Goal: Information Seeking & Learning: Learn about a topic

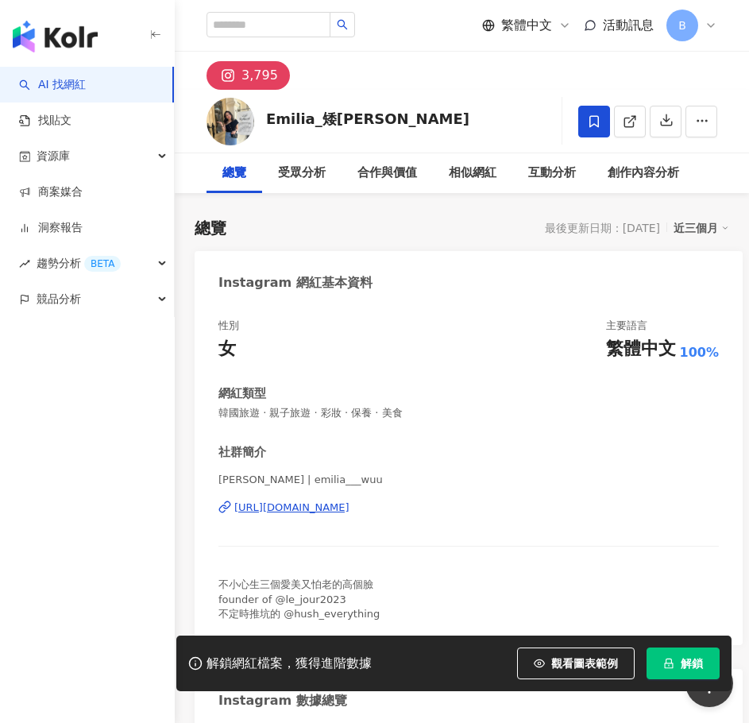
click at [521, 384] on div "性別 女 主要語言 繁體中文 100% 網紅類型 韓國旅遊 · 親子旅遊 · 彩妝 · 保養 · 美食 社群簡介 Emilia_矮蜜莉亞 | emilia__…" at bounding box center [469, 470] width 501 height 303
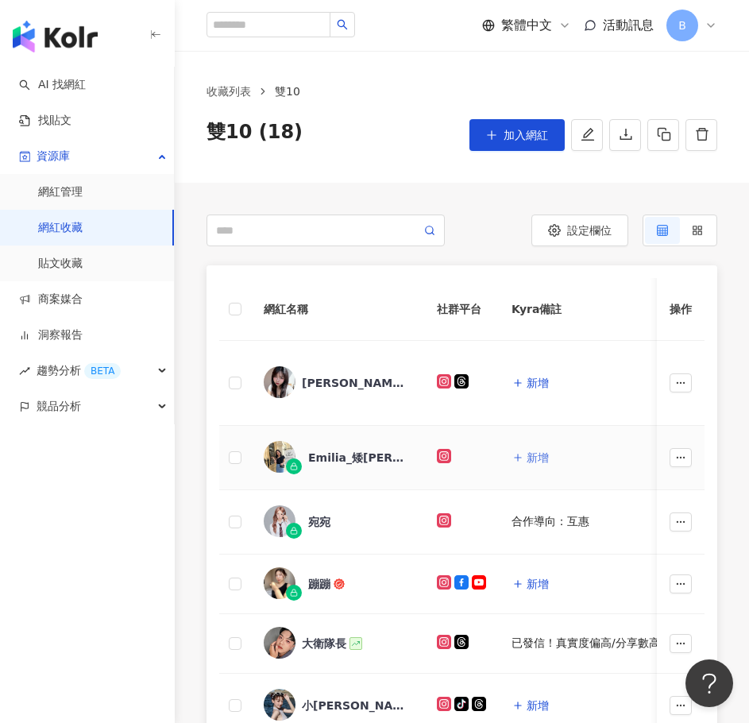
click at [540, 460] on span "新增" at bounding box center [538, 457] width 22 height 13
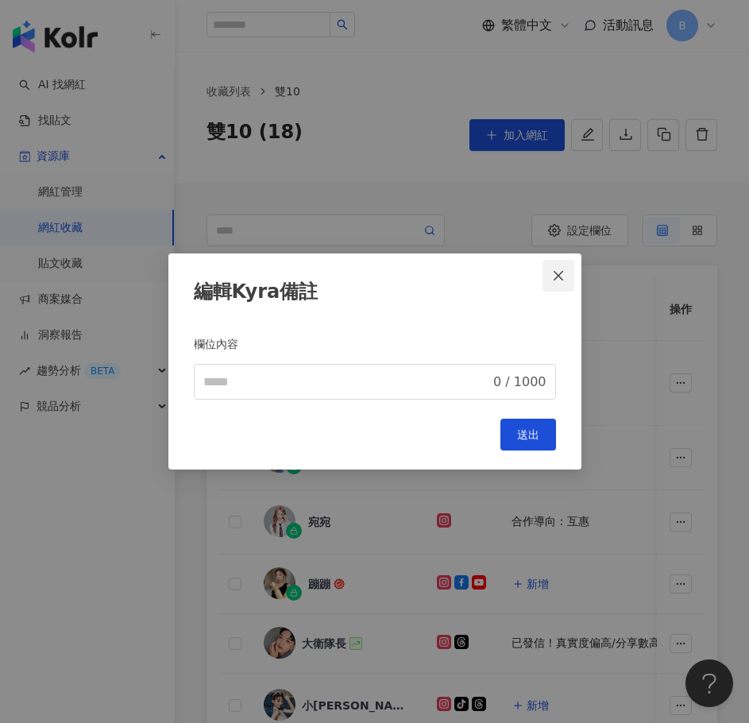
click at [560, 271] on icon "close" at bounding box center [558, 275] width 13 height 13
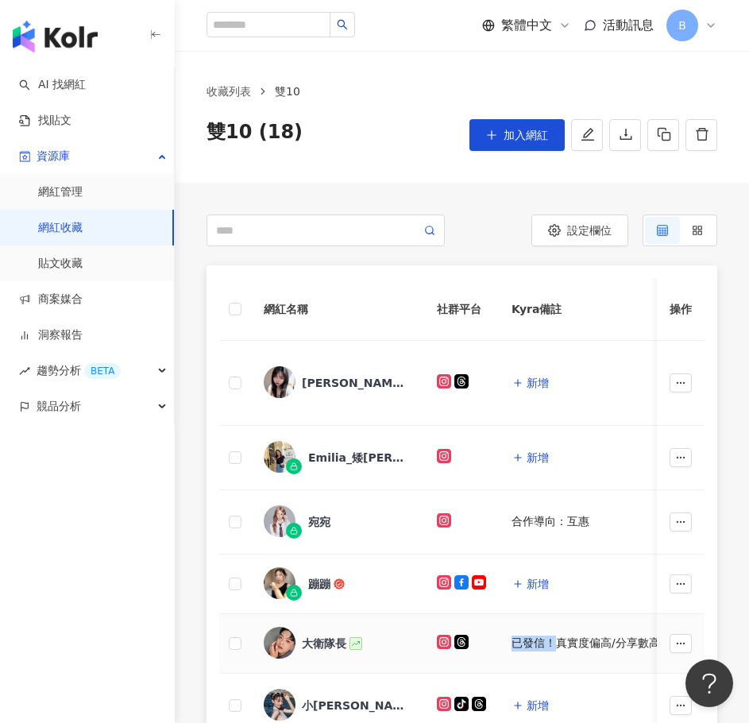
drag, startPoint x: 508, startPoint y: 648, endPoint x: 554, endPoint y: 645, distance: 46.2
click at [554, 645] on td "已發信！真實度偏高/分享數高/偏彩妝" at bounding box center [617, 644] width 236 height 60
copy div "已發信！"
click at [535, 464] on span "新增" at bounding box center [538, 457] width 22 height 13
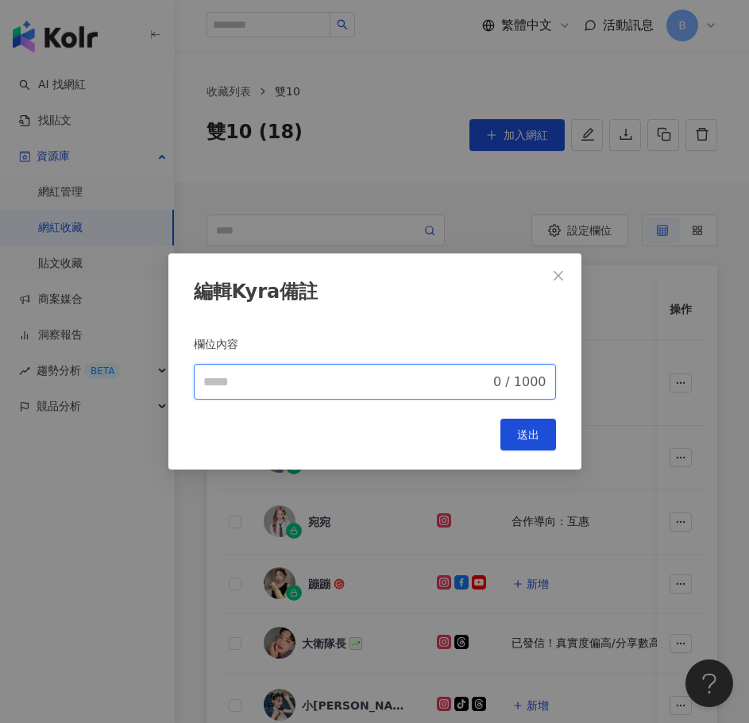
click at [330, 381] on input "欄位內容" at bounding box center [347, 382] width 288 height 19
paste input "****"
type input "****"
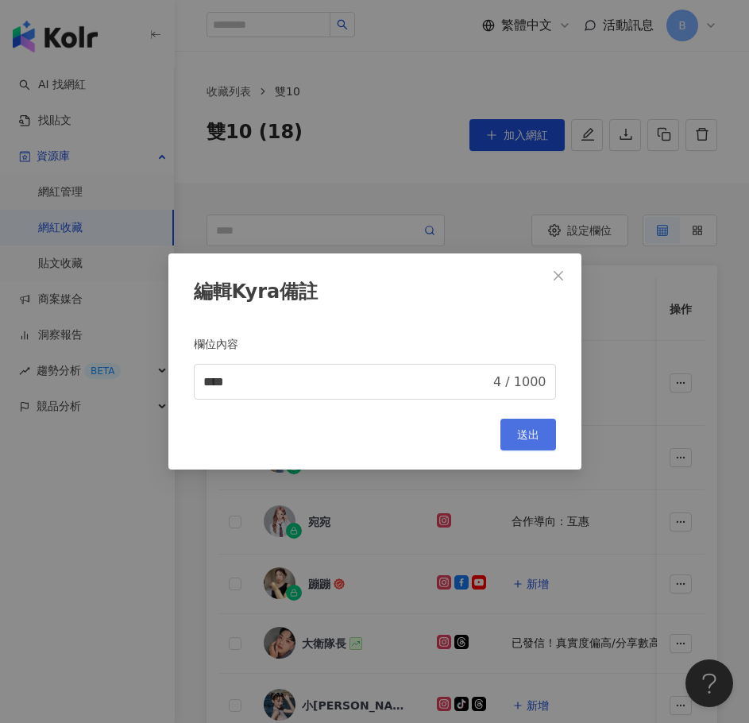
click at [529, 432] on span "送出" at bounding box center [528, 434] width 22 height 13
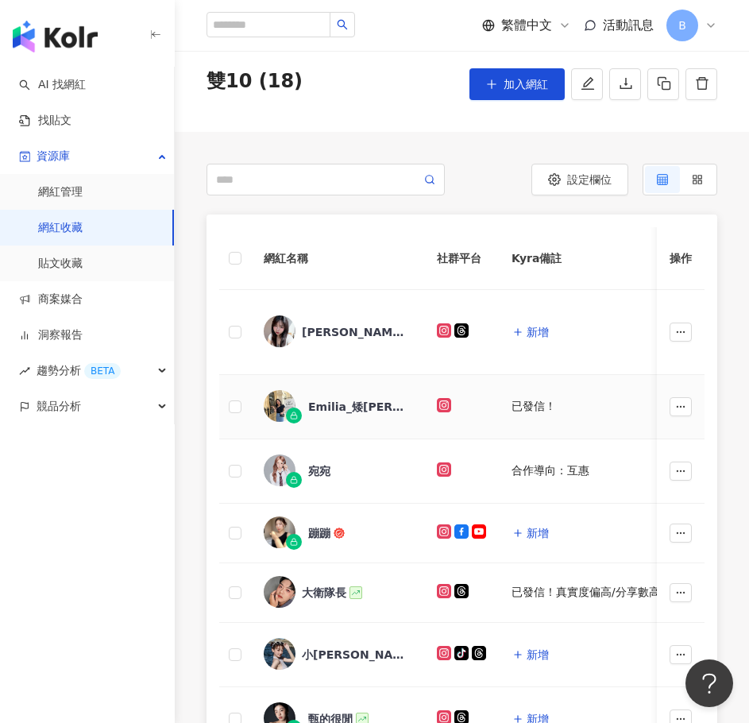
scroll to position [79, 0]
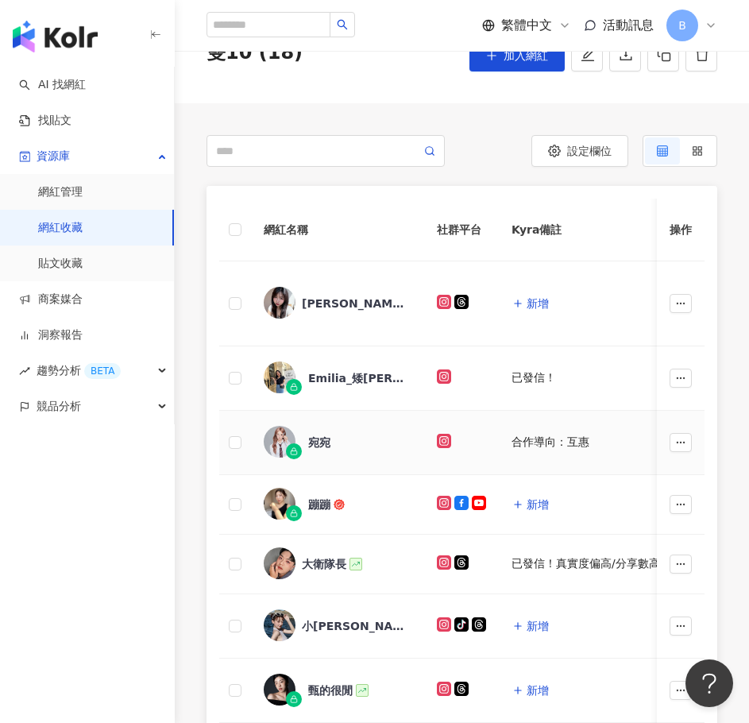
click at [320, 443] on div "宛宛" at bounding box center [319, 443] width 22 height 16
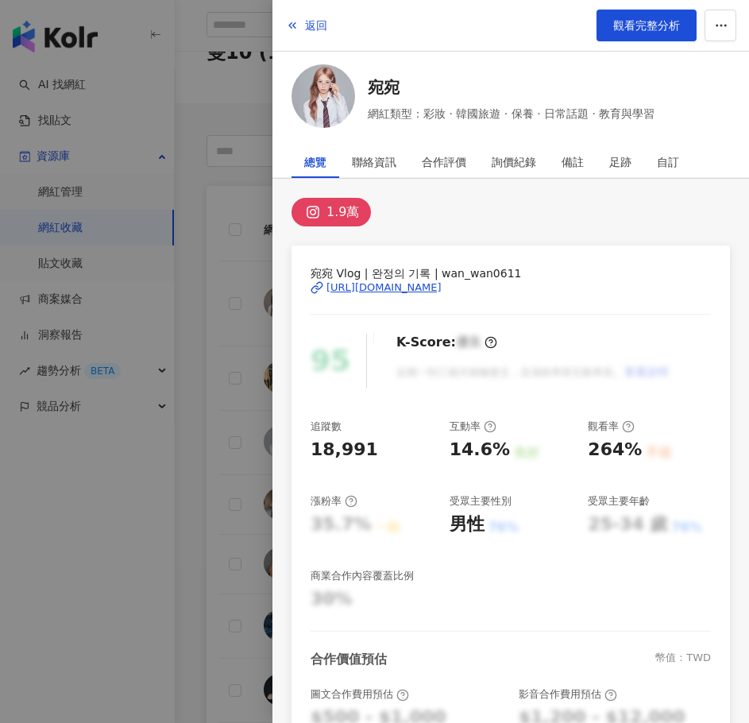
click at [442, 290] on div "https://www.instagram.com/wan_wan0611/" at bounding box center [384, 288] width 115 height 14
click at [169, 90] on div at bounding box center [374, 361] width 749 height 723
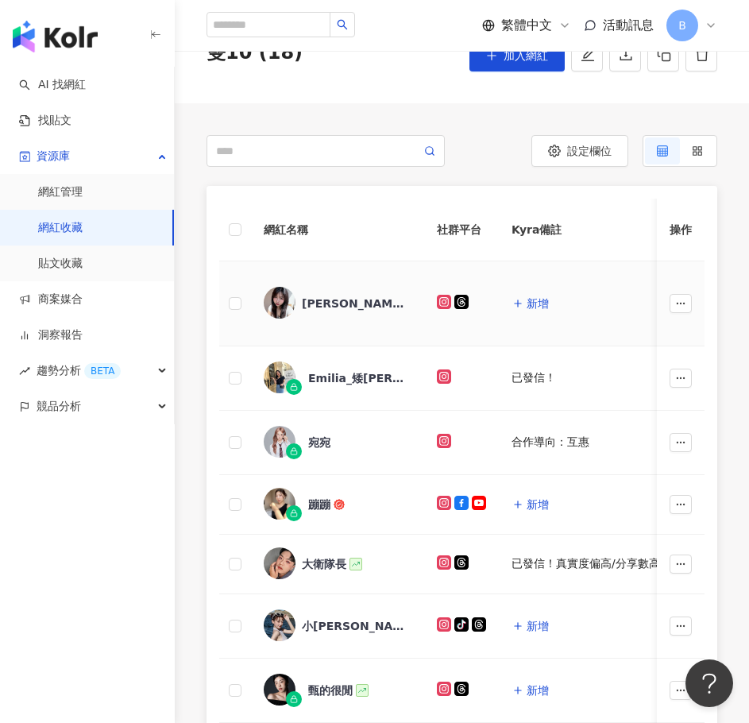
click at [325, 302] on div "[PERSON_NAME]" at bounding box center [353, 304] width 103 height 16
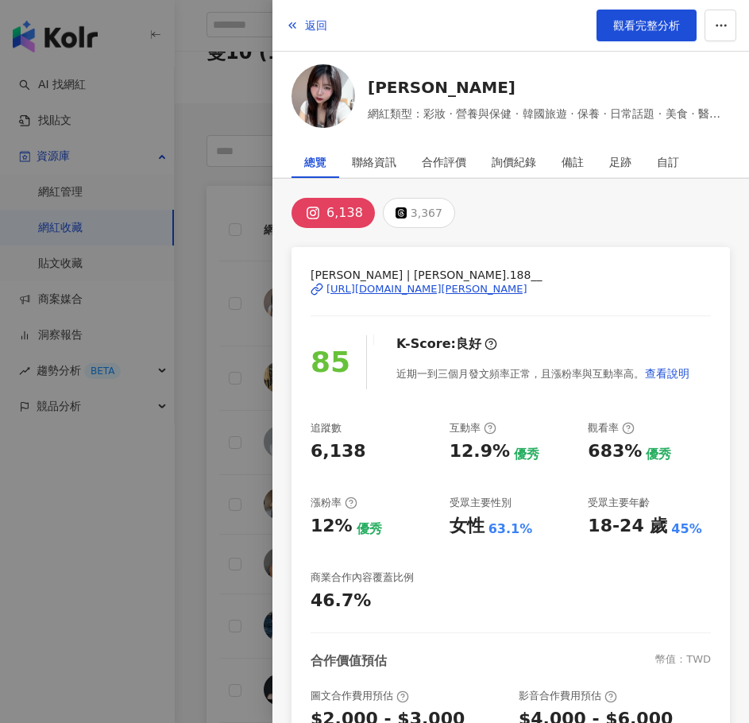
click at [374, 285] on div "https://www.instagram.com/anna.188__/" at bounding box center [427, 289] width 201 height 14
click at [683, 210] on div "6,138 3,367" at bounding box center [511, 213] width 439 height 30
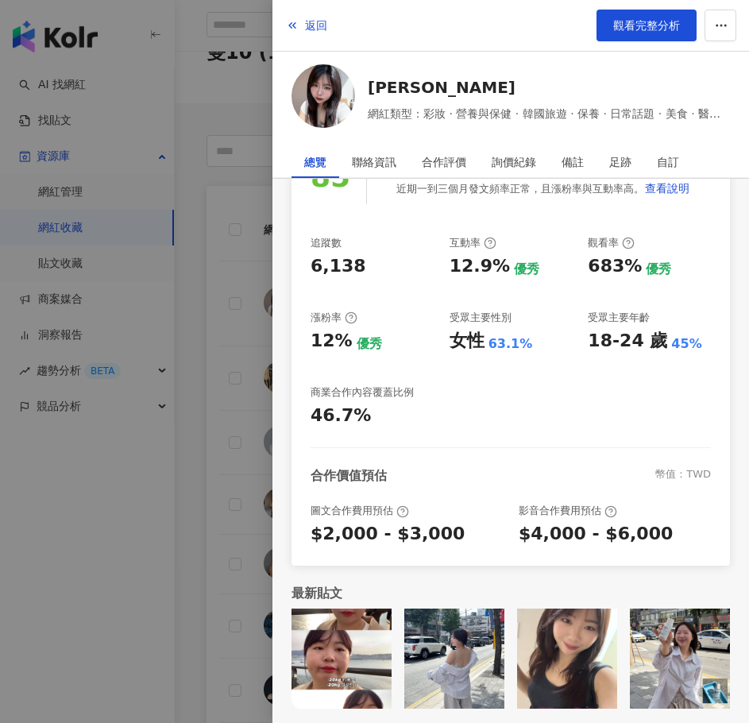
scroll to position [189, 0]
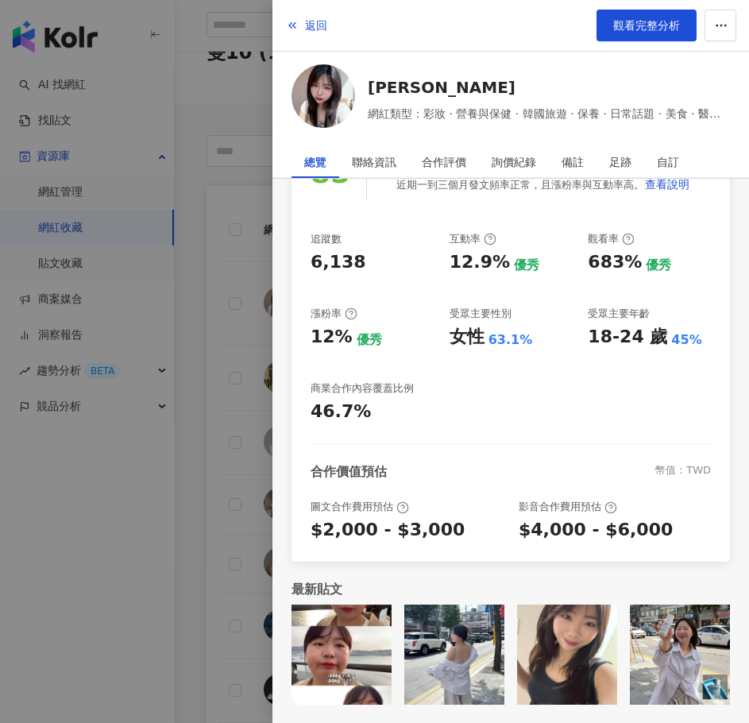
click at [669, 395] on div "追蹤數 6,138 互動率 12.9% 優秀 觀看率 683% 優秀 漲粉率 12% 優秀 受眾主要性別 女性 63.1% 受眾主要年齡 18-24 歲 45…" at bounding box center [511, 328] width 401 height 192
click at [216, 141] on div at bounding box center [374, 361] width 749 height 723
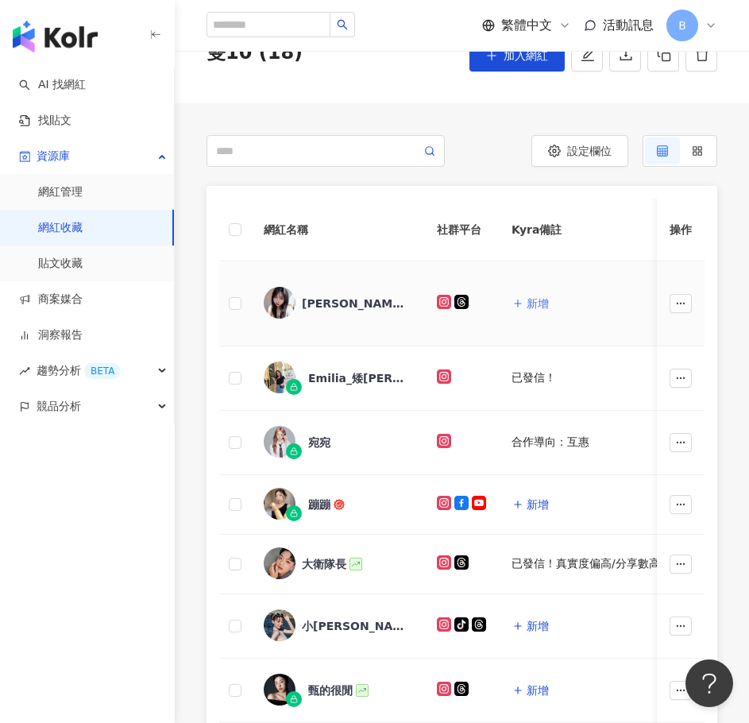
click at [532, 304] on span "新增" at bounding box center [538, 303] width 22 height 13
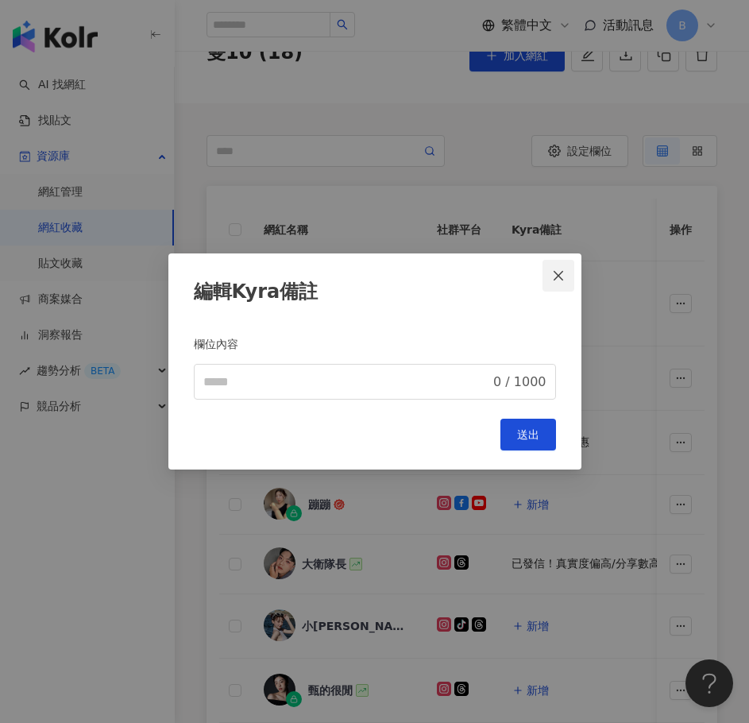
click at [559, 280] on icon "close" at bounding box center [558, 275] width 13 height 13
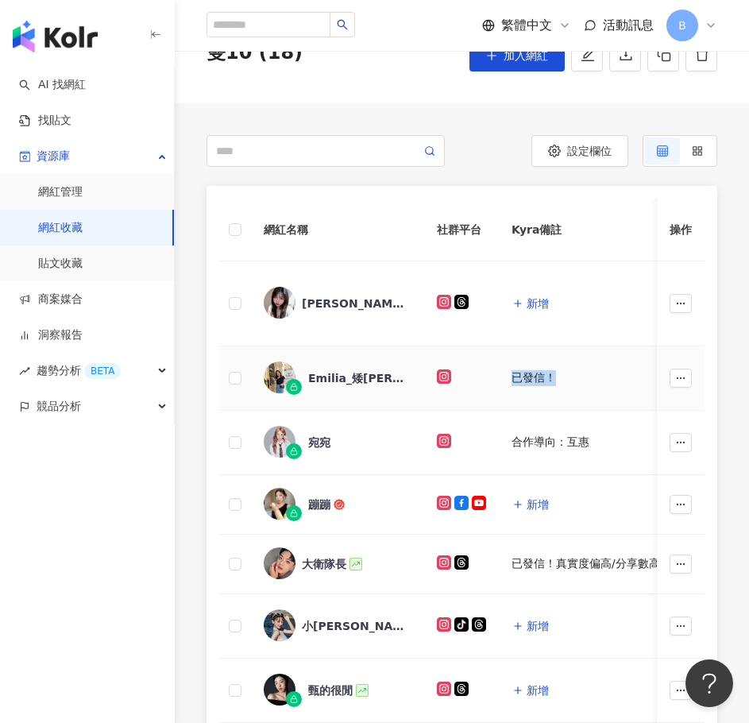
drag, startPoint x: 558, startPoint y: 373, endPoint x: 498, endPoint y: 383, distance: 60.5
copy div "已發信！"
click at [537, 297] on span "新增" at bounding box center [538, 303] width 22 height 13
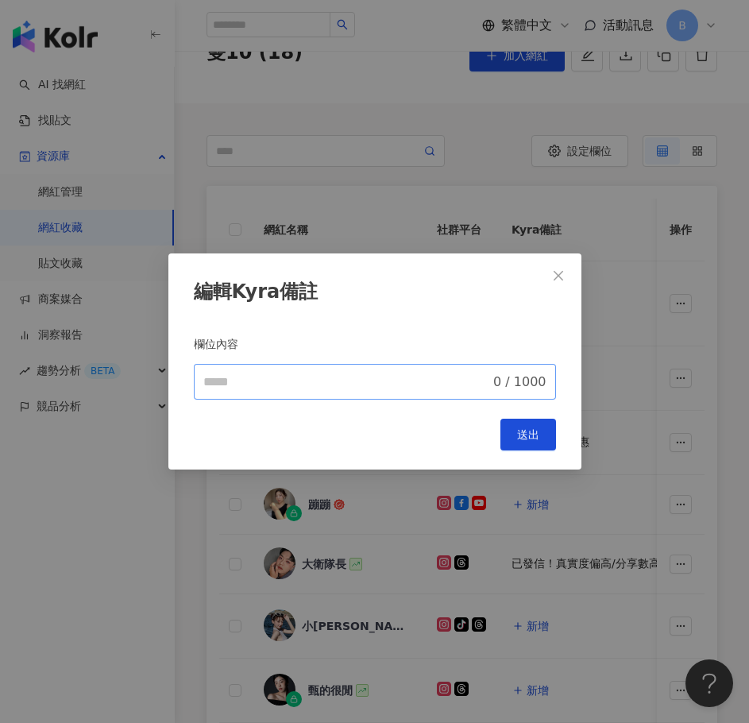
click at [364, 368] on span "0 / 1000" at bounding box center [375, 382] width 362 height 36
click at [363, 381] on input "欄位內容" at bounding box center [347, 382] width 288 height 19
paste input "****"
type input "****"
click at [525, 434] on span "送出" at bounding box center [528, 434] width 22 height 13
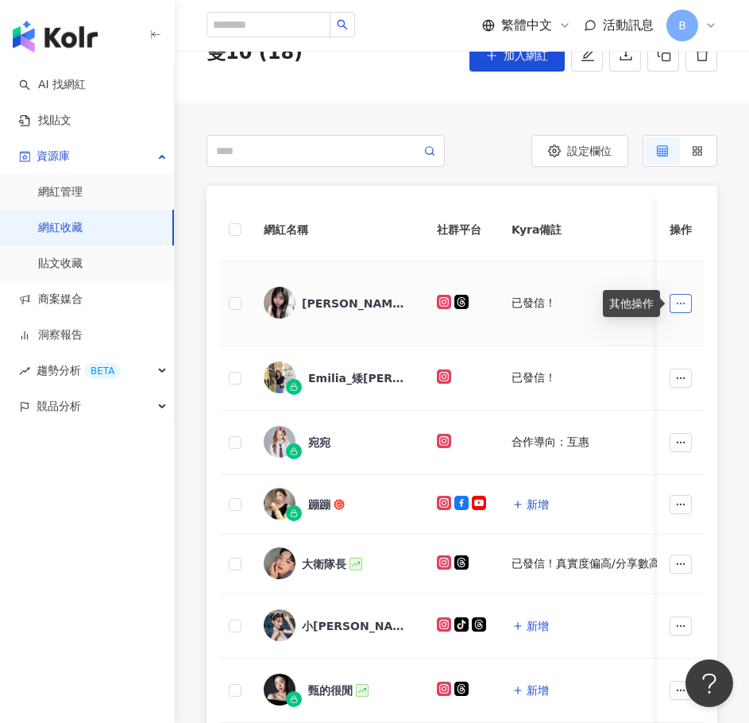
click at [675, 302] on button "button" at bounding box center [681, 303] width 22 height 19
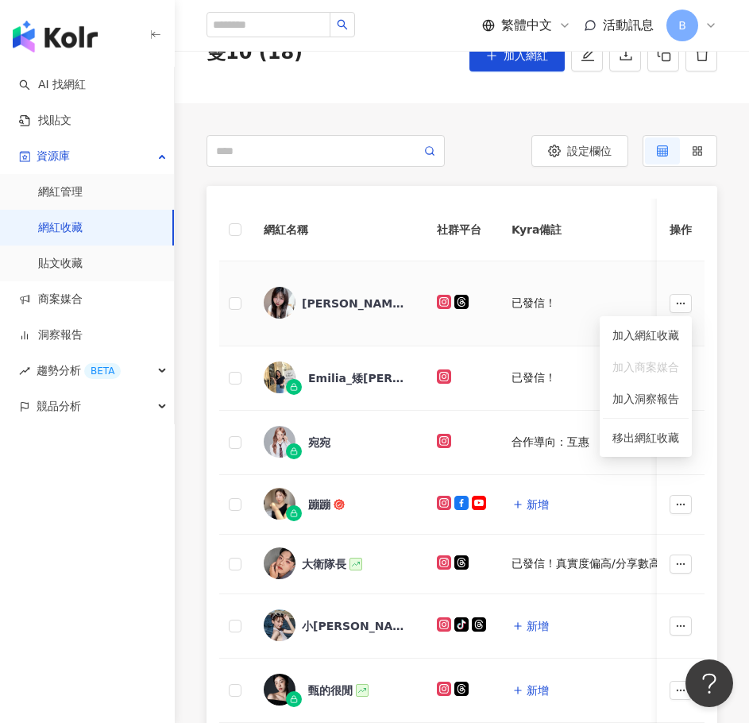
click at [552, 271] on td "已發信！" at bounding box center [617, 303] width 236 height 85
click at [540, 302] on div "已發信！" at bounding box center [534, 304] width 45 height 16
click at [560, 306] on div "已發信！" at bounding box center [617, 304] width 211 height 16
click at [576, 301] on div "已發信！" at bounding box center [617, 304] width 211 height 16
click at [529, 307] on div "已發信！" at bounding box center [534, 304] width 45 height 16
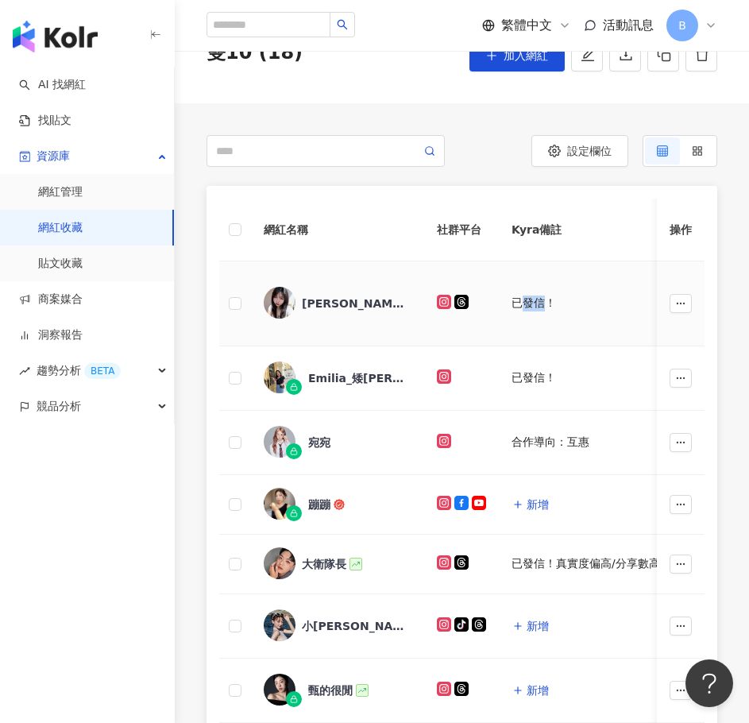
click at [529, 307] on div "已發信！" at bounding box center [534, 304] width 45 height 16
click at [591, 305] on div "已發信！" at bounding box center [617, 304] width 211 height 16
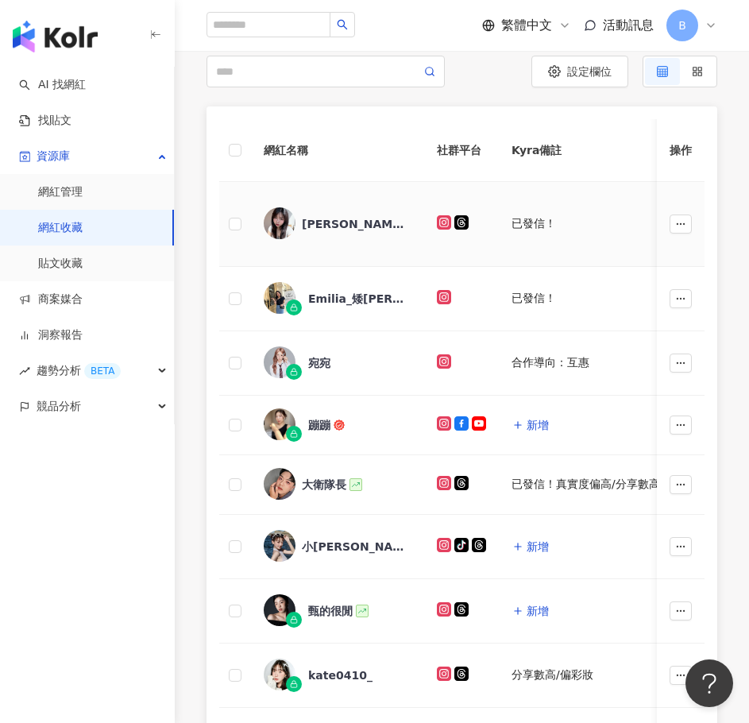
click at [534, 223] on div "已發信！" at bounding box center [534, 224] width 45 height 16
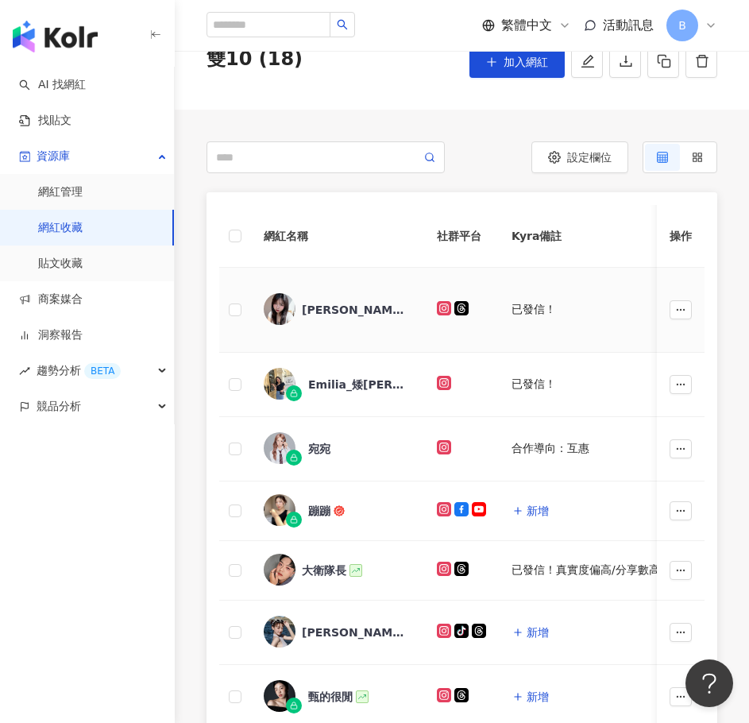
scroll to position [153, 0]
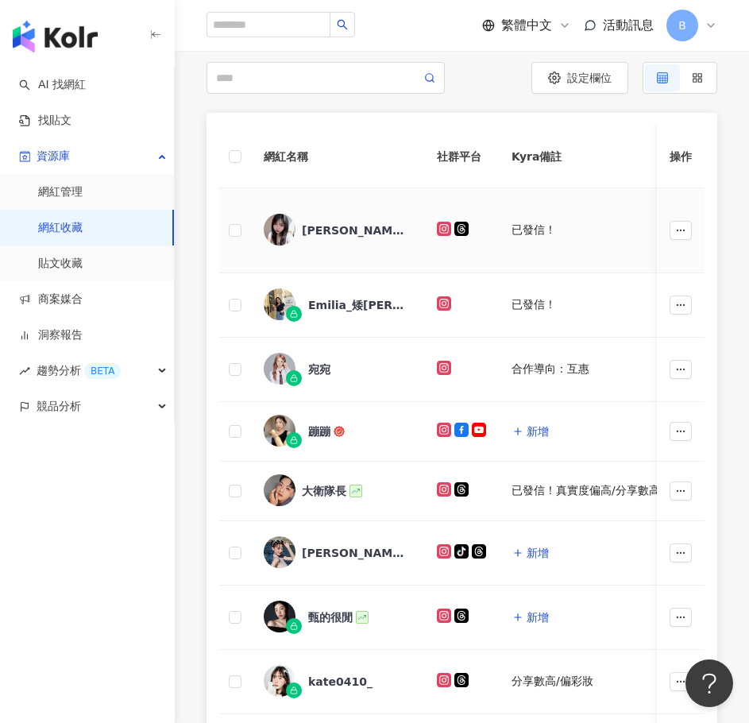
click at [573, 242] on td "已發信！" at bounding box center [617, 230] width 236 height 85
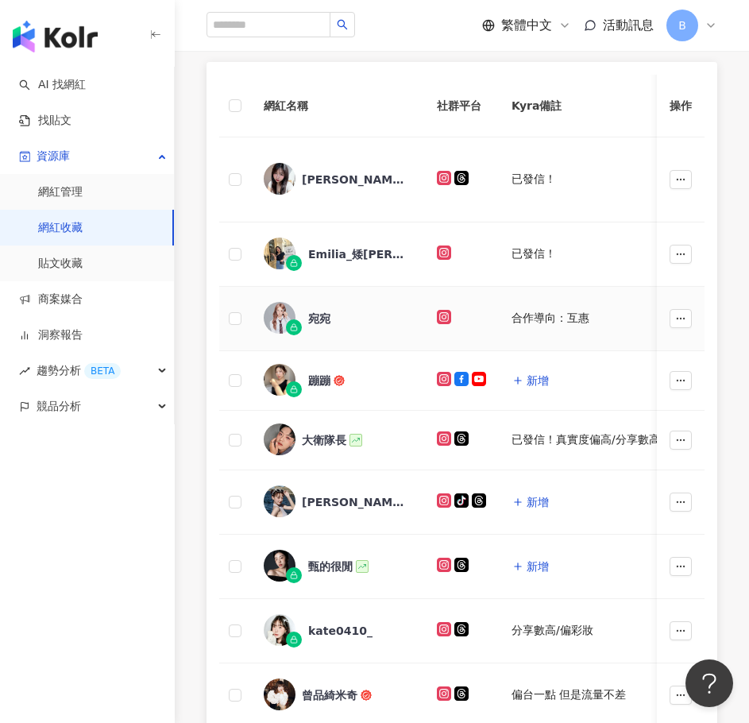
scroll to position [232, 0]
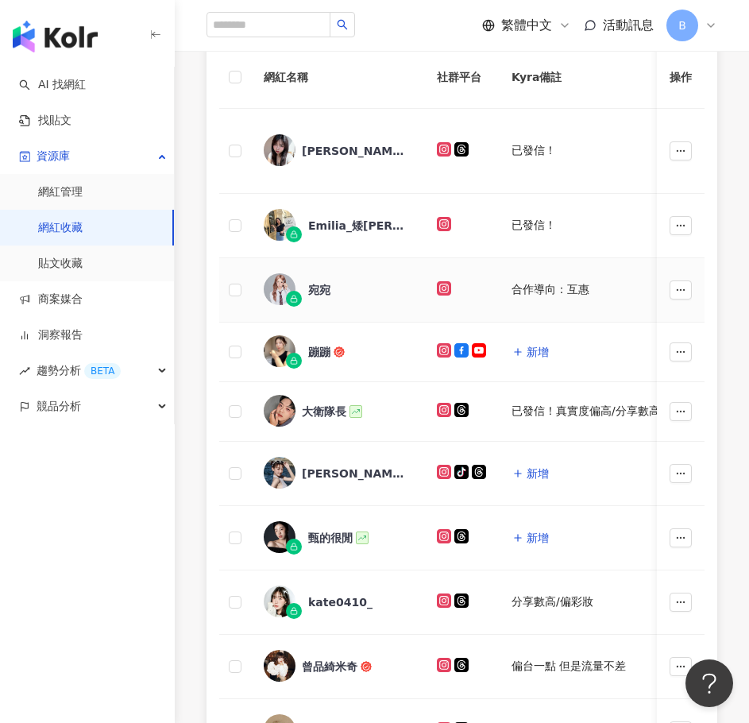
click at [537, 295] on div "合作導向：互惠" at bounding box center [551, 290] width 78 height 16
click at [604, 291] on div "合作導向：互惠" at bounding box center [617, 290] width 211 height 16
click at [444, 288] on icon at bounding box center [444, 288] width 3 height 3
click at [703, 114] on td at bounding box center [681, 151] width 48 height 85
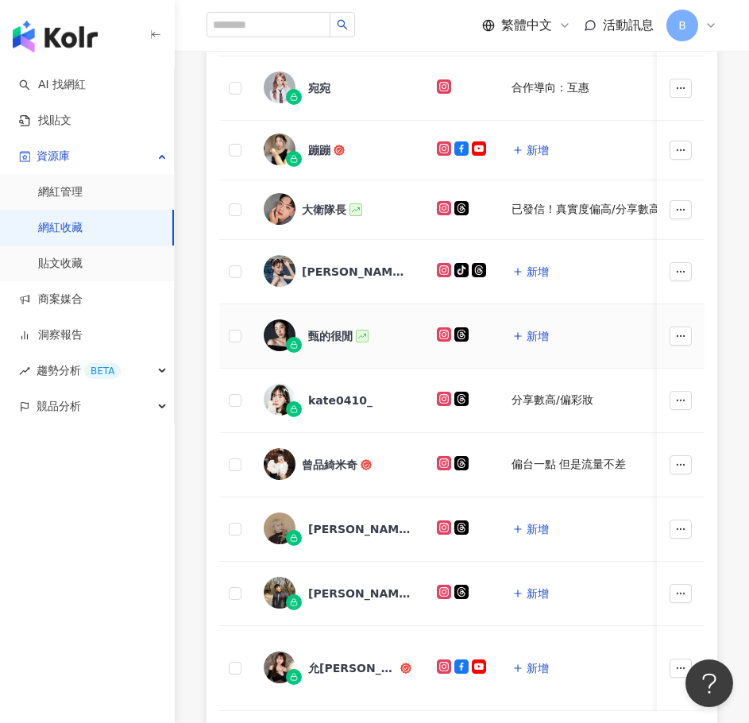
scroll to position [470, 0]
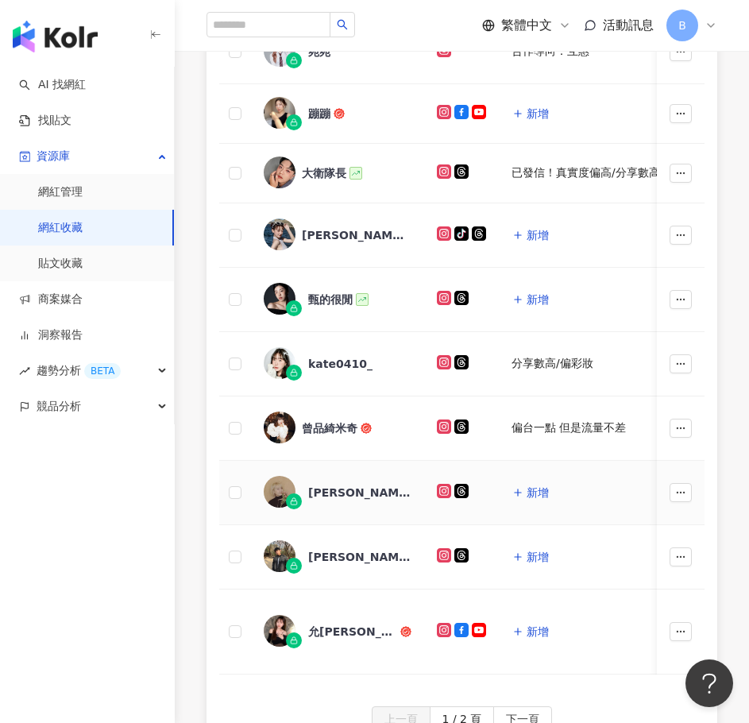
click at [446, 496] on icon at bounding box center [444, 491] width 14 height 14
click at [449, 554] on icon at bounding box center [444, 555] width 14 height 14
click at [707, 265] on div "網紅名稱 社群平台 Kyra備註 Nina備註 影音合作費用預估 追蹤數 網紅量級 自訂標籤 網紅類型 K-Score 近三個月 受眾主要年齡 受眾主要性別 …" at bounding box center [462, 251] width 511 height 912
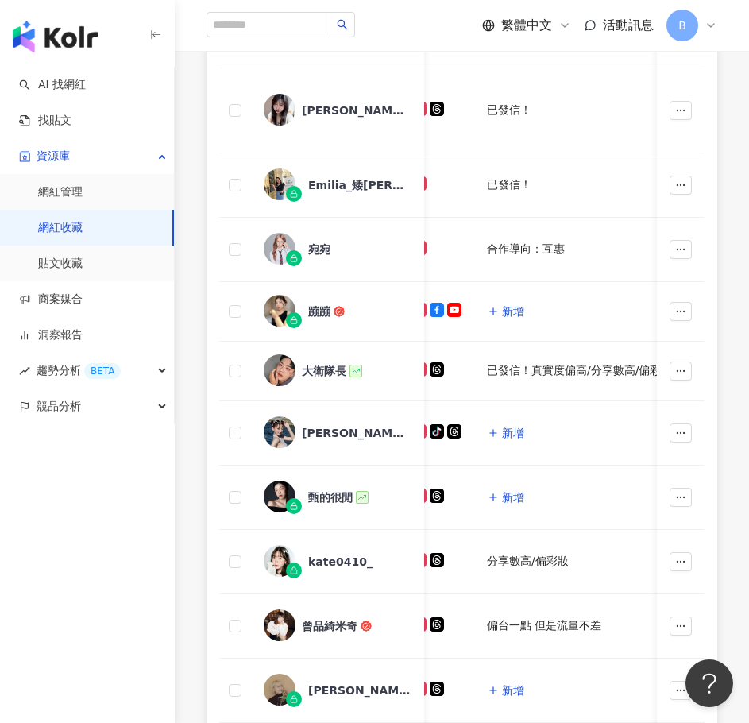
scroll to position [232, 0]
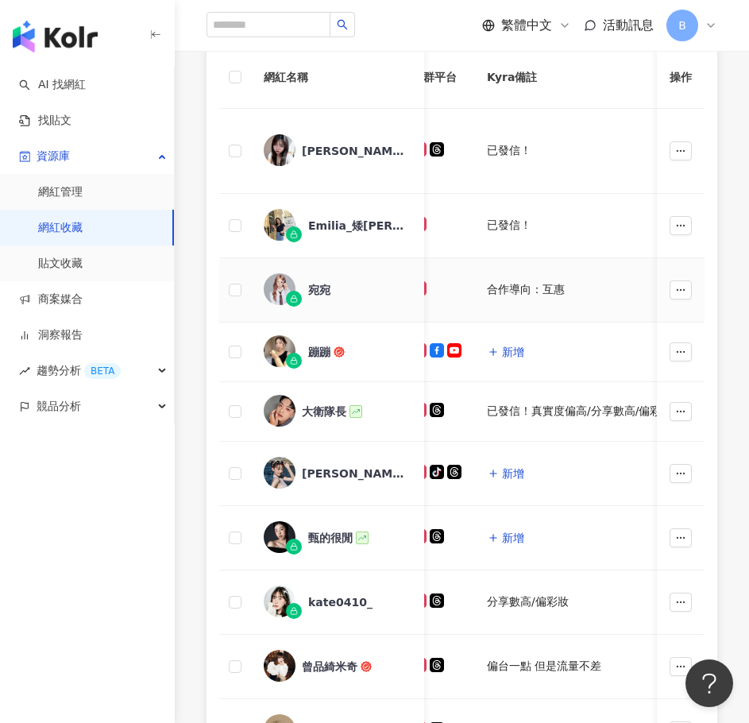
click at [523, 269] on td "合作導向：互惠" at bounding box center [592, 290] width 236 height 64
click at [531, 294] on div "合作導向：互惠" at bounding box center [526, 290] width 78 height 16
drag, startPoint x: 531, startPoint y: 294, endPoint x: 556, endPoint y: 287, distance: 25.7
click at [532, 294] on div "合作導向：互惠" at bounding box center [526, 290] width 78 height 16
click at [564, 286] on div "合作導向：互惠" at bounding box center [526, 290] width 78 height 16
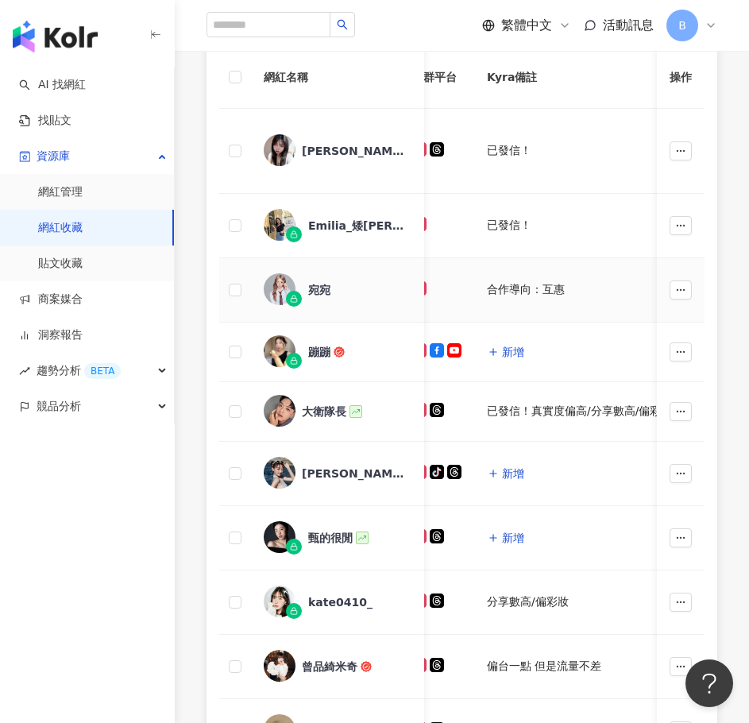
click at [564, 285] on div "合作導向：互惠" at bounding box center [526, 290] width 78 height 16
click at [534, 295] on div "合作導向：互惠" at bounding box center [526, 290] width 78 height 16
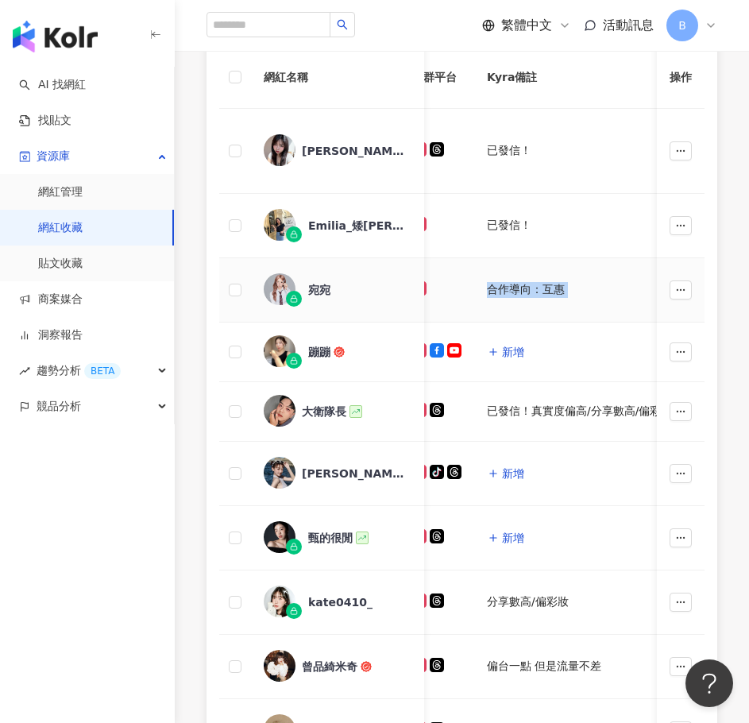
click at [534, 295] on div "合作導向：互惠" at bounding box center [526, 290] width 78 height 16
click at [505, 79] on th "Kyra備註" at bounding box center [592, 77] width 236 height 63
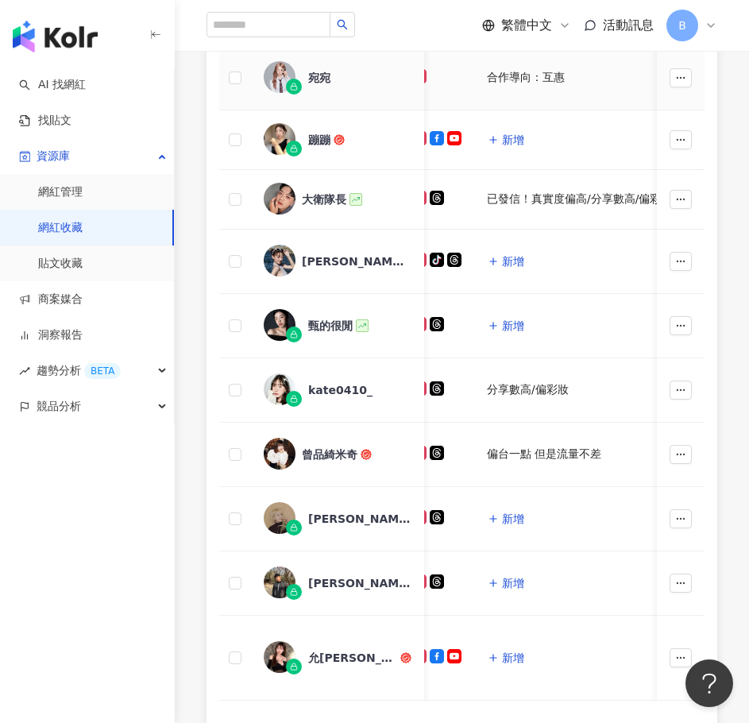
scroll to position [550, 0]
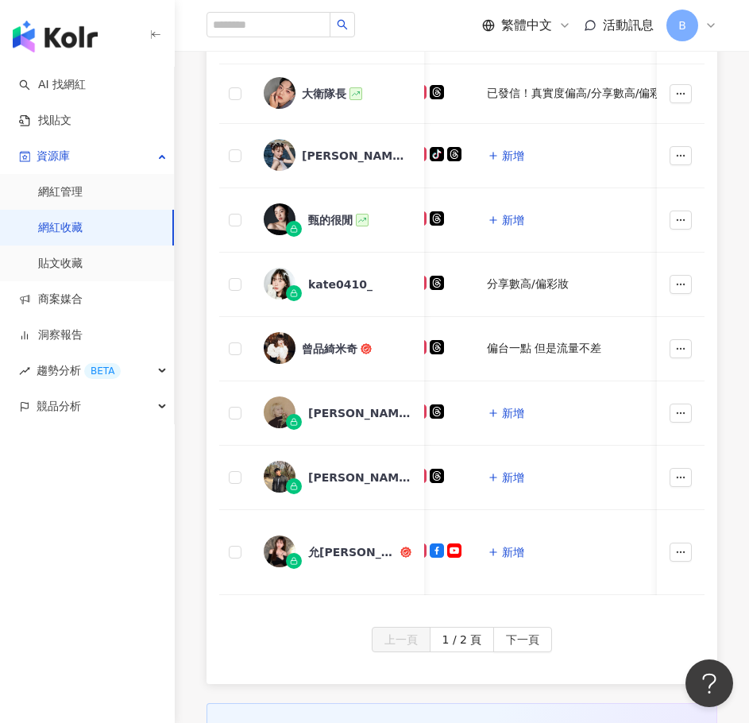
drag, startPoint x: 503, startPoint y: 648, endPoint x: 499, endPoint y: 598, distance: 49.4
click at [504, 648] on button "下一頁" at bounding box center [523, 639] width 59 height 25
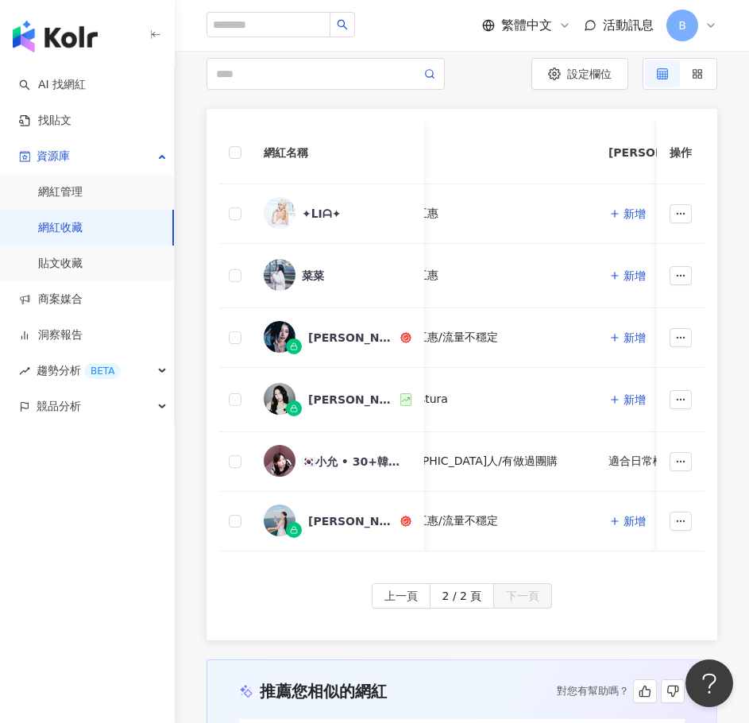
scroll to position [0, 0]
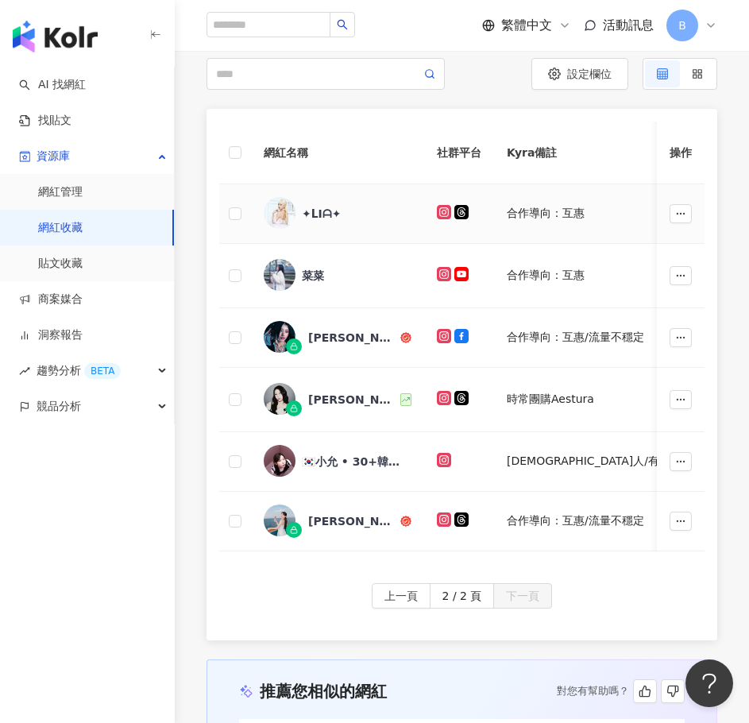
click at [447, 214] on icon at bounding box center [444, 212] width 8 height 8
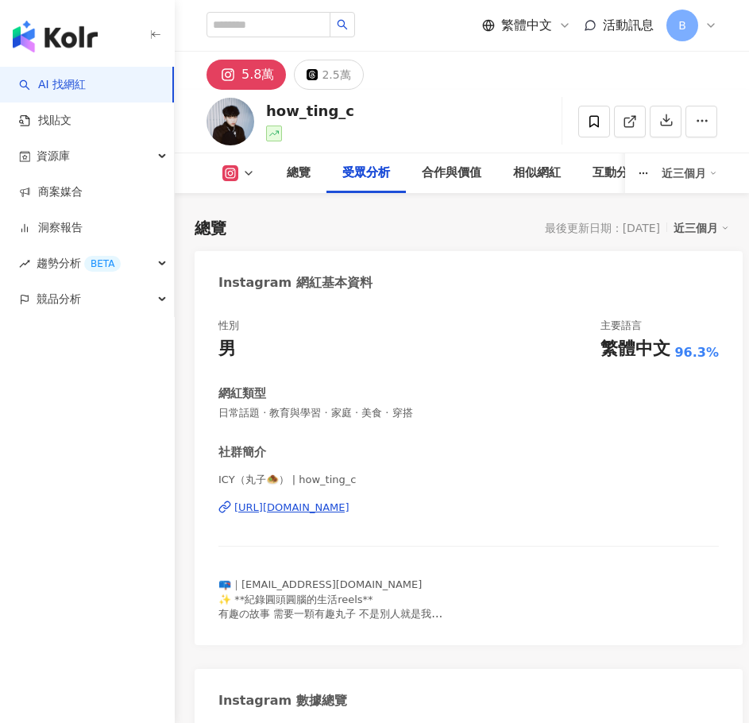
scroll to position [2481, 0]
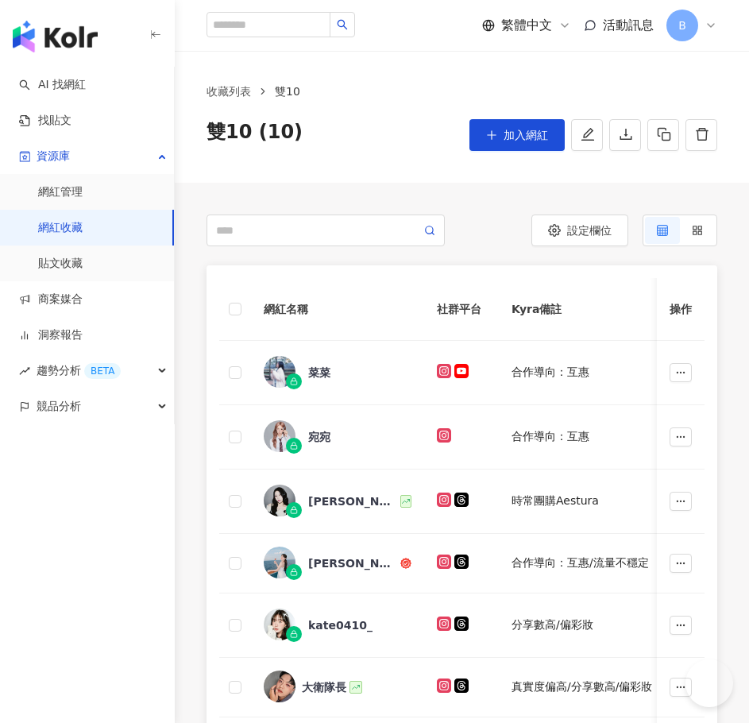
scroll to position [1, 0]
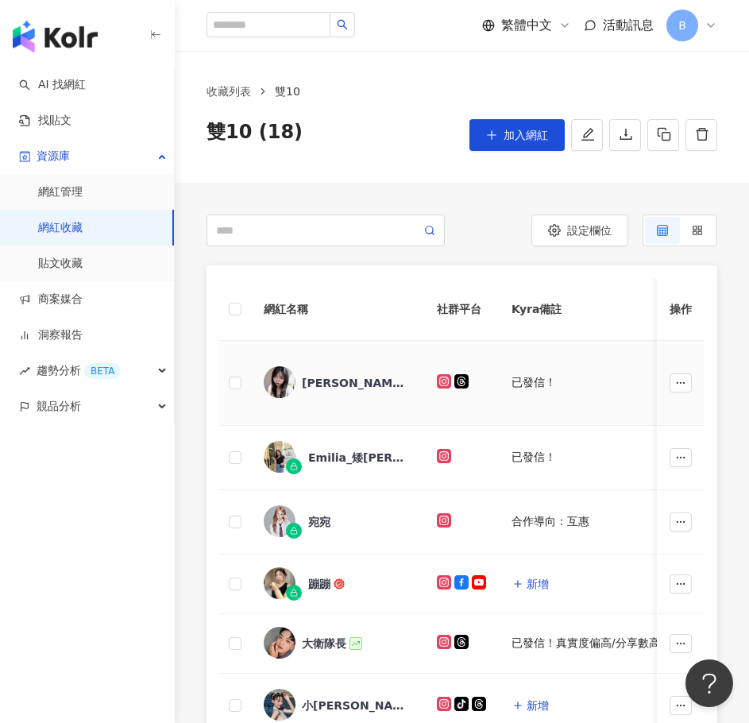
click at [567, 381] on div "已發信！" at bounding box center [617, 383] width 211 height 16
click at [676, 385] on icon "button" at bounding box center [681, 383] width 11 height 11
click at [567, 331] on th "Kyra備註" at bounding box center [617, 309] width 236 height 63
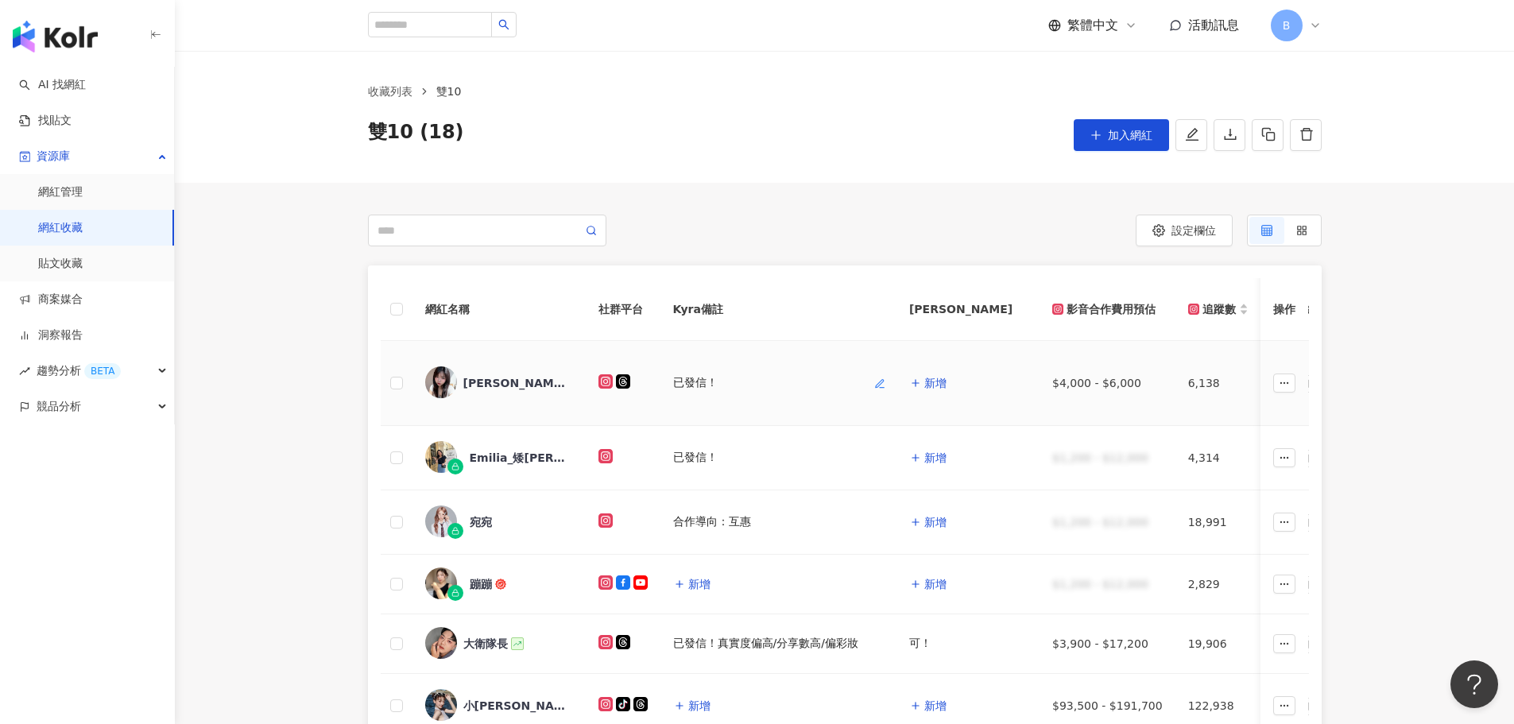
click at [700, 383] on div "已發信！" at bounding box center [695, 383] width 45 height 16
click at [730, 393] on td "已發信！" at bounding box center [778, 383] width 236 height 85
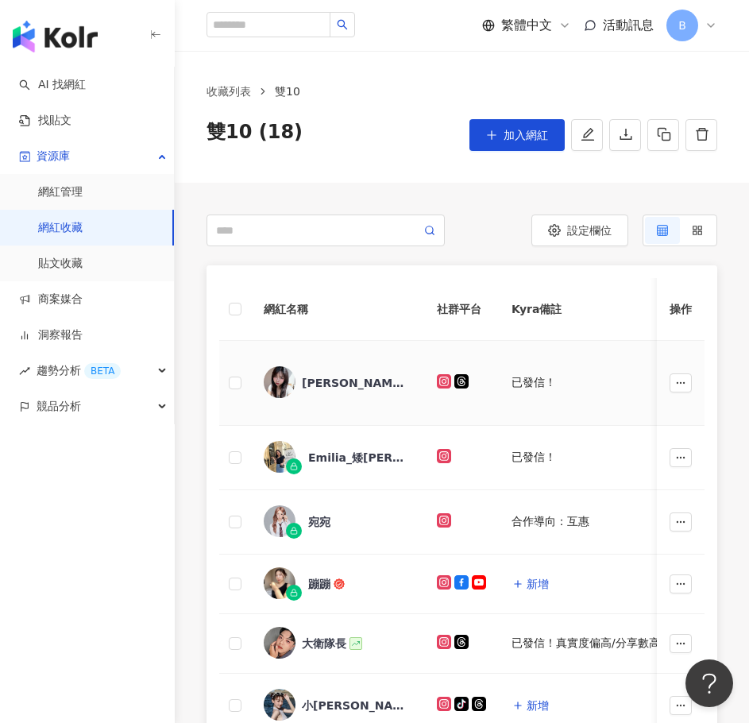
click at [596, 393] on td "已發信！" at bounding box center [617, 383] width 236 height 85
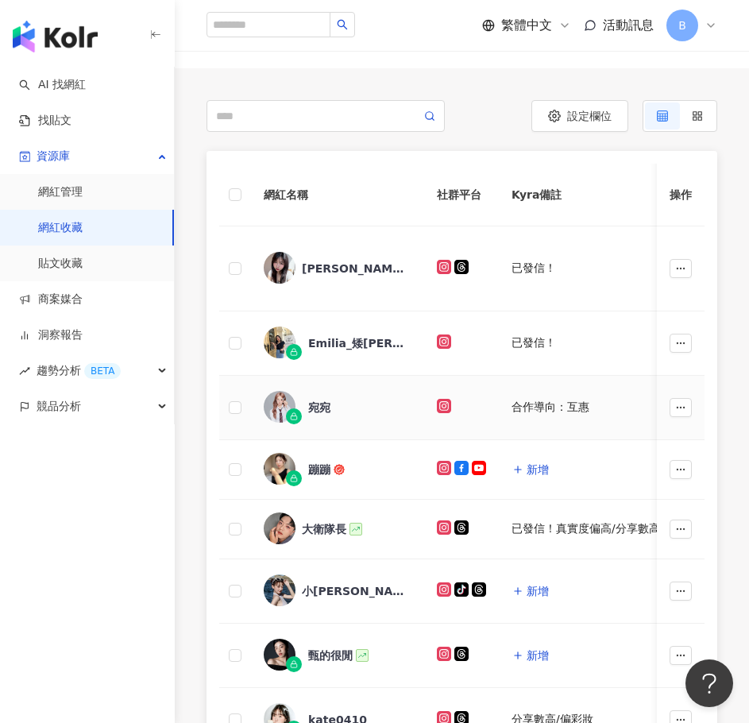
scroll to position [79, 0]
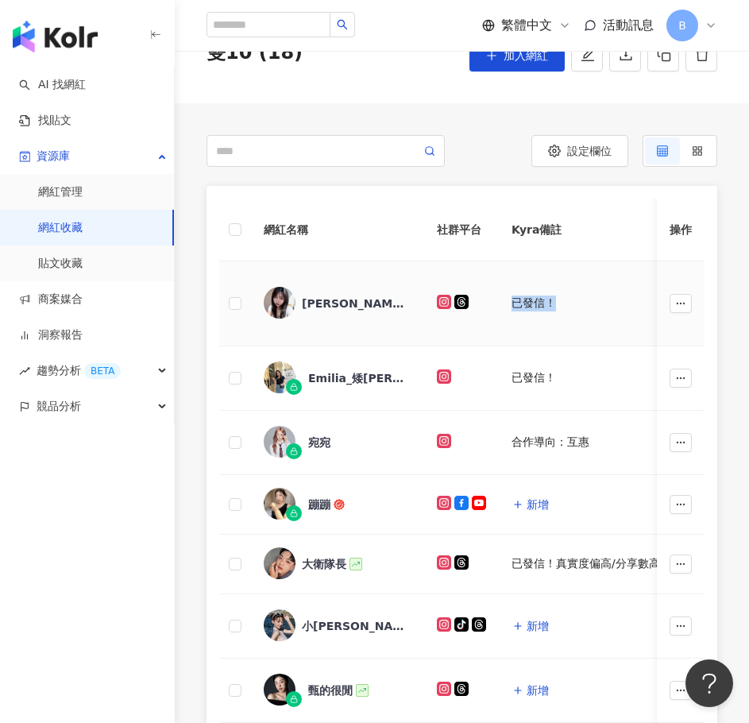
drag, startPoint x: 557, startPoint y: 313, endPoint x: 505, endPoint y: 302, distance: 52.8
click at [505, 302] on td "已發信！" at bounding box center [617, 303] width 236 height 85
copy div "已發信！"
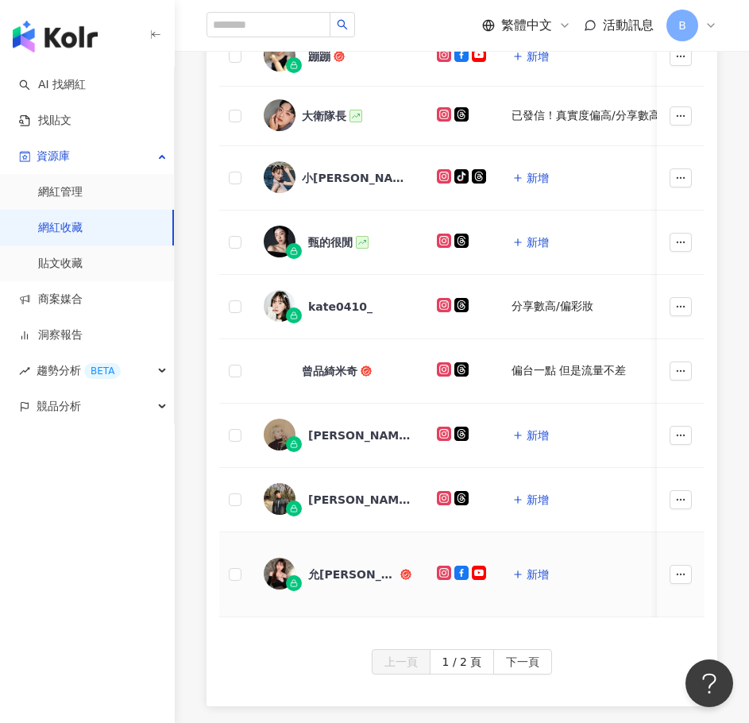
scroll to position [556, 0]
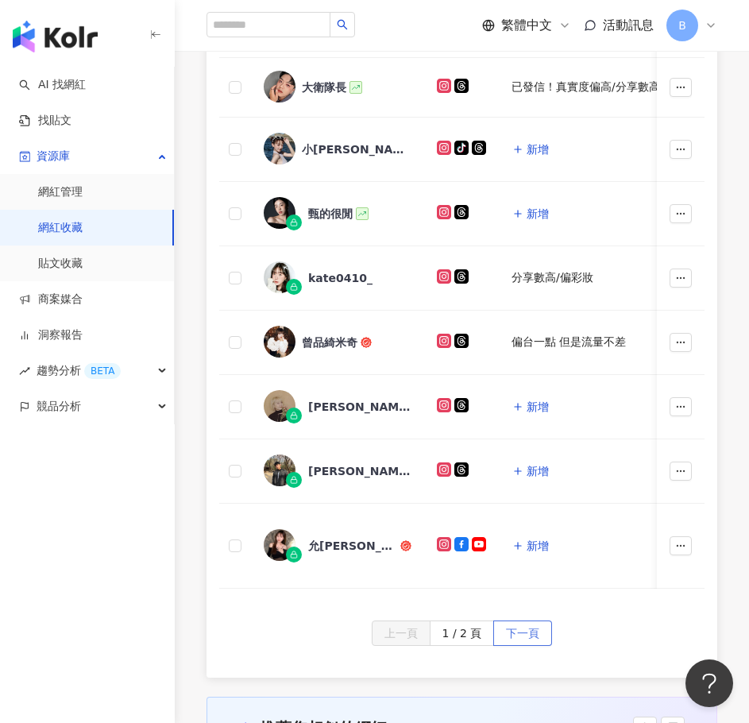
click at [521, 645] on span "下一頁" at bounding box center [522, 633] width 33 height 25
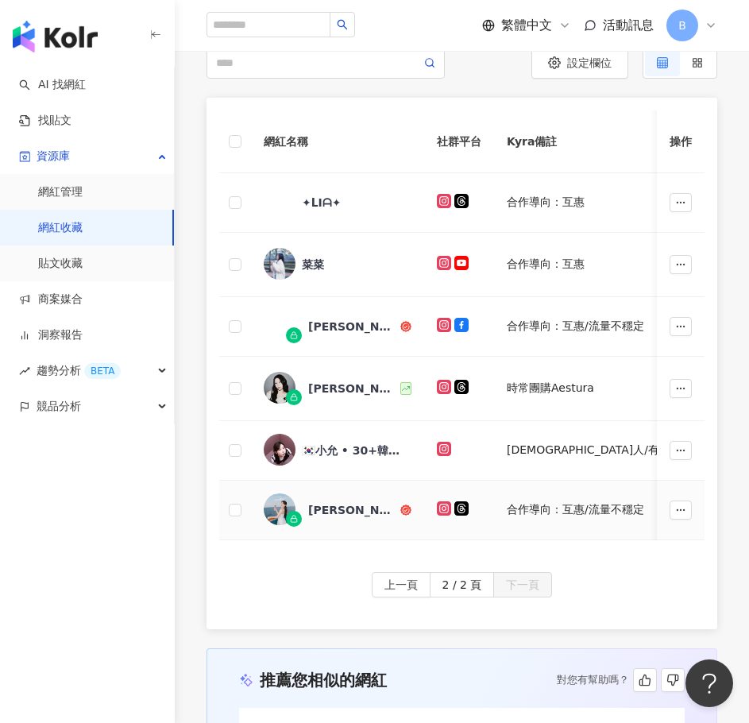
scroll to position [159, 0]
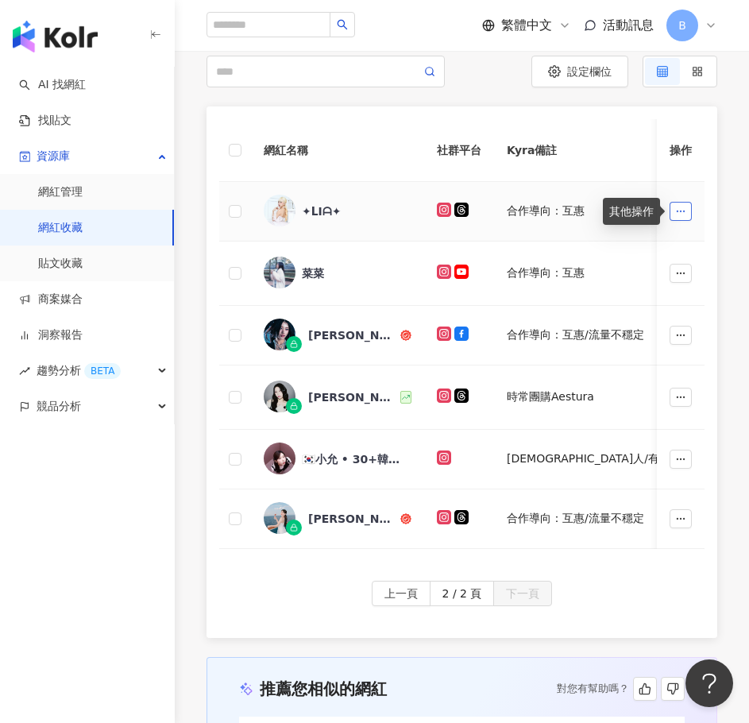
click at [681, 212] on icon "button" at bounding box center [681, 211] width 11 height 11
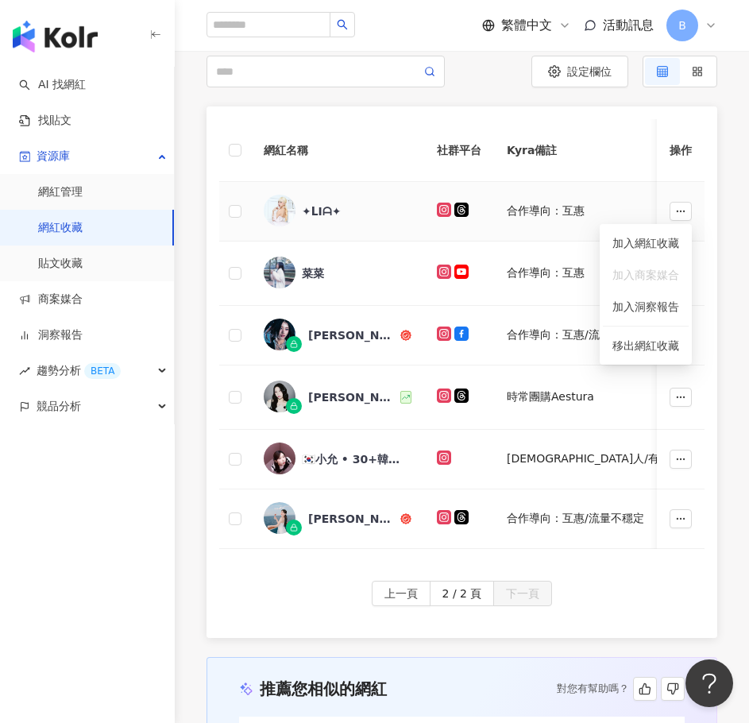
click at [564, 219] on td "合作導向：互惠" at bounding box center [618, 212] width 248 height 60
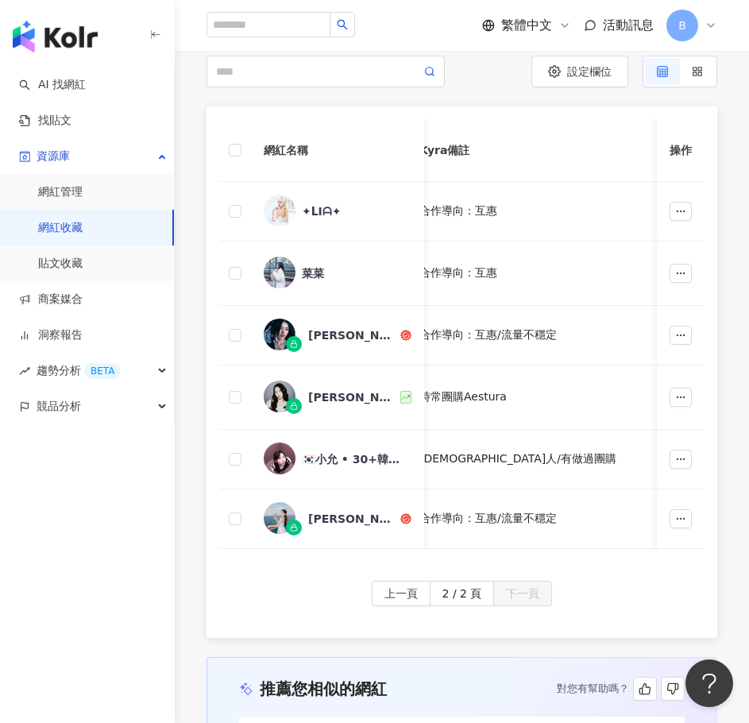
scroll to position [0, 59]
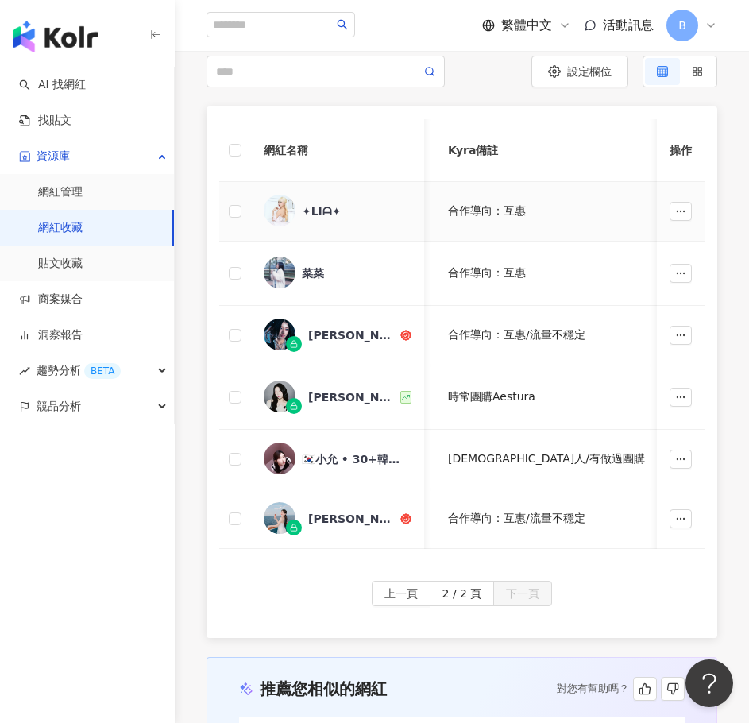
click at [661, 212] on icon "button" at bounding box center [666, 212] width 11 height 11
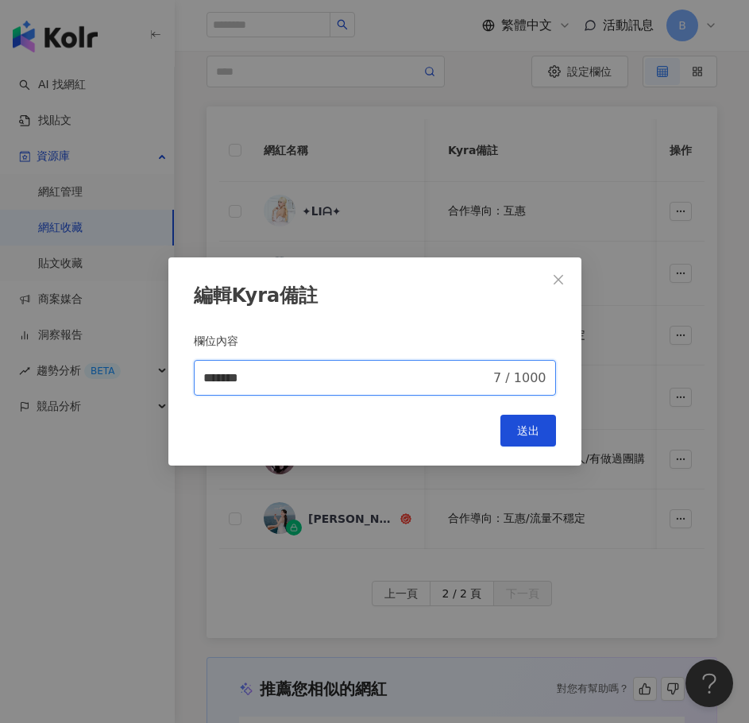
click at [210, 379] on input "*******" at bounding box center [347, 378] width 288 height 19
click at [204, 379] on input "*******" at bounding box center [347, 378] width 288 height 19
paste input "****"
drag, startPoint x: 319, startPoint y: 383, endPoint x: 252, endPoint y: 379, distance: 67.7
click at [252, 379] on input "**********" at bounding box center [342, 378] width 279 height 19
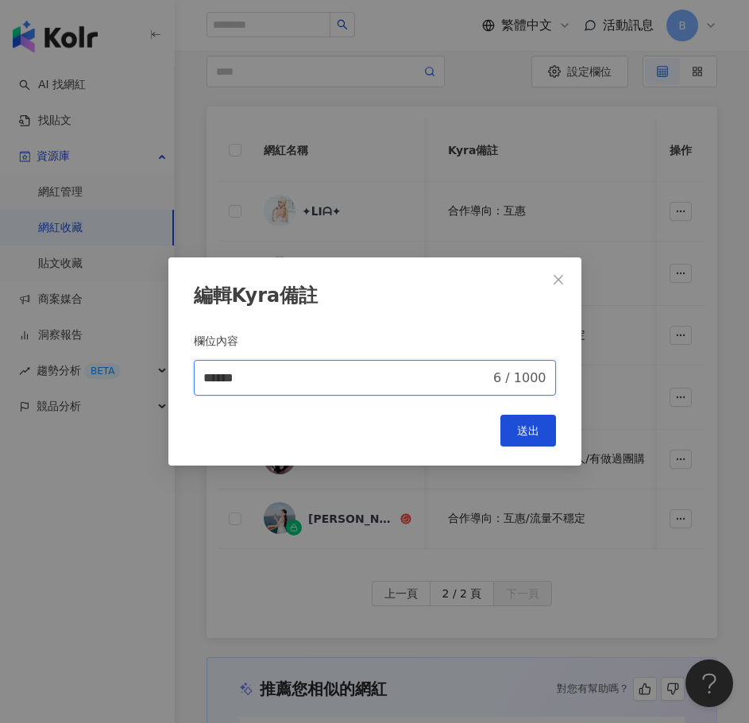
click at [358, 388] on input "******" at bounding box center [347, 378] width 288 height 19
type input "******"
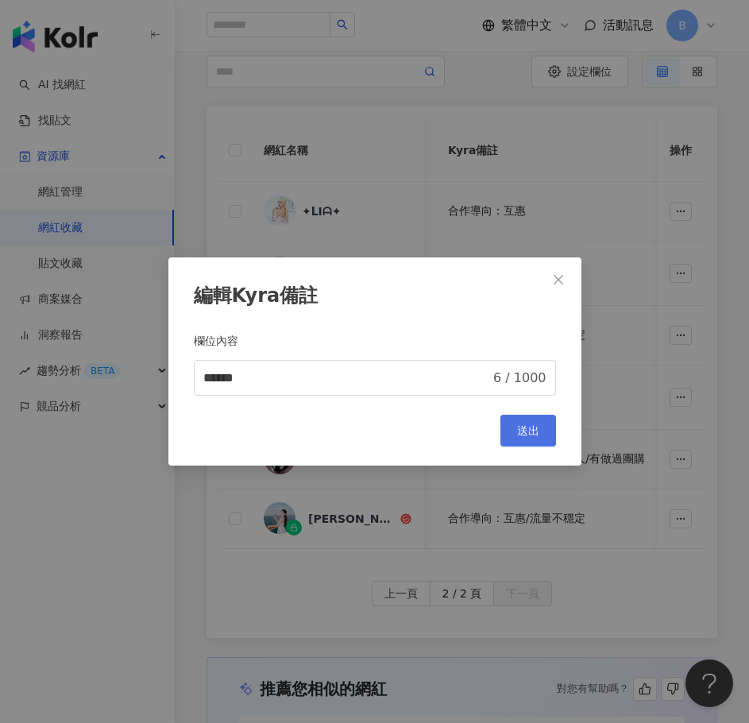
click at [540, 438] on button "送出" at bounding box center [529, 431] width 56 height 32
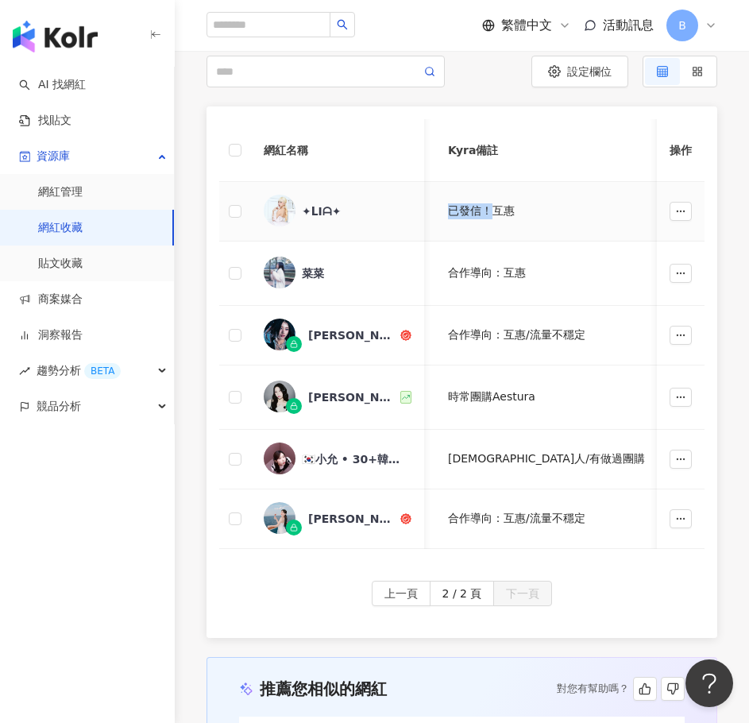
drag, startPoint x: 447, startPoint y: 212, endPoint x: 492, endPoint y: 212, distance: 45.3
click at [492, 212] on td "已發信！互惠" at bounding box center [560, 212] width 248 height 60
copy div "已發信！"
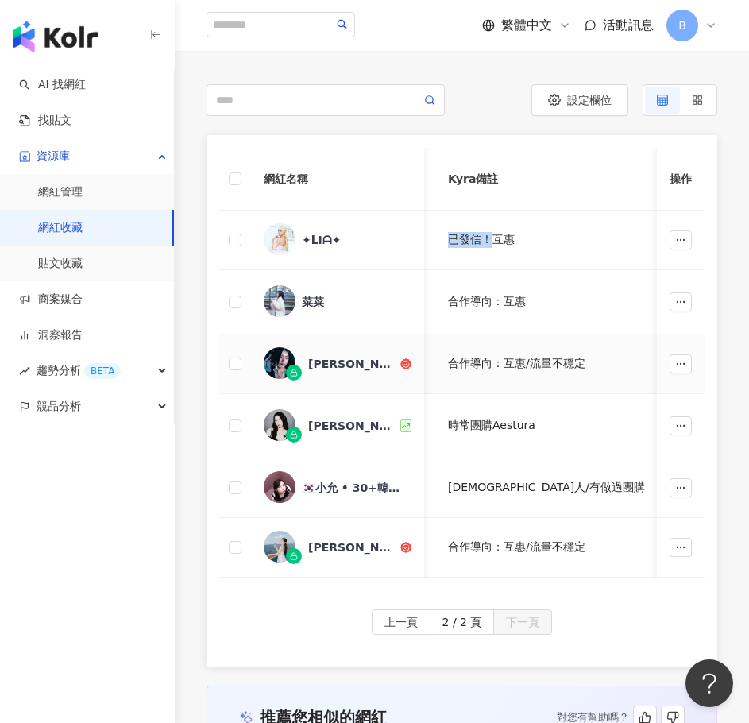
scroll to position [159, 0]
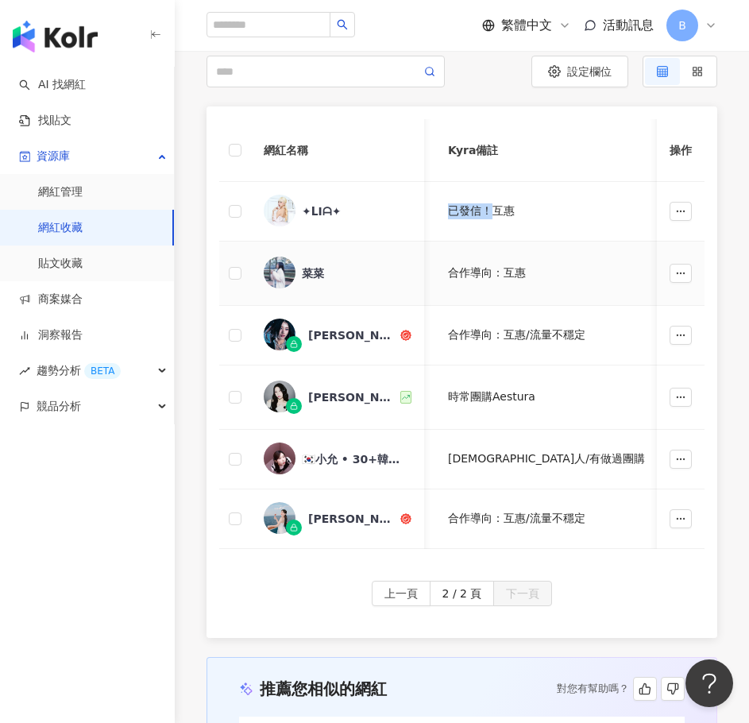
click at [283, 273] on img at bounding box center [280, 273] width 32 height 32
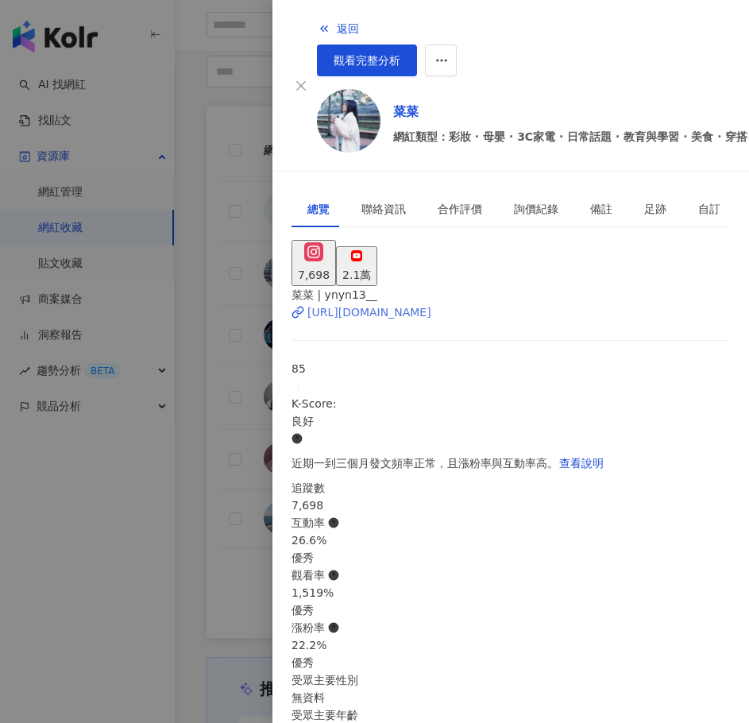
click at [380, 304] on div "https://www.instagram.com/ynyn13__/" at bounding box center [370, 312] width 124 height 17
click at [714, 548] on div "菜菜 | ynyn13__ https://www.instagram.com/ynyn13__/ 85 K-Score : 良好 近期一到三個月發文頻率正常…" at bounding box center [511, 586] width 439 height 601
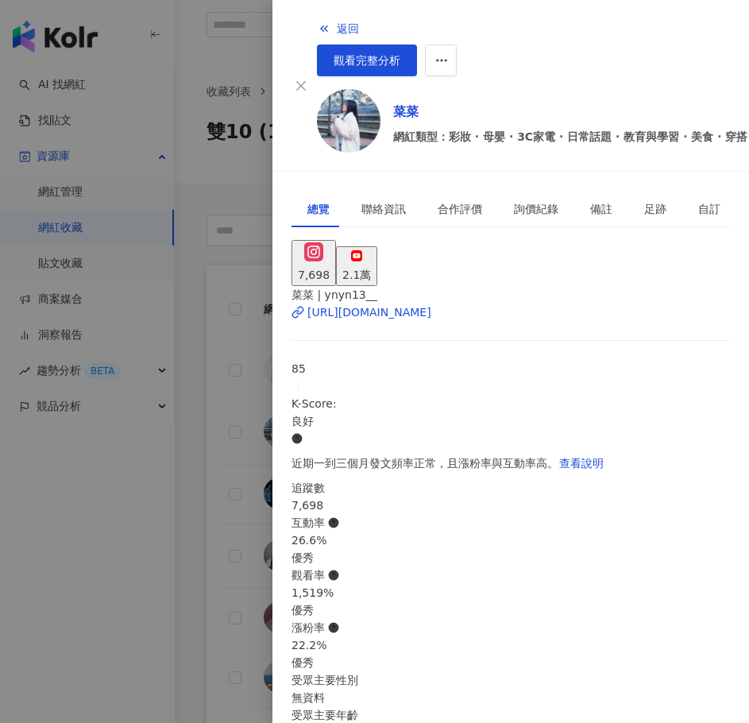
scroll to position [79, 0]
click at [207, 362] on div at bounding box center [374, 361] width 749 height 723
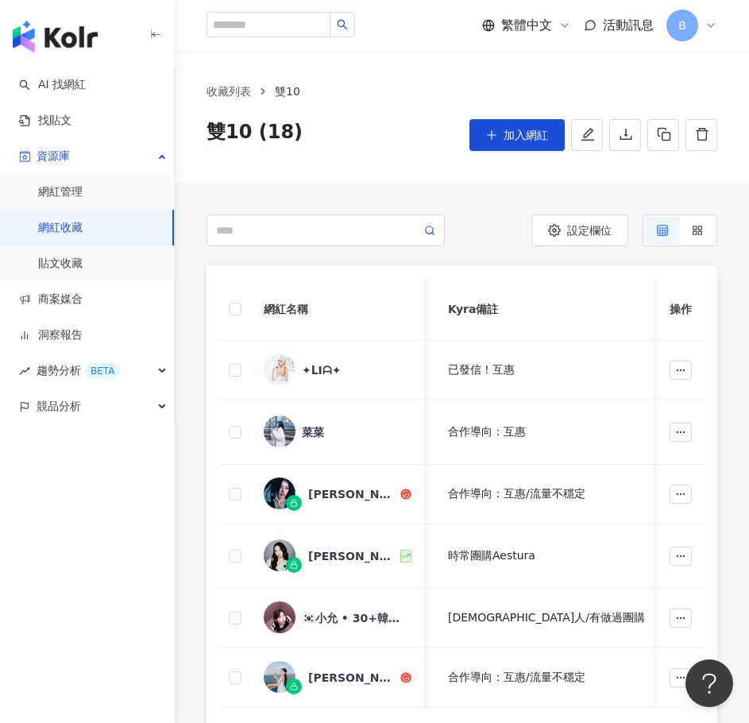
click at [602, 315] on th "Kyra備註" at bounding box center [560, 309] width 248 height 63
click at [645, 176] on div "收藏列表 雙10 雙10 (18) 加入網紅" at bounding box center [462, 117] width 575 height 132
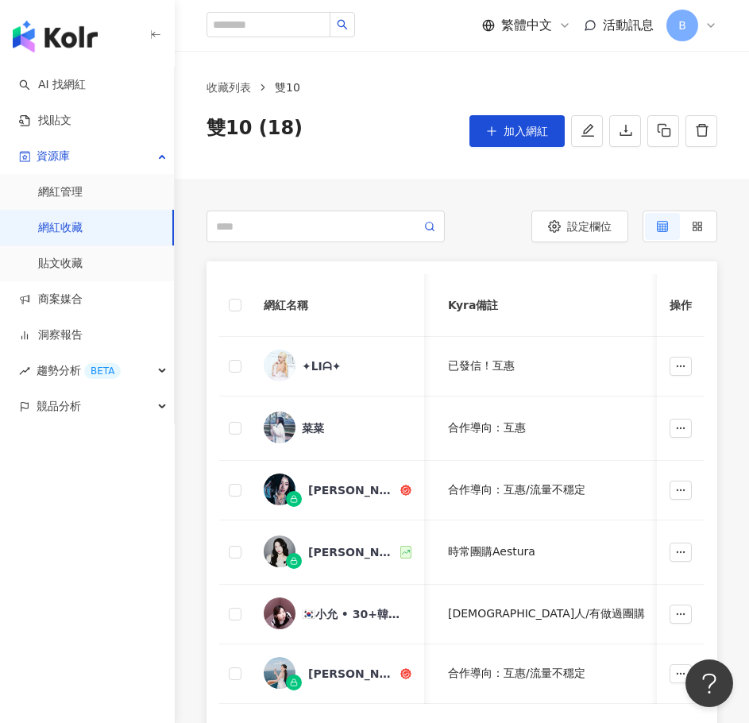
scroll to position [0, 0]
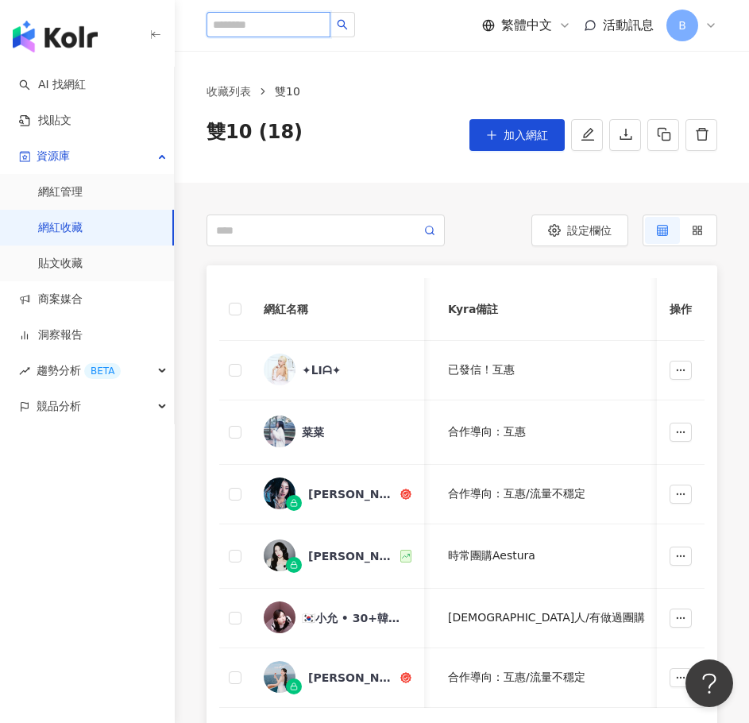
click at [248, 25] on input "search" at bounding box center [269, 24] width 124 height 25
click at [286, 32] on input "search" at bounding box center [269, 24] width 124 height 25
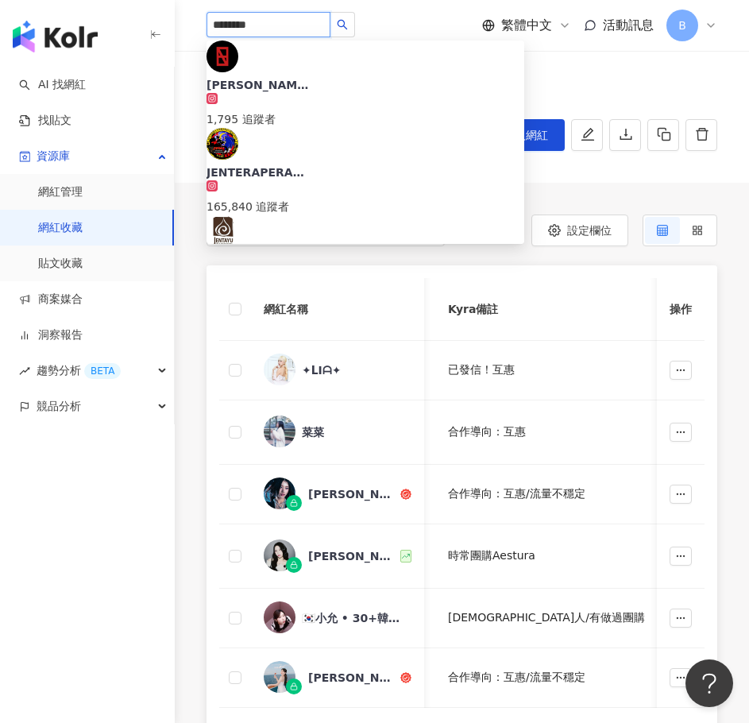
type input "*********"
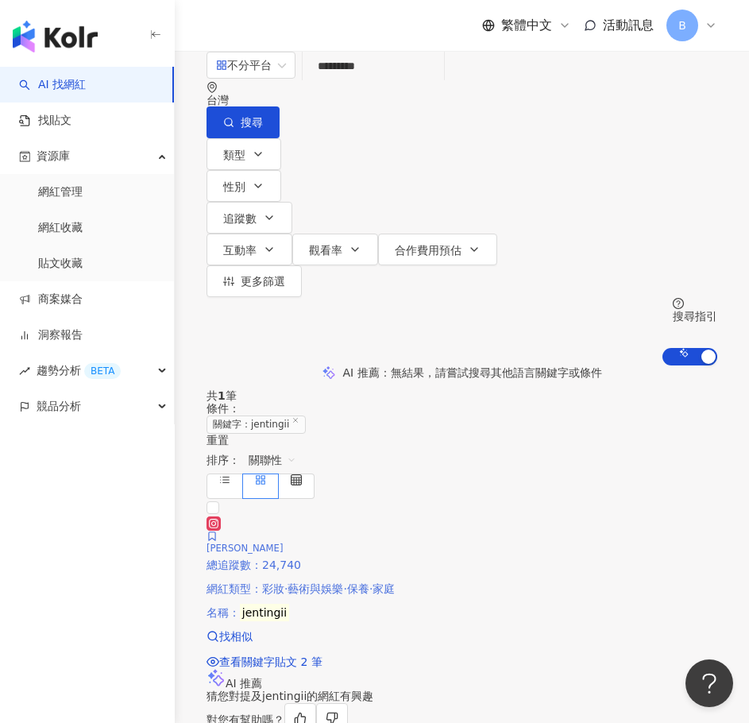
click at [207, 512] on img at bounding box center [207, 512] width 0 height 0
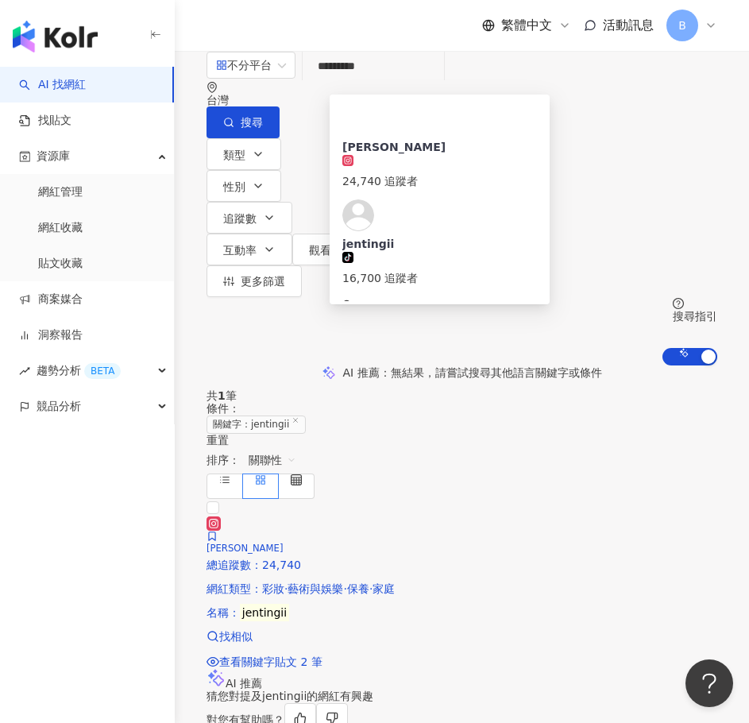
drag, startPoint x: 393, startPoint y: 95, endPoint x: 339, endPoint y: 87, distance: 54.0
click at [339, 81] on input "*********" at bounding box center [373, 66] width 129 height 30
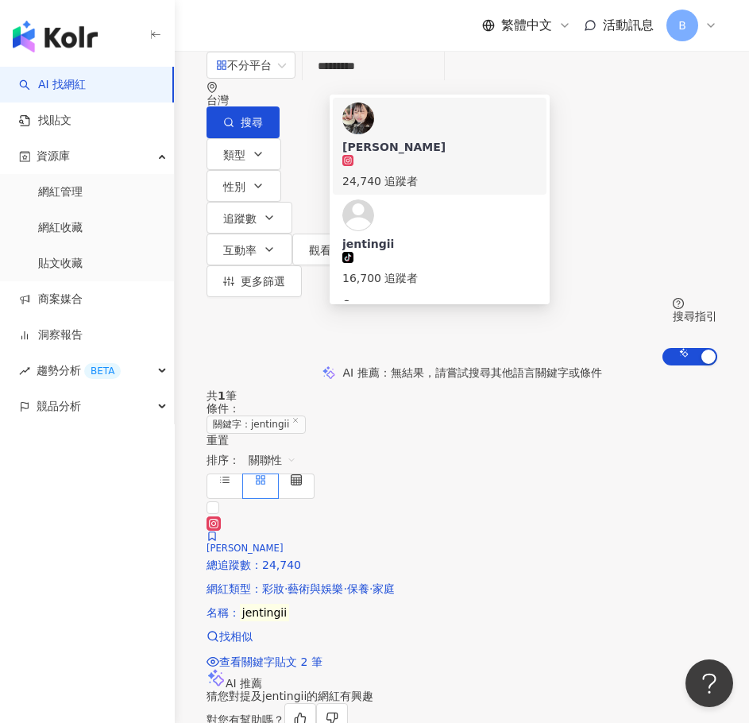
click at [304, 35] on div "繁體中文 活動訊息 B" at bounding box center [462, 25] width 511 height 51
drag, startPoint x: 401, startPoint y: 87, endPoint x: 339, endPoint y: 94, distance: 62.3
click at [339, 81] on input "*********" at bounding box center [373, 66] width 129 height 30
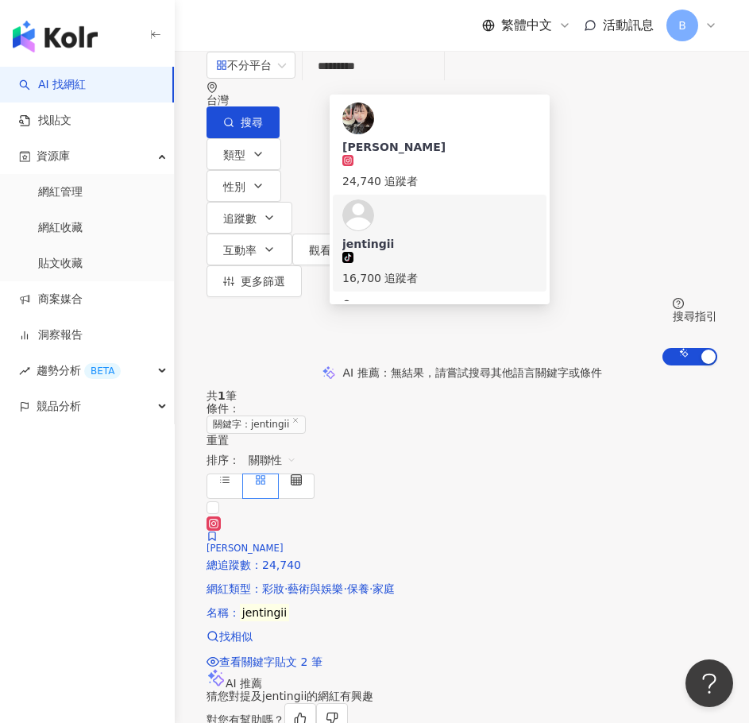
paste input "search"
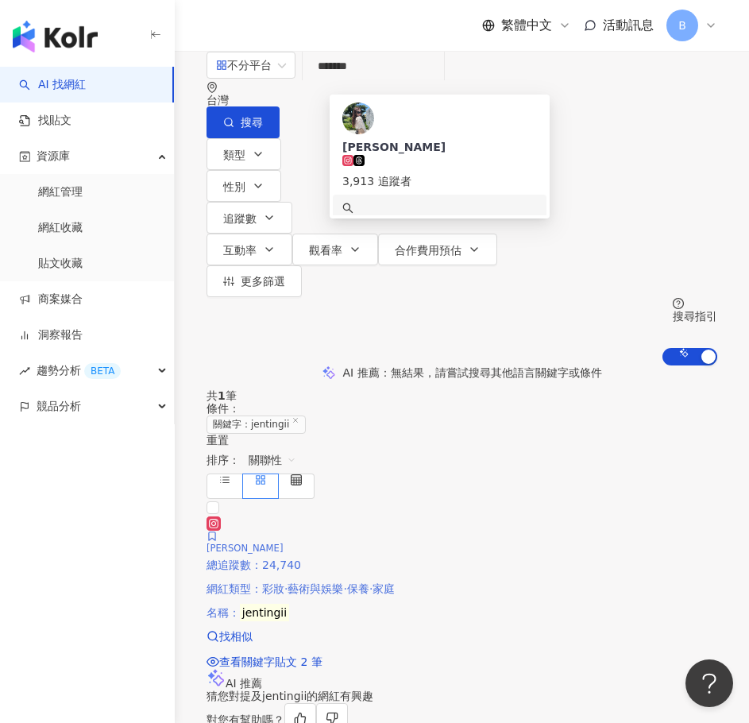
type input "*******"
click at [207, 512] on img at bounding box center [207, 512] width 0 height 0
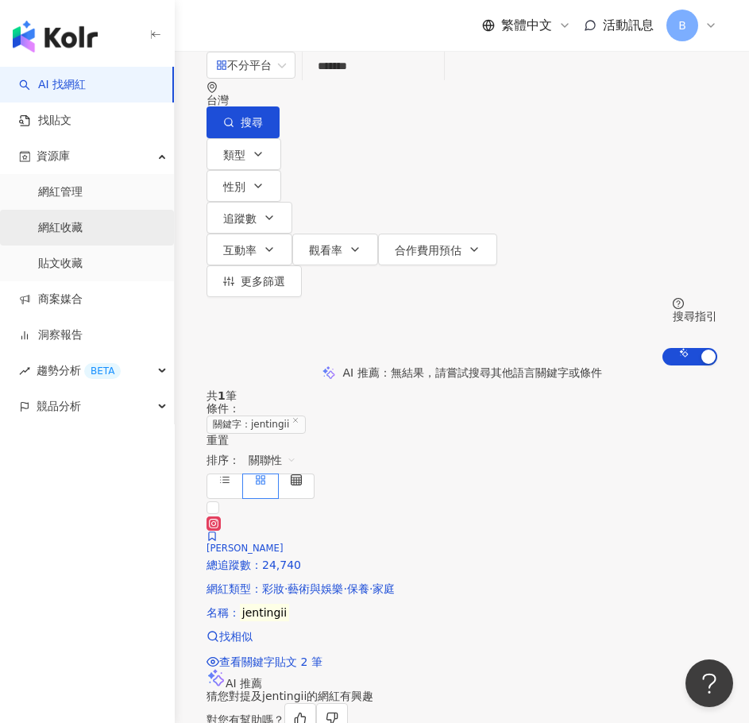
click at [83, 223] on link "網紅收藏" at bounding box center [60, 228] width 45 height 16
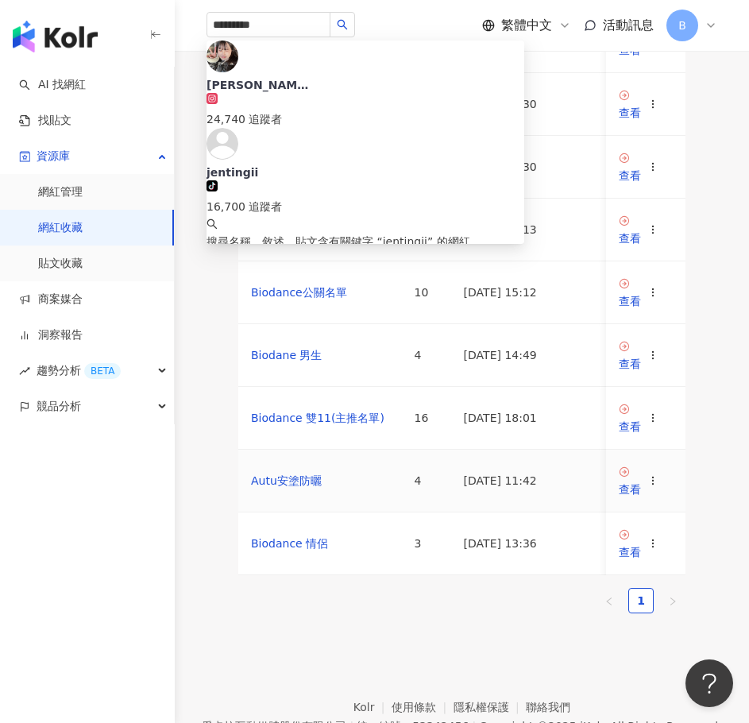
scroll to position [159, 0]
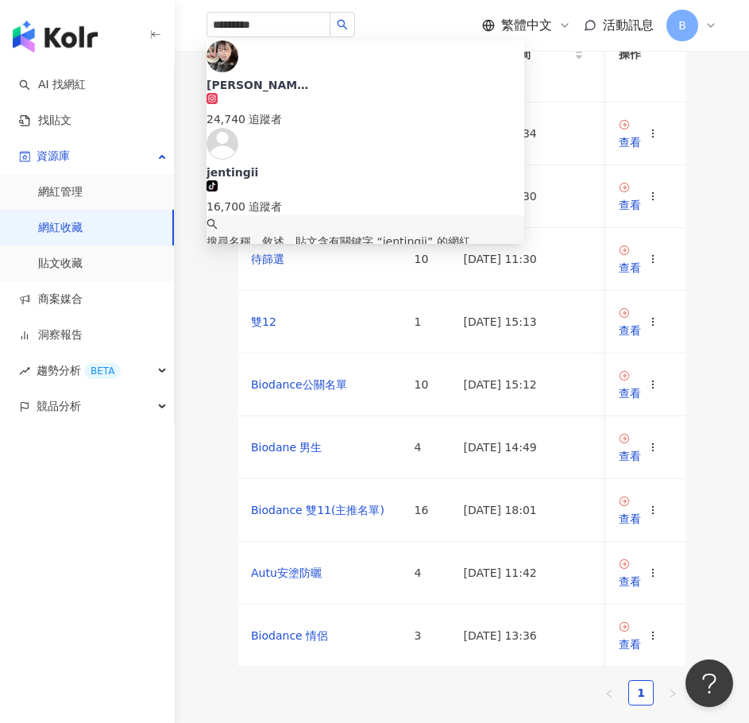
click at [621, 81] on div "網紅名稱 收藏名稱 網紅人數 最後編輯時間 建立者 操作 雙10 20 2025/9/12 13:34 K kyra 查看 Biodance 42 2025/…" at bounding box center [462, 350] width 511 height 738
click at [332, 165] on td "雙10" at bounding box center [320, 134] width 164 height 63
click at [269, 140] on link "雙10" at bounding box center [263, 133] width 25 height 13
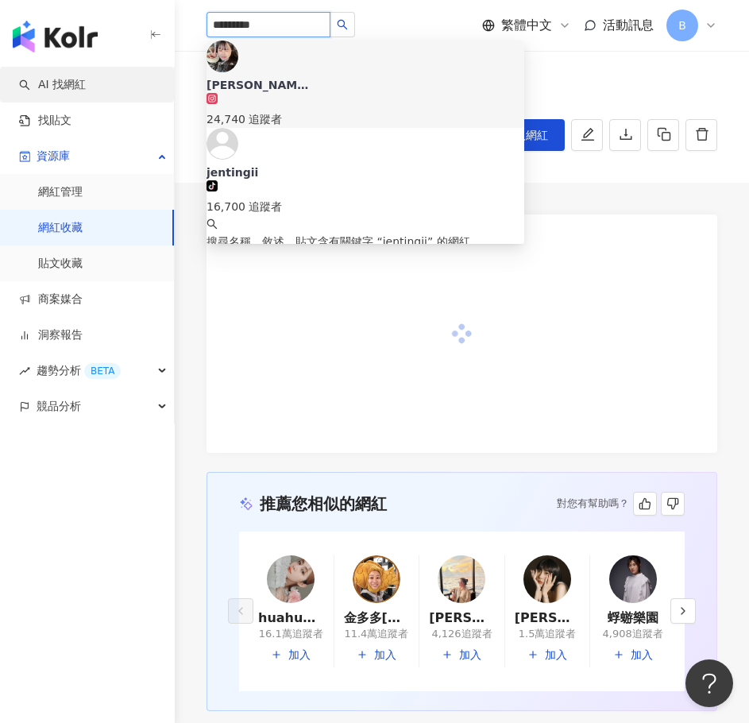
drag, startPoint x: 308, startPoint y: 25, endPoint x: 158, endPoint y: 68, distance: 156.0
click at [29, 33] on div "AI 找網紅 找貼文 資源庫 網紅管理 網紅收藏 貼文收藏 商案媒合 洞察報告 趨勢分析 BETA 競品分析 ********* KRYSTAL·蓁 24,7…" at bounding box center [374, 444] width 749 height 888
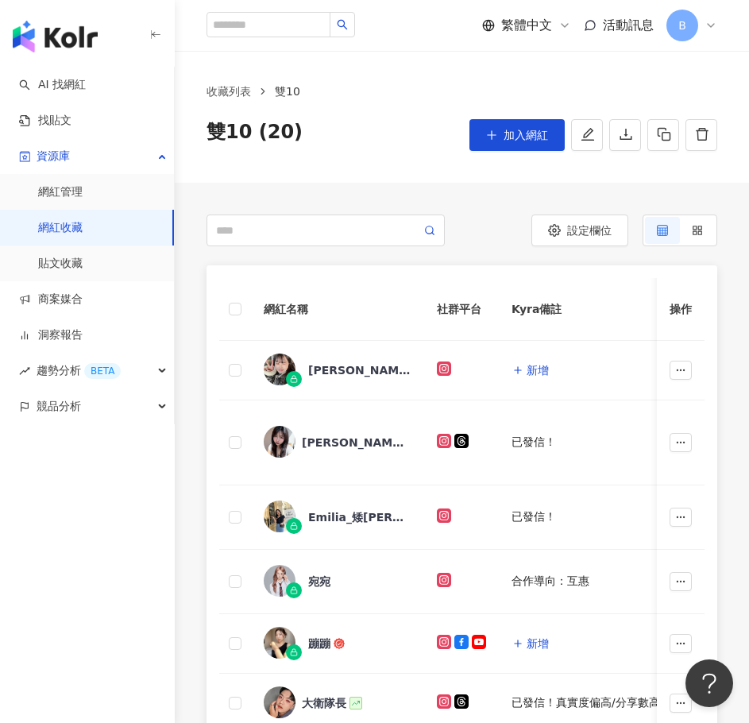
click at [621, 78] on div "收藏列表 雙10 雙10 (20) 加入網紅" at bounding box center [462, 117] width 575 height 132
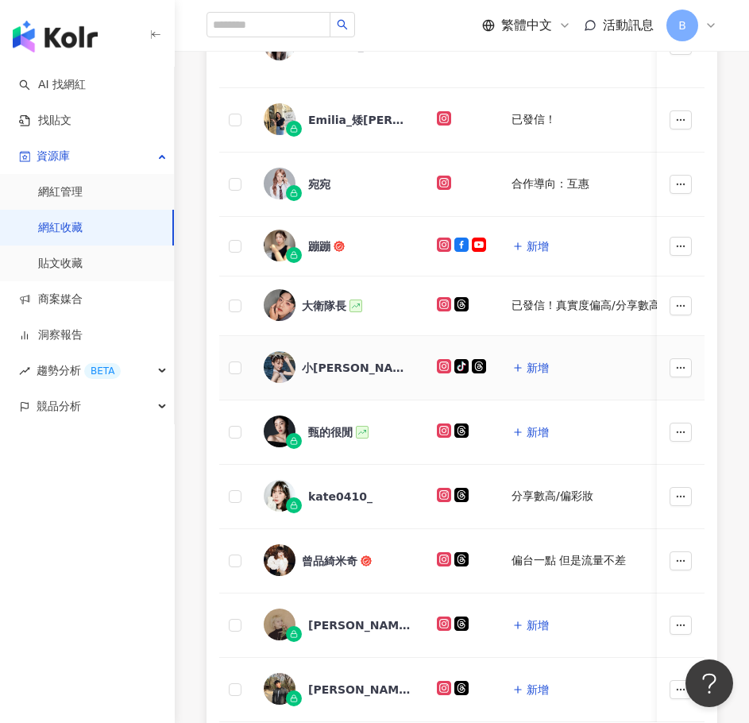
scroll to position [477, 0]
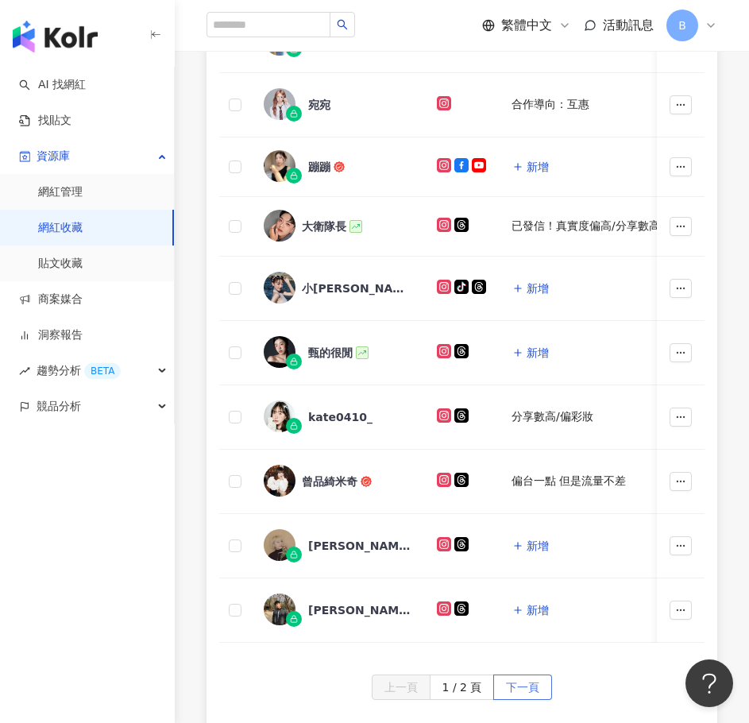
click at [519, 699] on span "下一頁" at bounding box center [522, 688] width 33 height 25
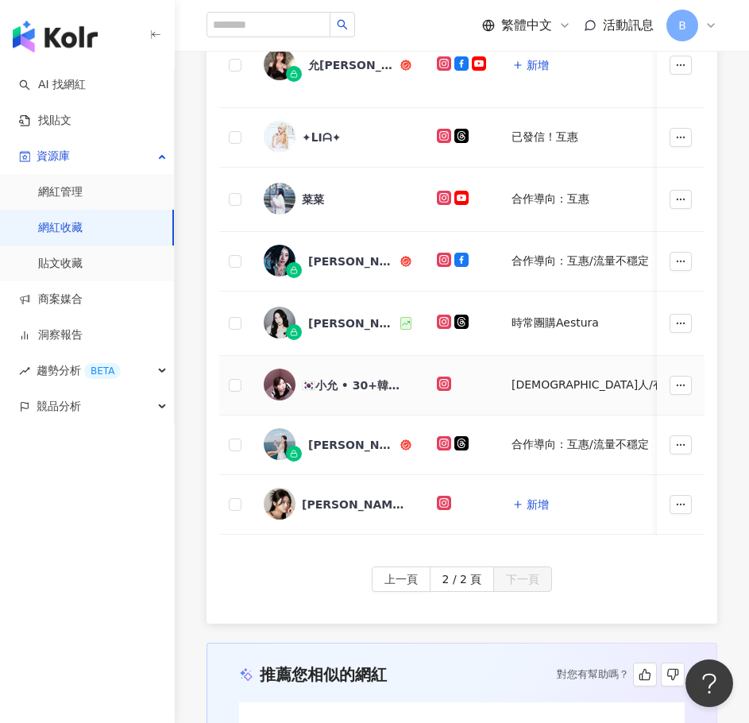
scroll to position [238, 0]
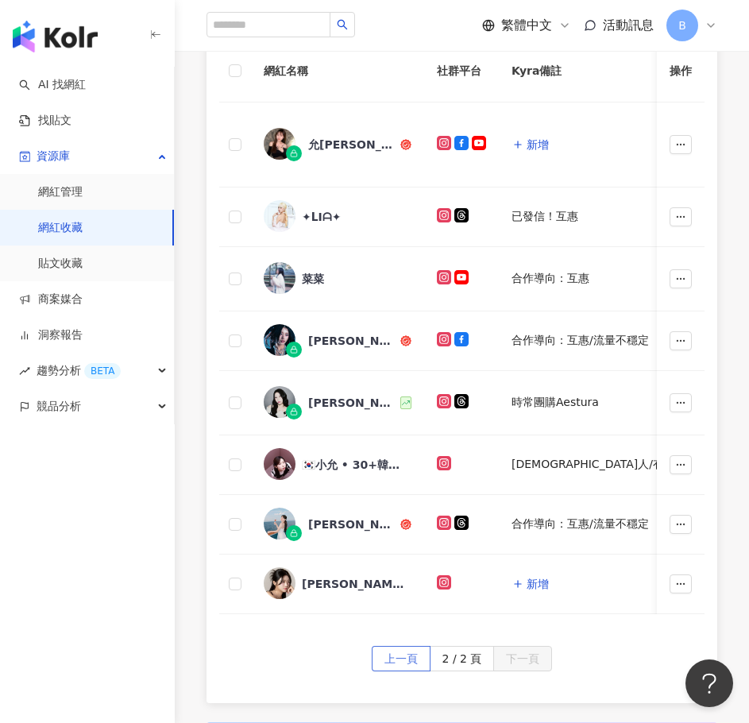
click at [381, 671] on button "上一頁" at bounding box center [401, 658] width 59 height 25
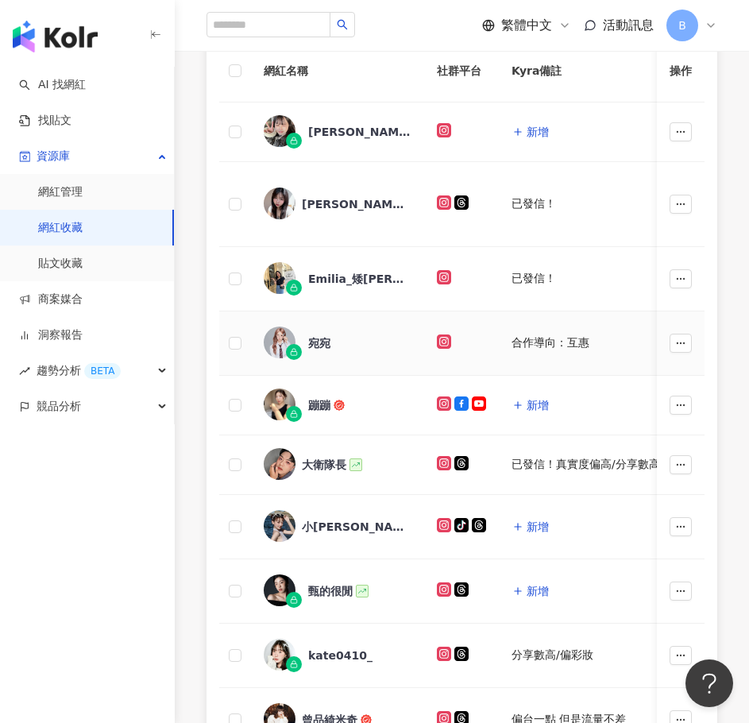
click at [444, 338] on icon at bounding box center [444, 342] width 8 height 8
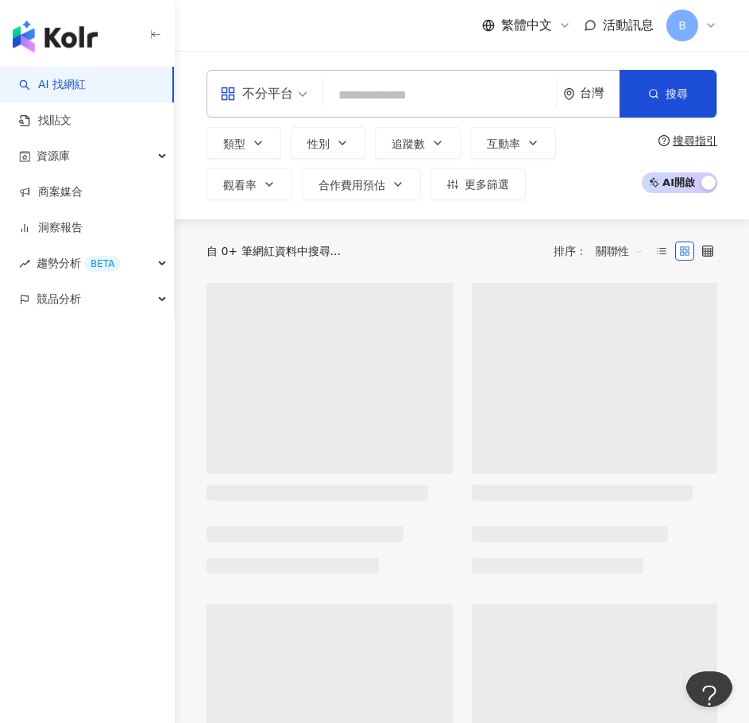
click at [370, 99] on input "search" at bounding box center [440, 95] width 220 height 30
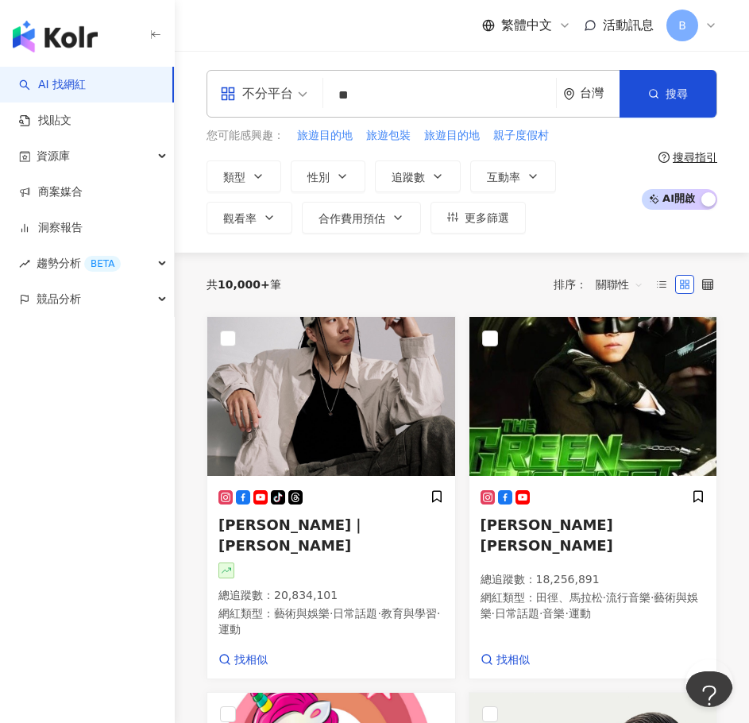
type input "*"
click at [293, 102] on span "不分平台" at bounding box center [263, 93] width 87 height 25
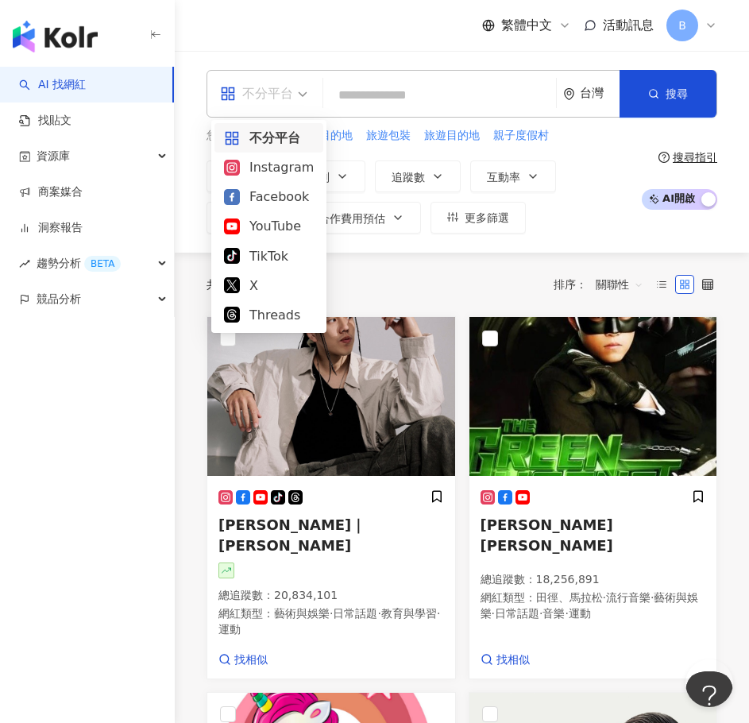
click at [293, 102] on span "不分平台" at bounding box center [263, 93] width 87 height 25
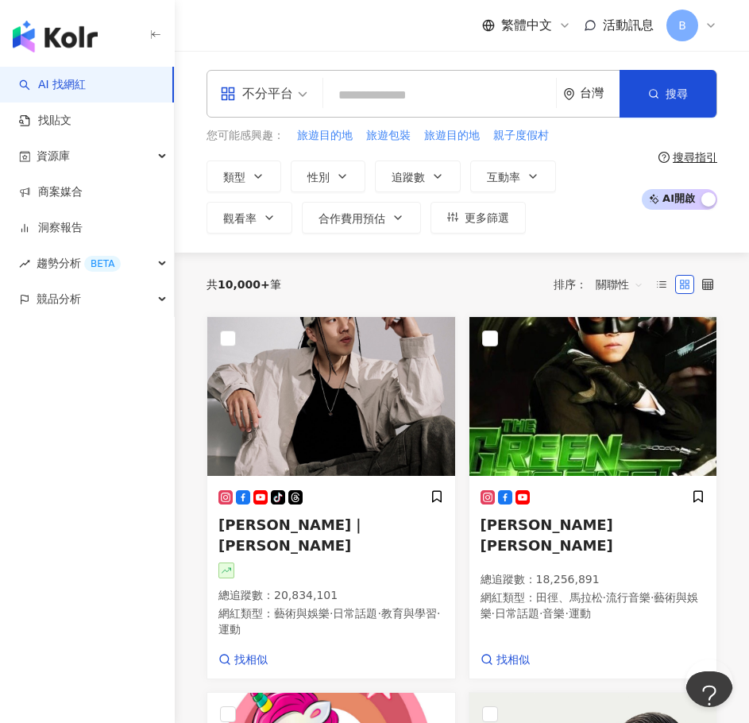
click at [223, 94] on icon "appstore" at bounding box center [228, 94] width 16 height 16
click at [347, 82] on input "search" at bounding box center [440, 95] width 220 height 30
click at [263, 180] on icon "button" at bounding box center [258, 176] width 13 height 13
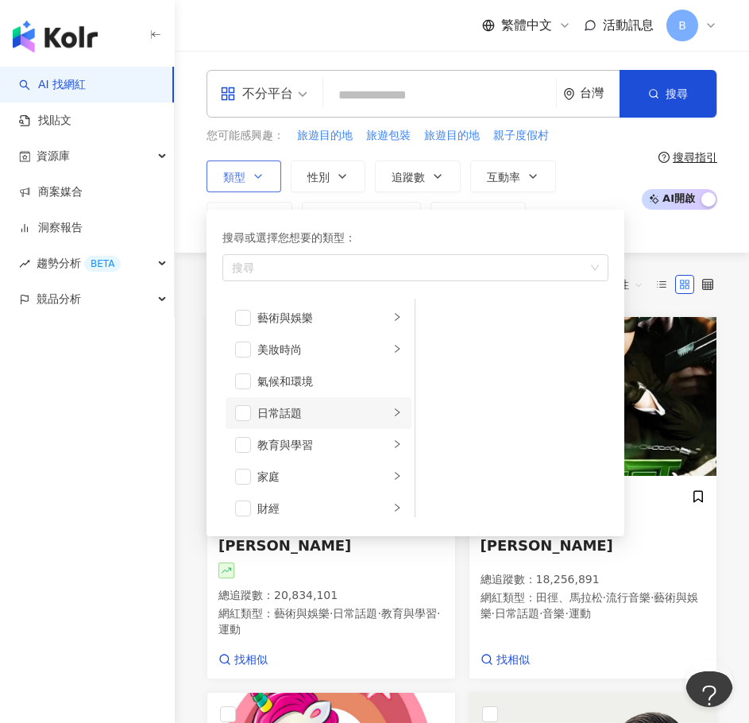
click at [292, 418] on div "日常話題" at bounding box center [323, 413] width 132 height 17
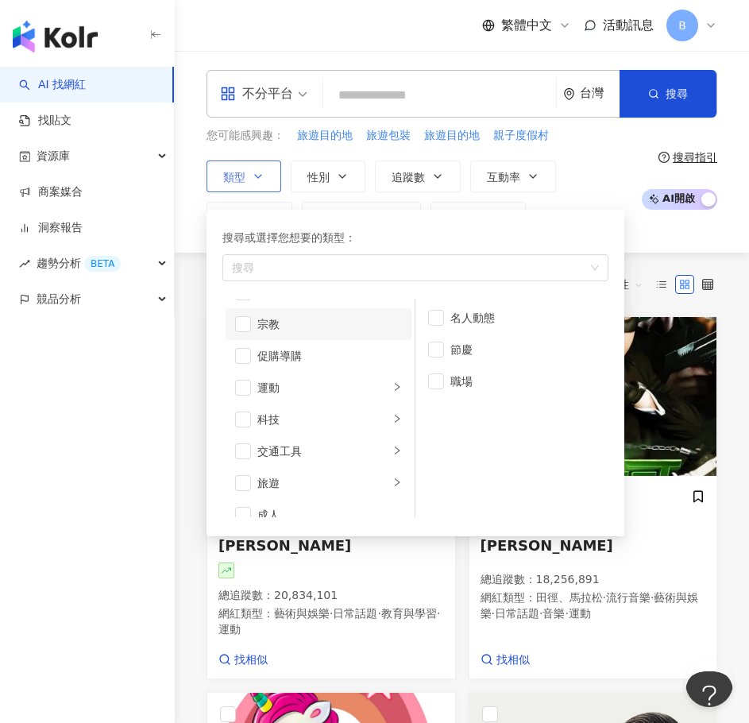
scroll to position [551, 0]
click at [318, 465] on div "旅遊" at bounding box center [323, 466] width 132 height 17
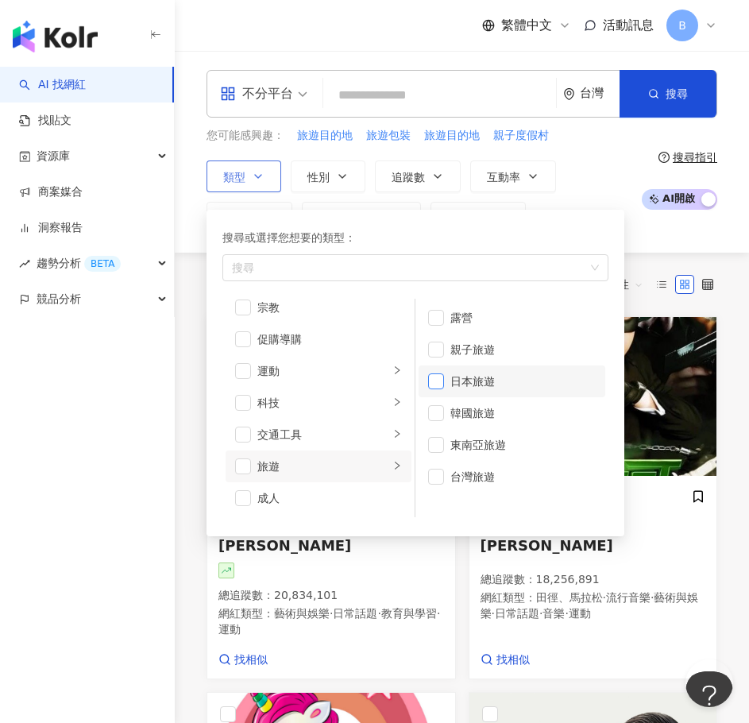
click at [433, 383] on span "button" at bounding box center [436, 382] width 16 height 16
click at [436, 416] on span "button" at bounding box center [436, 413] width 16 height 16
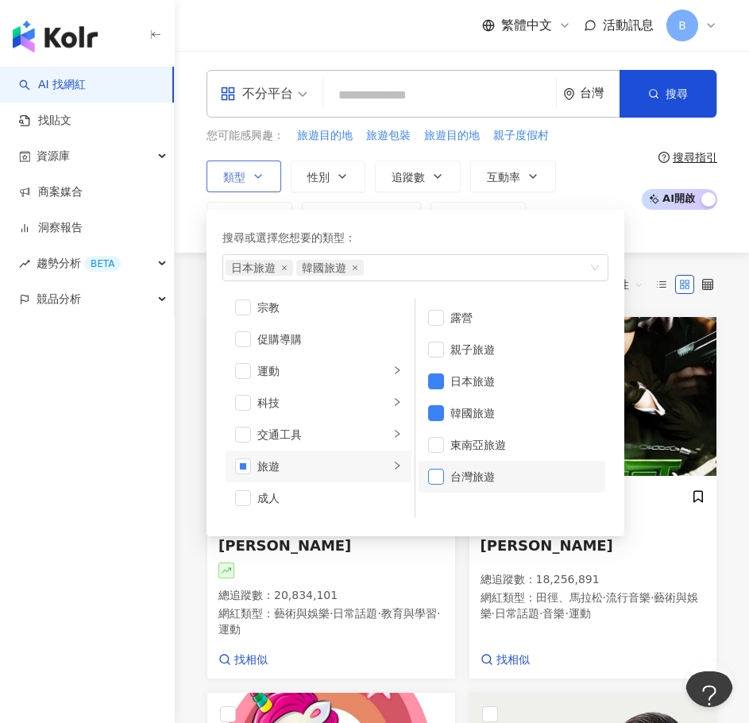
click at [436, 478] on span "button" at bounding box center [436, 477] width 16 height 16
click at [610, 166] on div "類型 搜尋或選擇您想要的類型： 日本旅遊 韓國旅遊 台灣旅遊 藝術與娛樂 美妝時尚 氣候和環境 日常話題 教育與學習 家庭 財經 美食 命理占卜 遊戲 法政社…" at bounding box center [420, 197] width 427 height 73
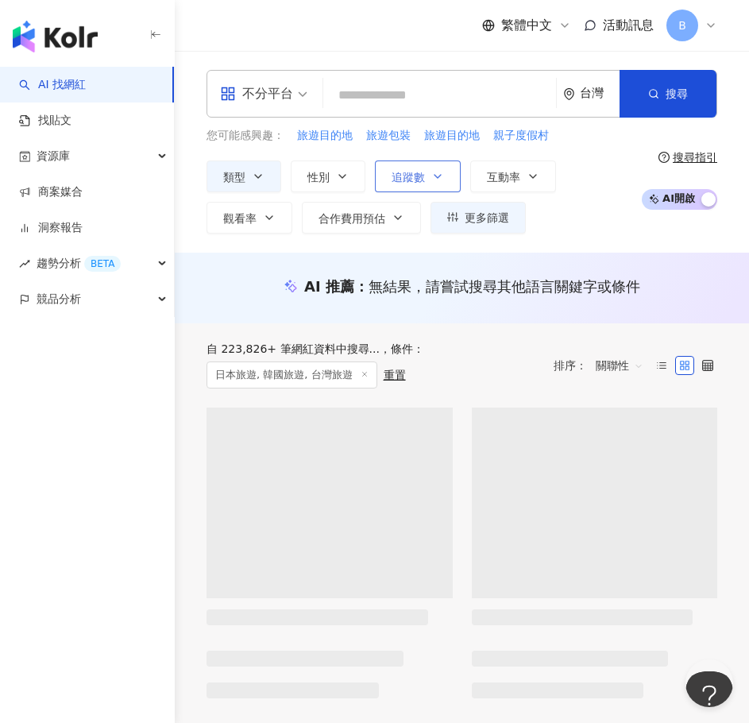
click at [436, 178] on icon "button" at bounding box center [438, 176] width 13 height 13
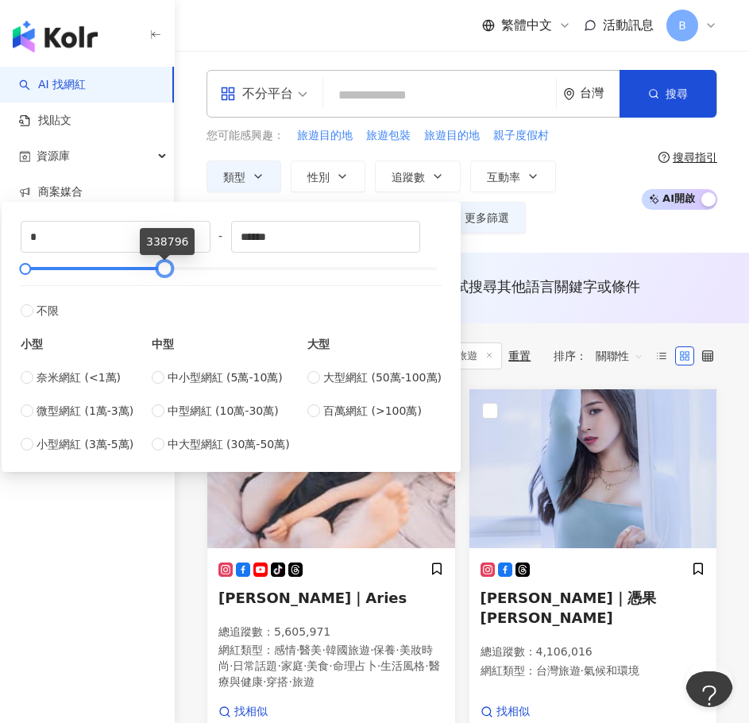
drag, startPoint x: 435, startPoint y: 263, endPoint x: 140, endPoint y: 277, distance: 295.2
click at [161, 273] on div at bounding box center [165, 269] width 9 height 9
type input "******"
click at [33, 271] on div at bounding box center [29, 269] width 9 height 9
drag, startPoint x: 79, startPoint y: 238, endPoint x: -33, endPoint y: 233, distance: 113.0
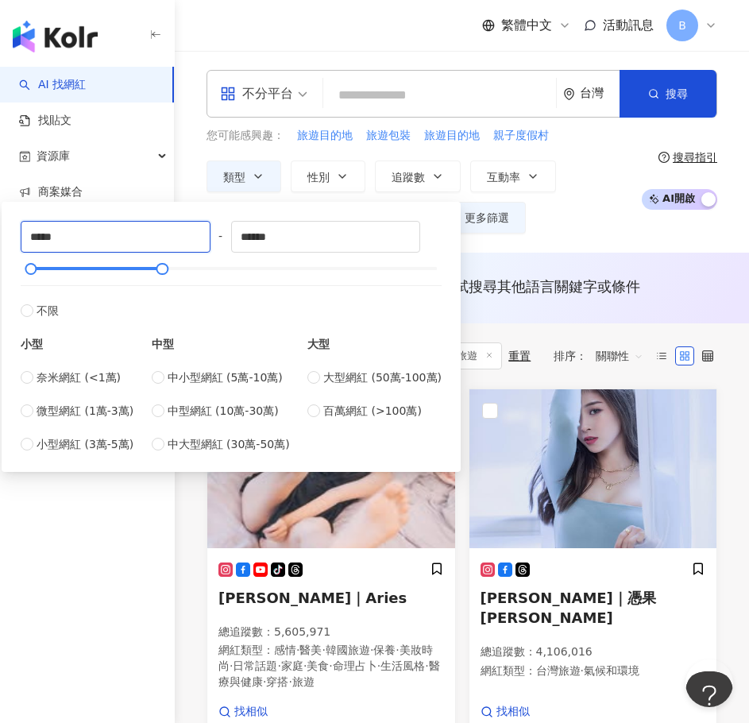
click at [0, 233] on html "AI 找網紅 找貼文 資源庫 商案媒合 洞察報告 趨勢分析 BETA 競品分析 繁體中文 活動訊息 B 不分平台 台灣 搜尋 您可能感興趣： 旅遊目的地 旅遊…" at bounding box center [374, 361] width 749 height 723
type input "****"
drag, startPoint x: 343, startPoint y: 238, endPoint x: 126, endPoint y: 239, distance: 217.0
click at [130, 238] on div "**** - ****** 不限 小型 奈米網紅 (<1萬) 微型網紅 (1萬-3萬) 小型網紅 (3萬-5萬) 中型 中小型網紅 (5萬-10萬) 中型網紅…" at bounding box center [231, 337] width 421 height 232
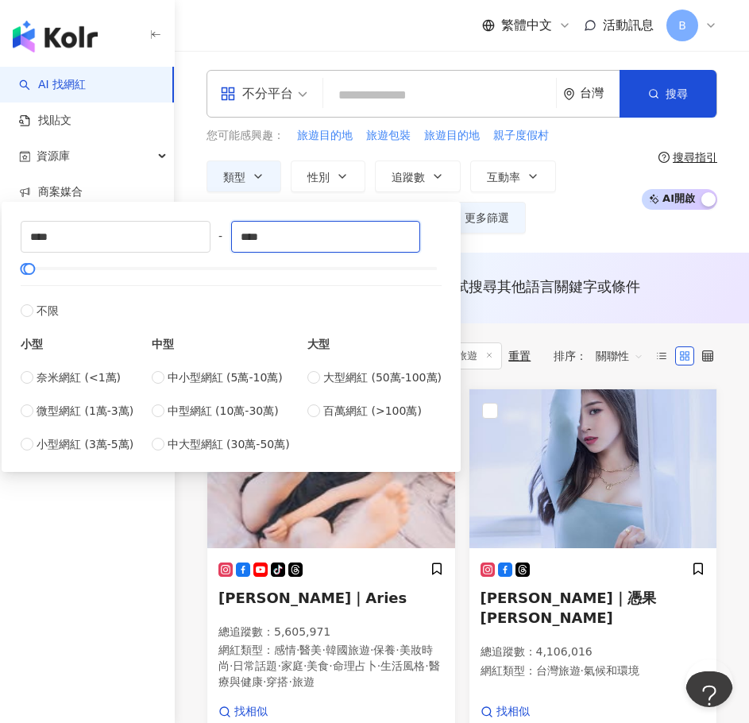
type input "****"
click at [515, 236] on div "不分平台 台灣 搜尋 您可能感興趣： 旅遊目的地 旅遊包裝 旅遊目的地 親子度假村 類型 性別 追蹤數 互動率 觀看率 合作費用預估 更多篩選 **** - …" at bounding box center [462, 152] width 575 height 202
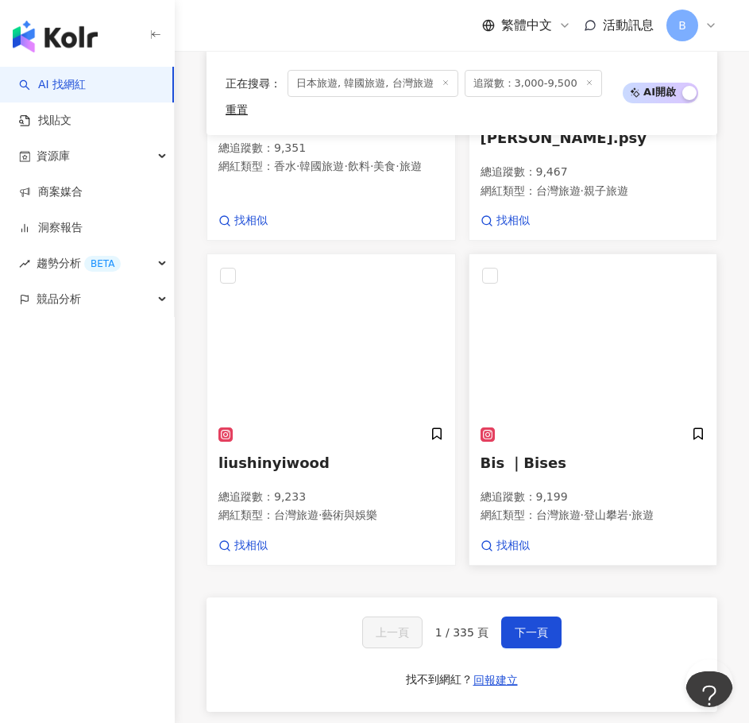
scroll to position [2112, 0]
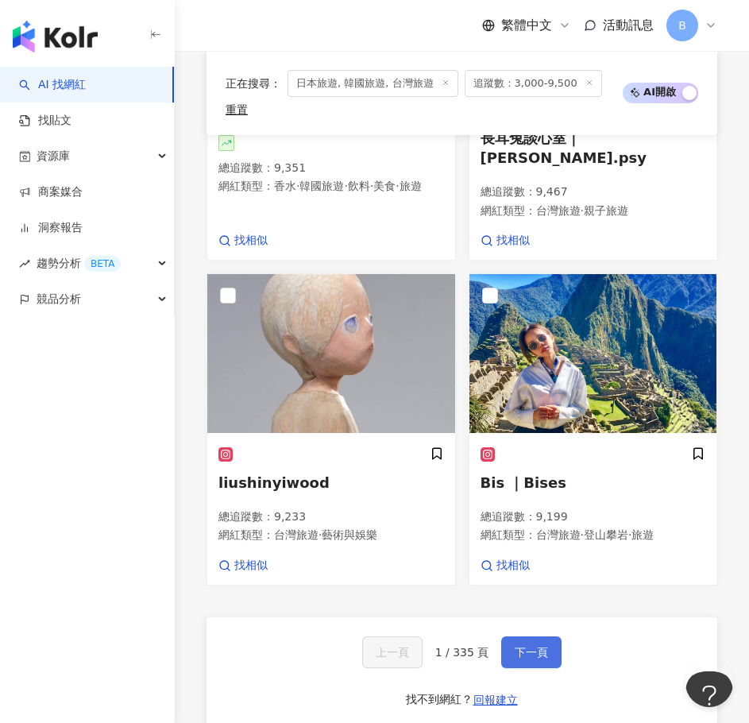
click at [517, 659] on span "下一頁" at bounding box center [531, 652] width 33 height 13
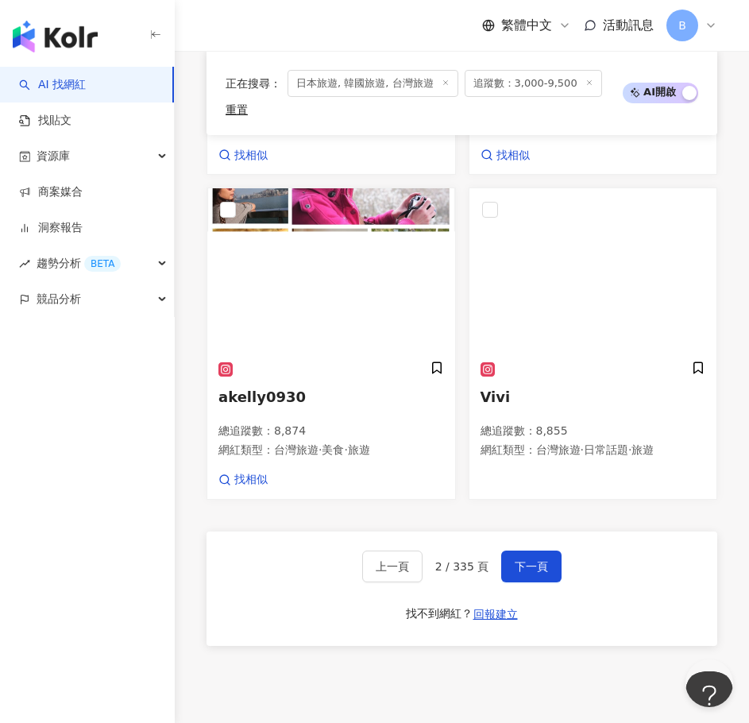
scroll to position [2340, 0]
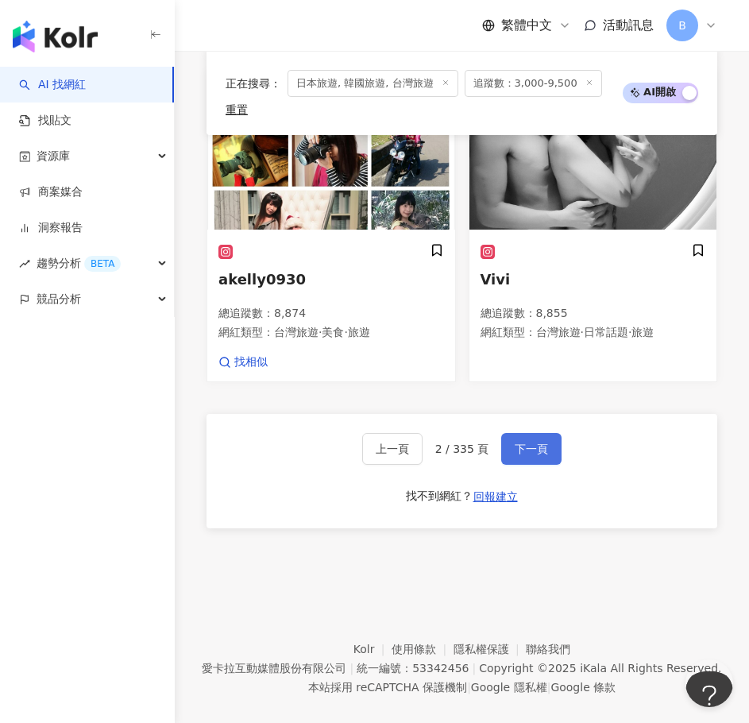
click at [534, 443] on span "下一頁" at bounding box center [531, 449] width 33 height 13
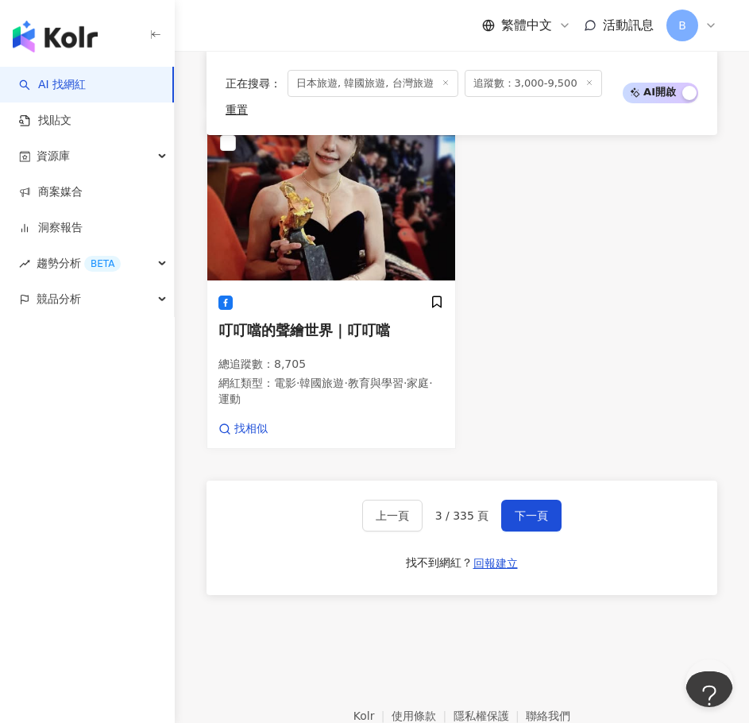
scroll to position [2351, 0]
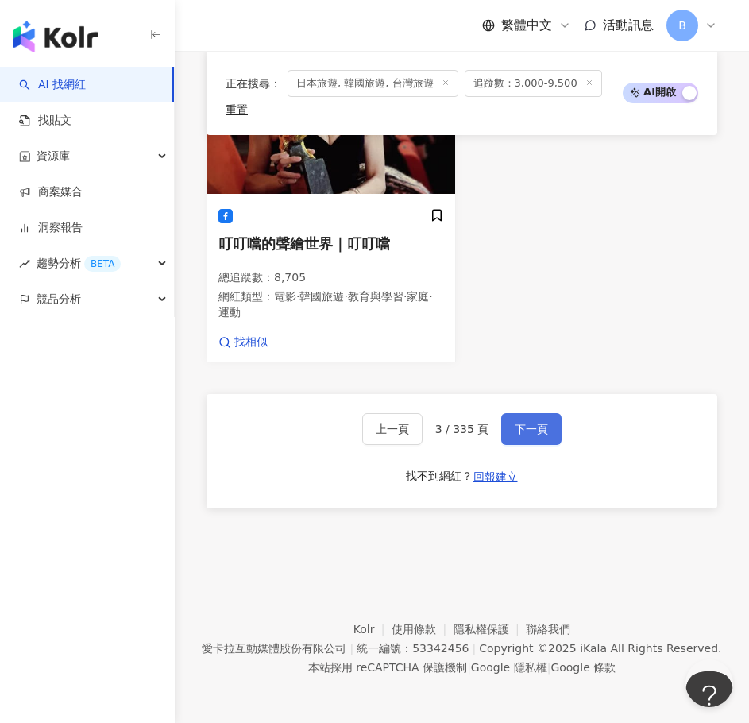
click at [505, 427] on button "下一頁" at bounding box center [531, 429] width 60 height 32
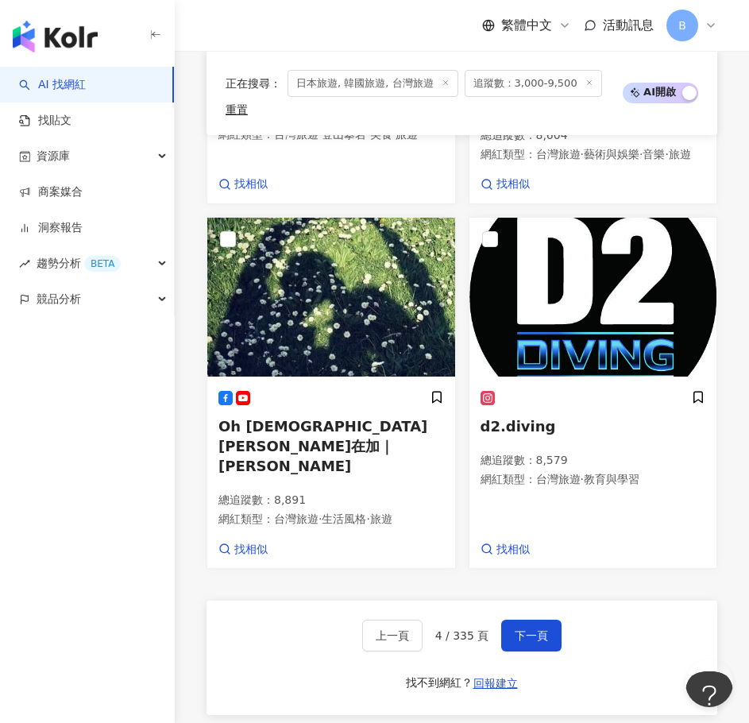
scroll to position [2201, 0]
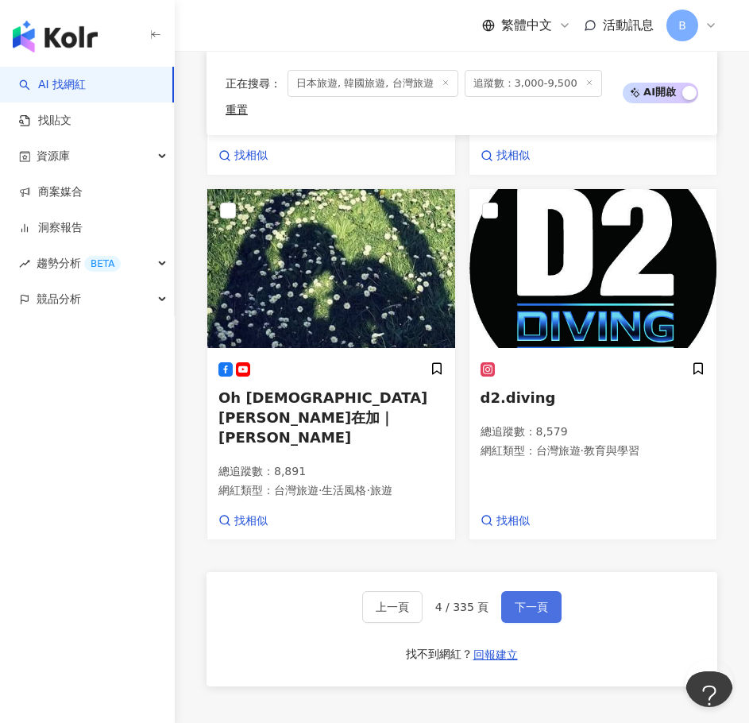
click at [515, 601] on span "下一頁" at bounding box center [531, 607] width 33 height 13
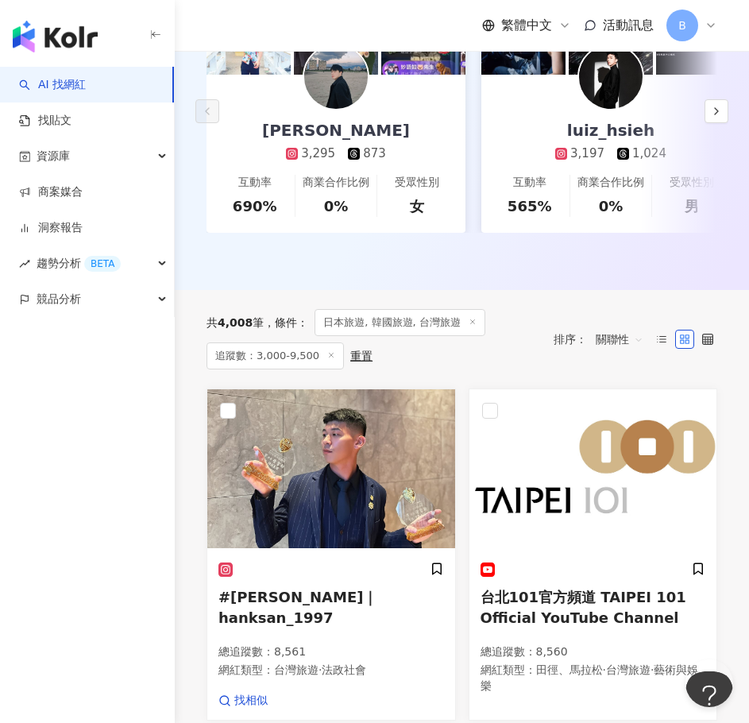
scroll to position [92, 0]
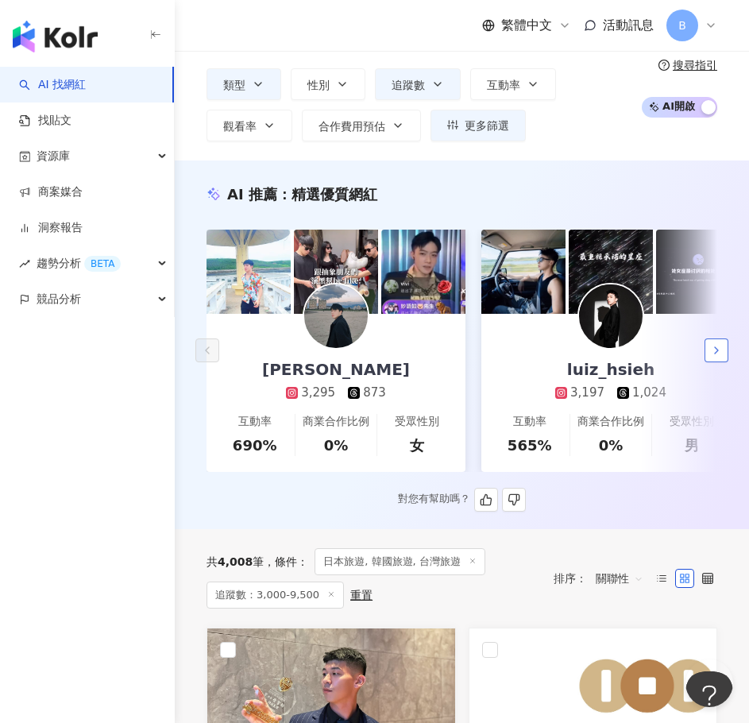
click at [721, 357] on icon "button" at bounding box center [716, 350] width 13 height 13
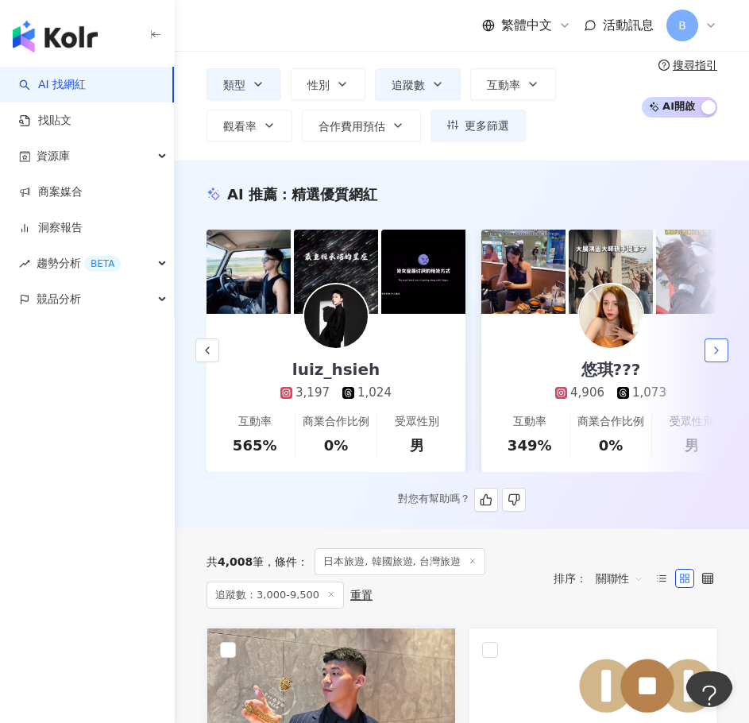
click at [721, 357] on icon "button" at bounding box center [716, 350] width 13 height 13
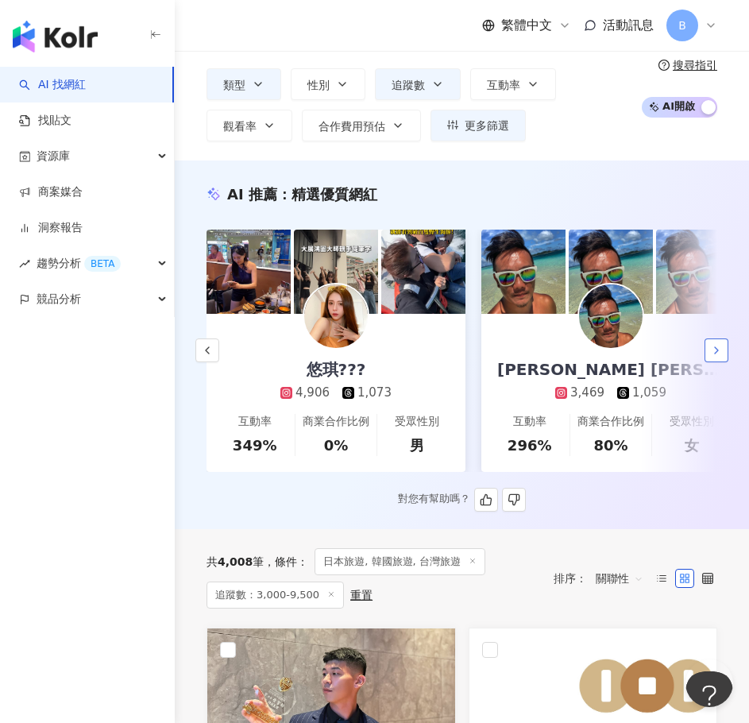
click at [721, 357] on icon "button" at bounding box center [716, 350] width 13 height 13
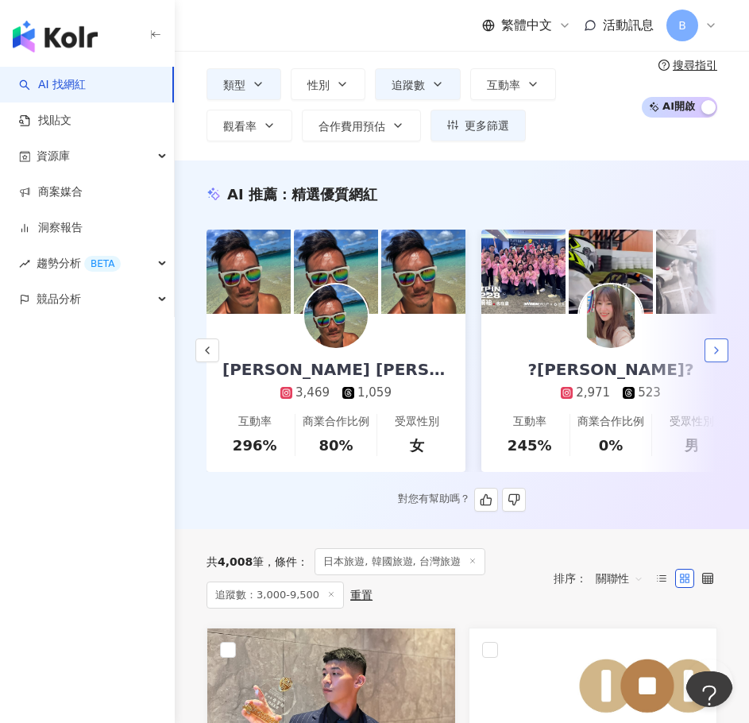
click at [721, 357] on icon "button" at bounding box center [716, 350] width 13 height 13
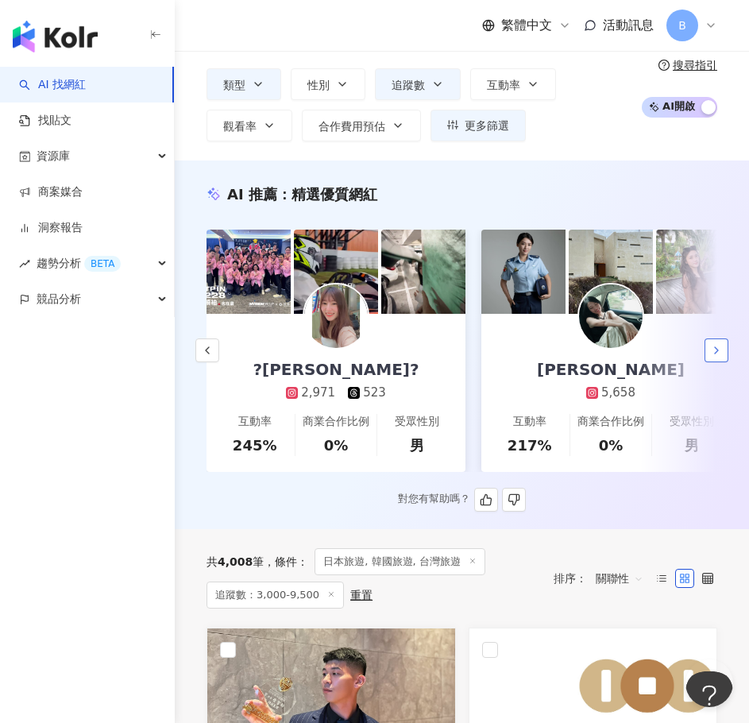
click at [721, 357] on icon "button" at bounding box center [716, 350] width 13 height 13
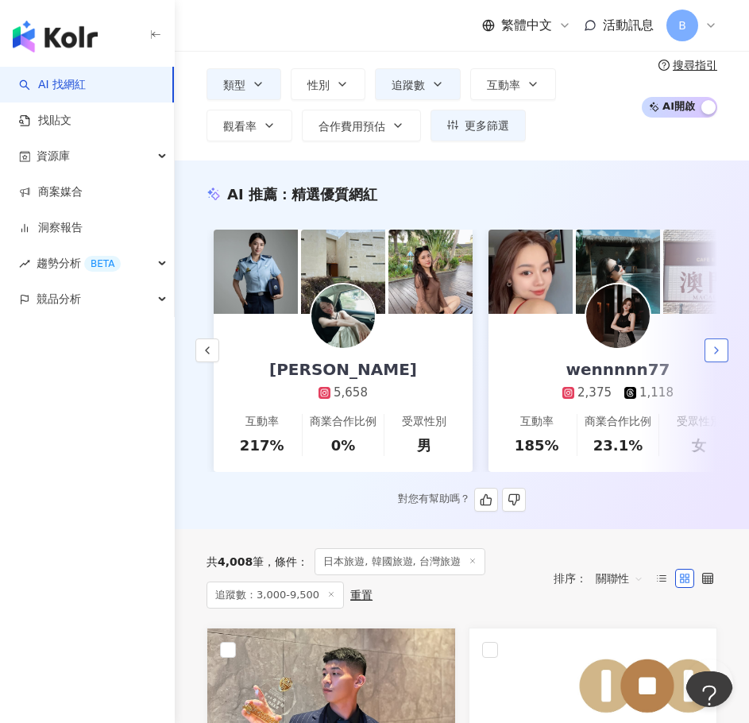
scroll to position [0, 1375]
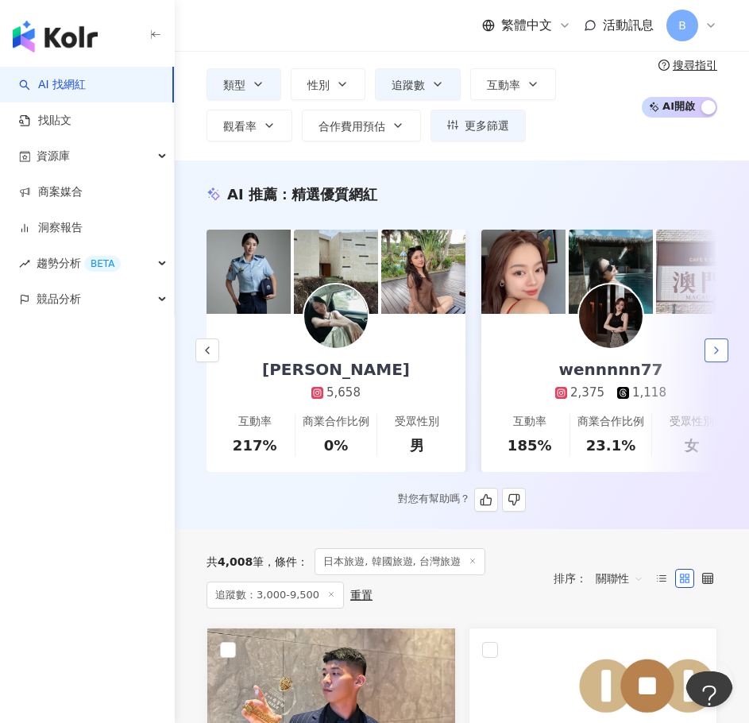
click at [721, 357] on icon "button" at bounding box center [716, 350] width 13 height 13
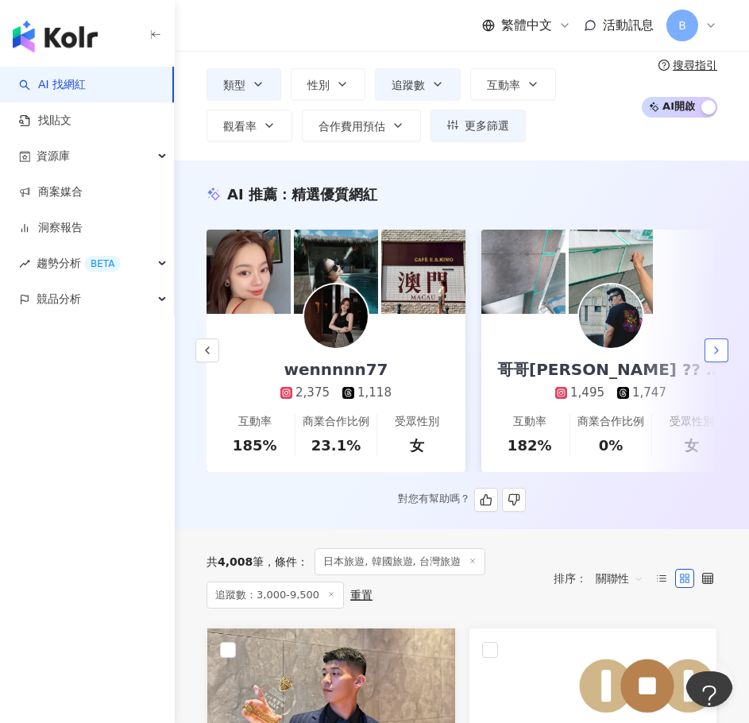
click at [721, 357] on icon "button" at bounding box center [716, 350] width 13 height 13
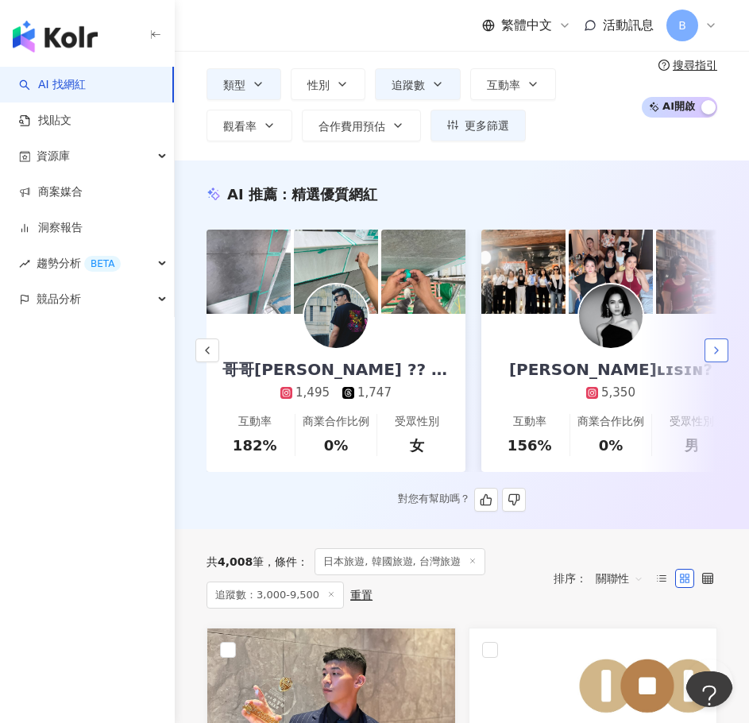
click at [721, 357] on icon "button" at bounding box center [716, 350] width 13 height 13
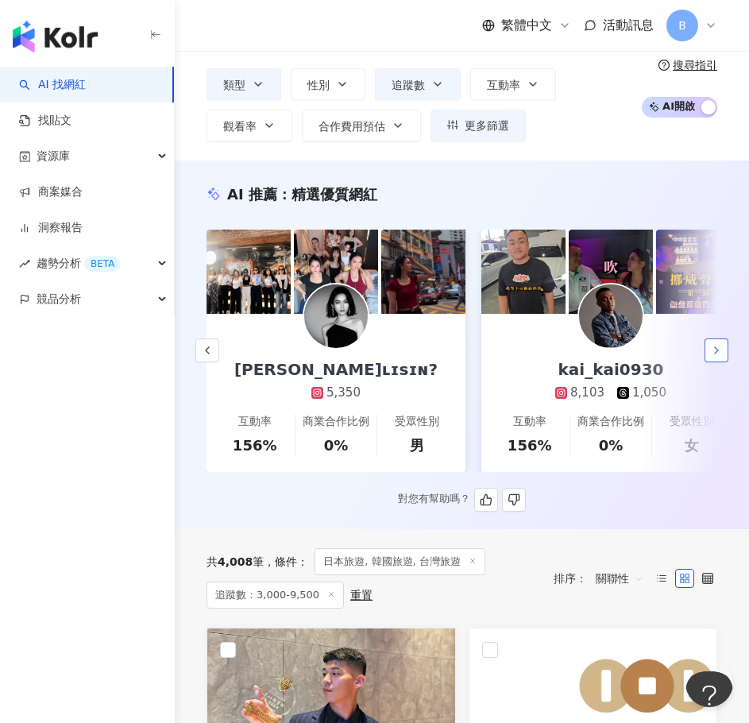
click at [721, 357] on icon "button" at bounding box center [716, 350] width 13 height 13
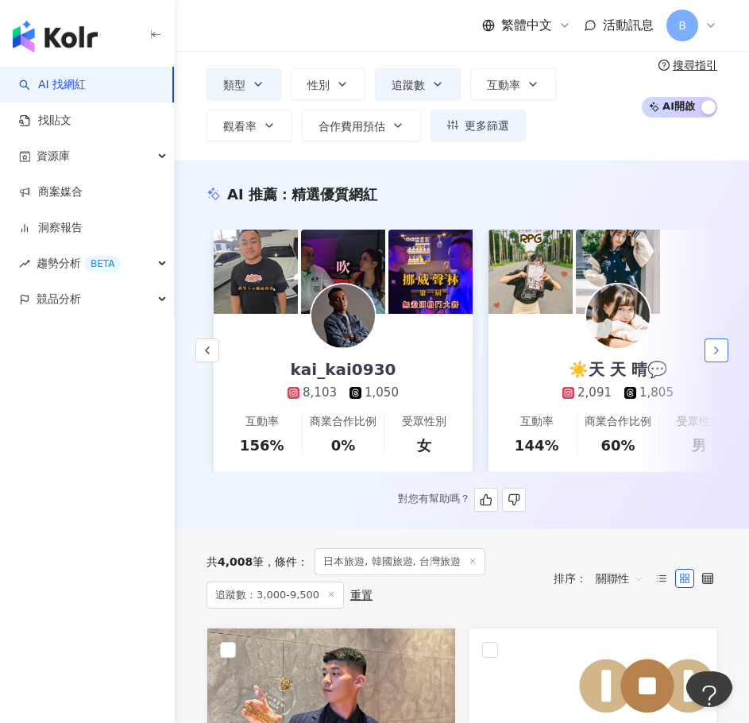
scroll to position [0, 2475]
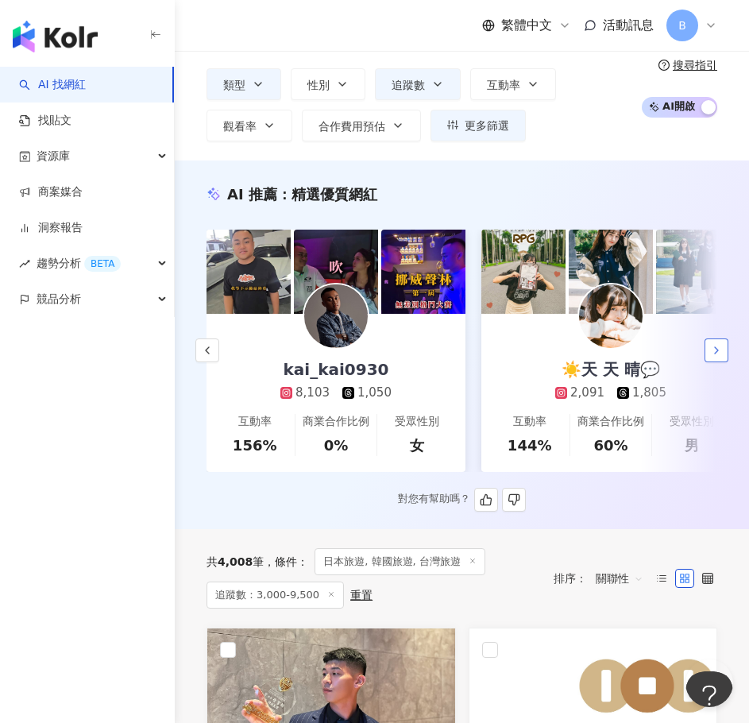
click at [721, 357] on icon "button" at bounding box center [716, 350] width 13 height 13
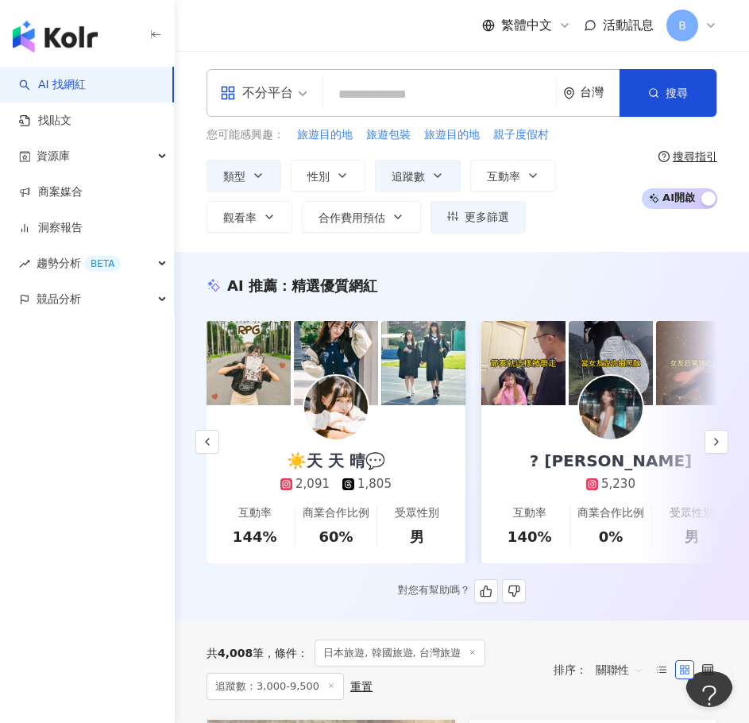
scroll to position [0, 0]
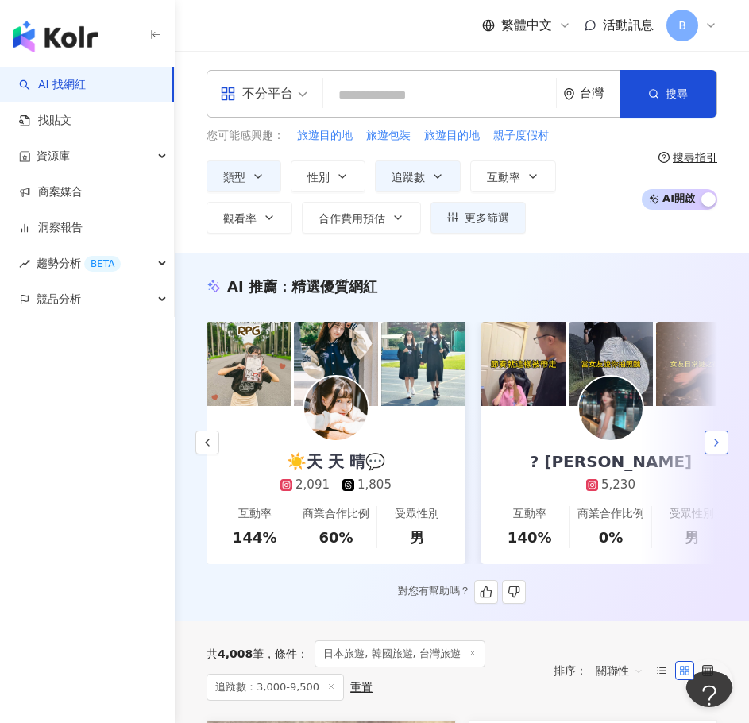
click at [726, 443] on button "button" at bounding box center [717, 443] width 24 height 24
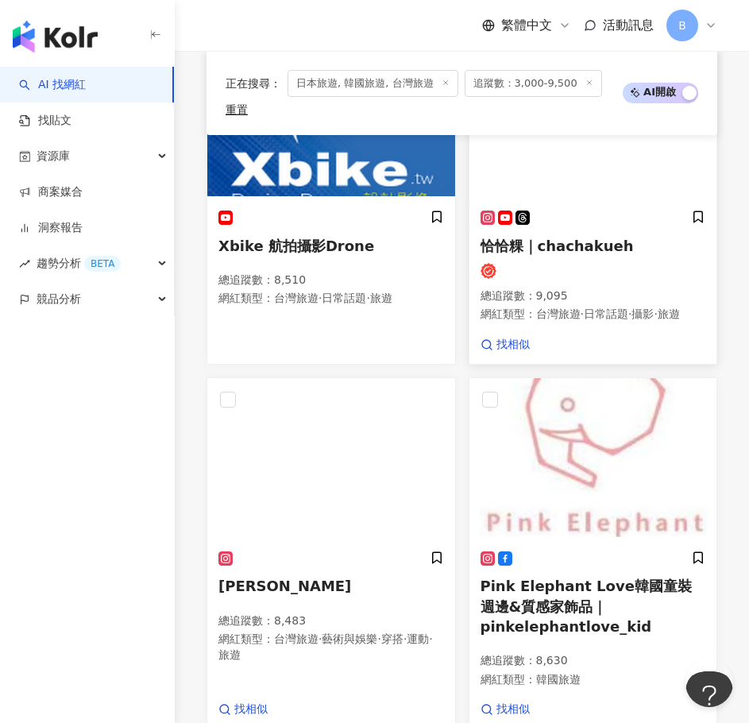
scroll to position [1814, 0]
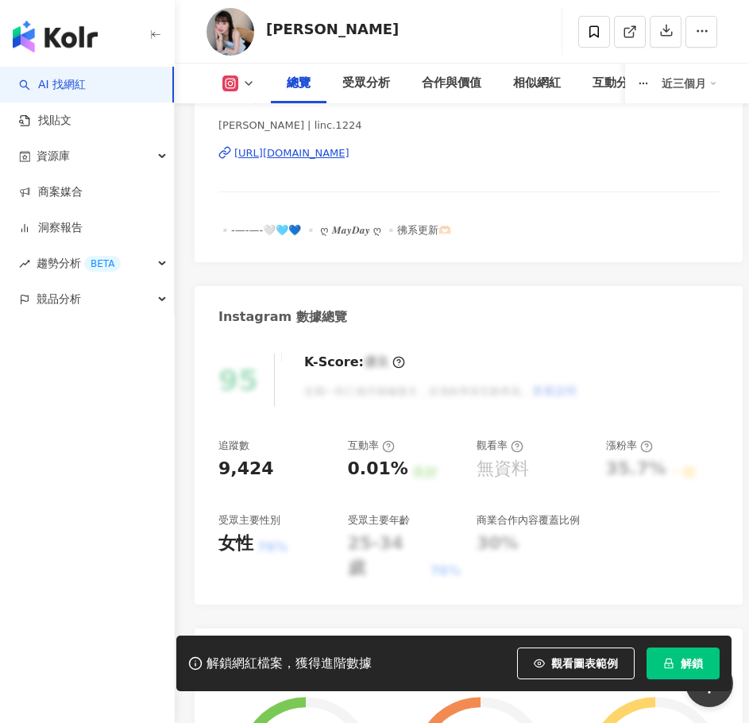
scroll to position [159, 0]
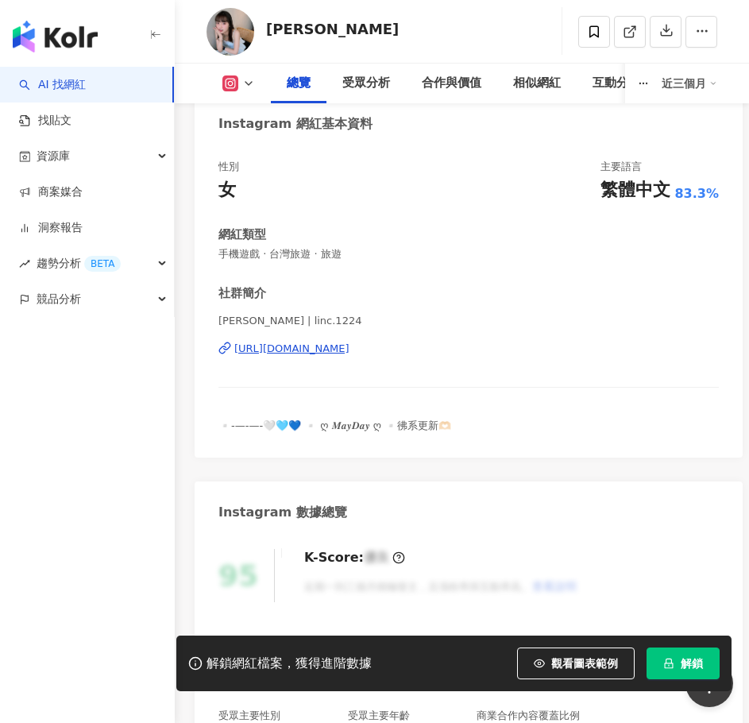
click at [347, 343] on div "https://www.instagram.com/linc.1224/" at bounding box center [291, 349] width 115 height 14
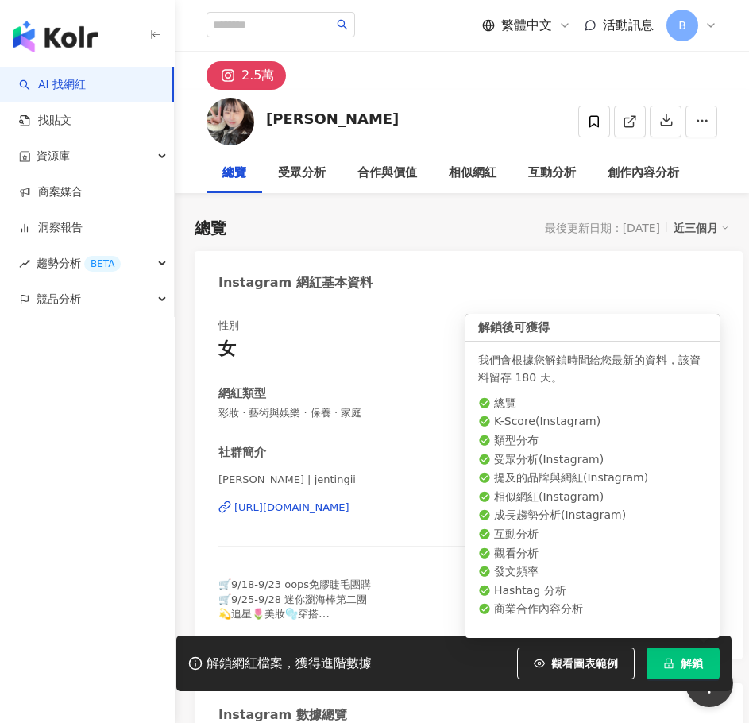
click at [681, 664] on span "解鎖" at bounding box center [692, 663] width 22 height 13
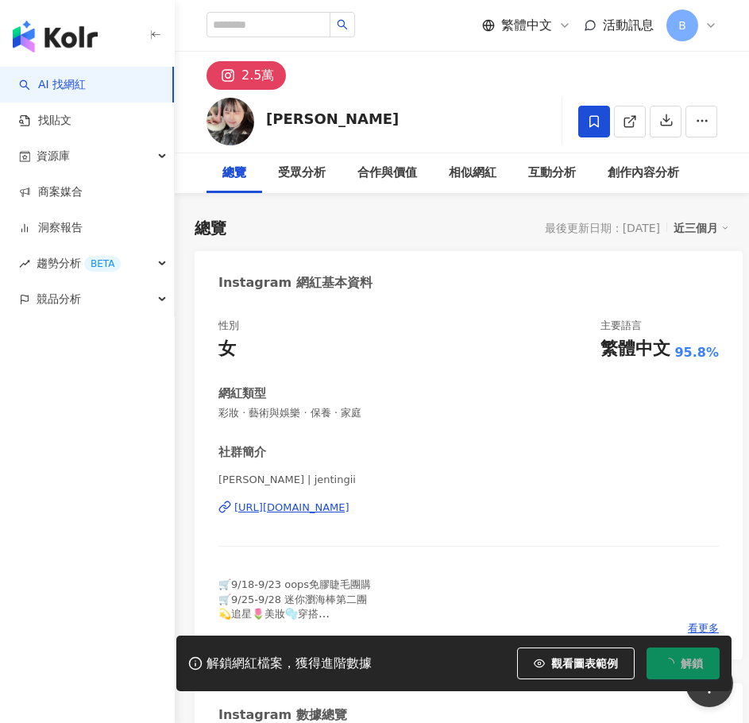
click at [585, 114] on span at bounding box center [595, 122] width 32 height 32
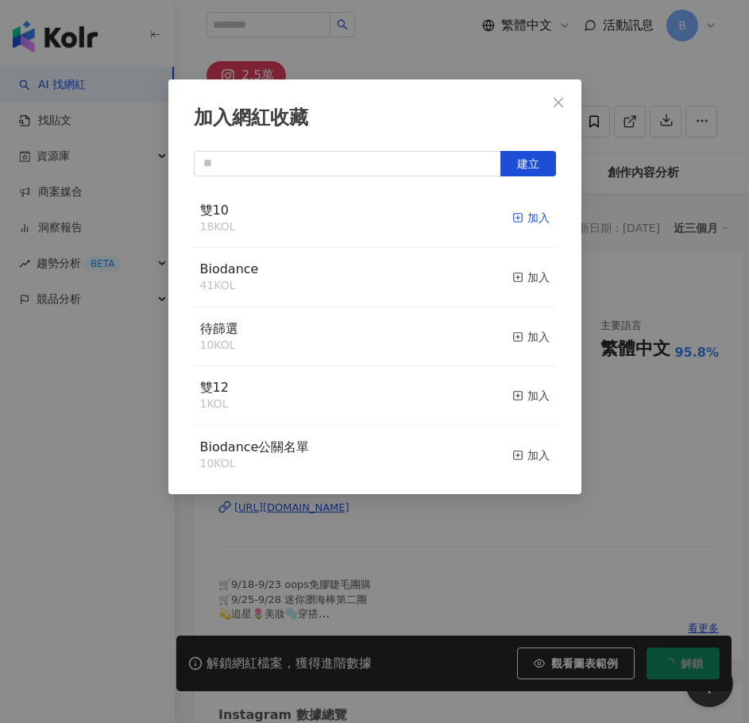
click at [513, 217] on icon "button" at bounding box center [518, 217] width 11 height 11
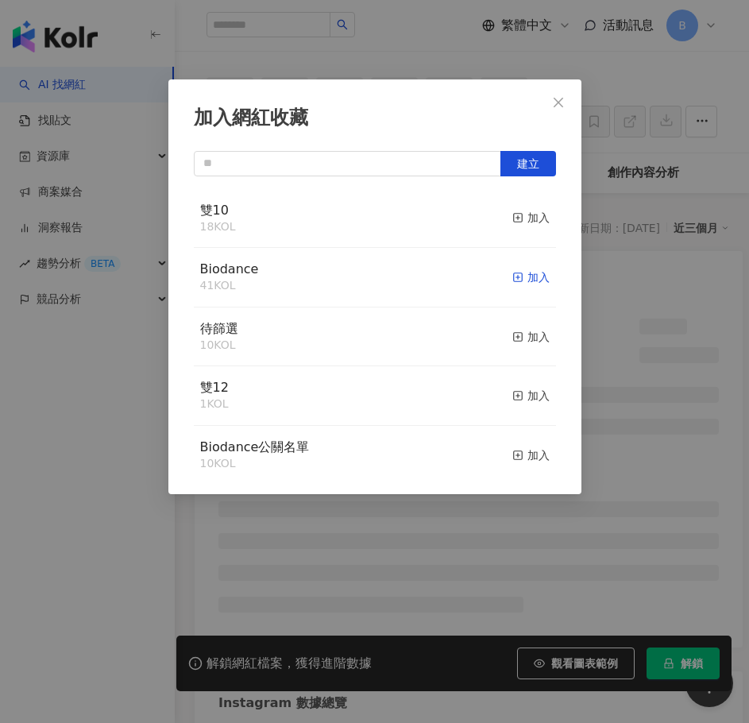
click at [513, 280] on rect "button" at bounding box center [517, 277] width 9 height 9
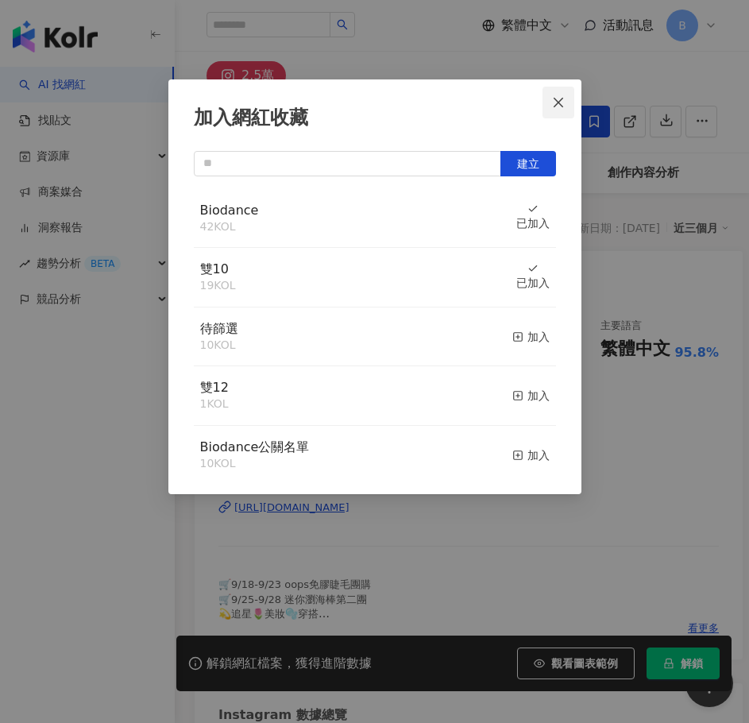
click at [556, 106] on icon "close" at bounding box center [559, 102] width 10 height 10
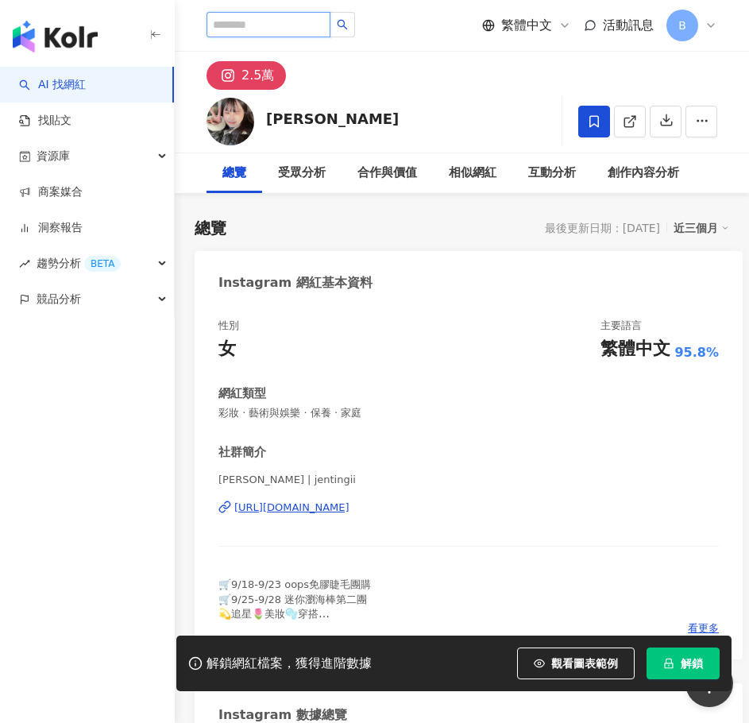
click at [308, 19] on input "search" at bounding box center [269, 24] width 124 height 25
paste input "**********"
type input "**********"
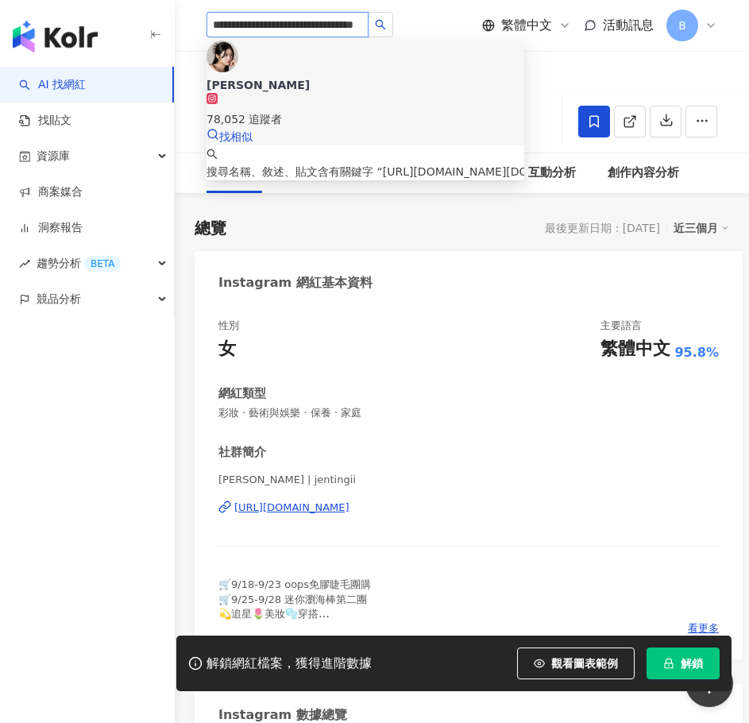
click at [317, 77] on span "[PERSON_NAME]" at bounding box center [366, 85] width 318 height 16
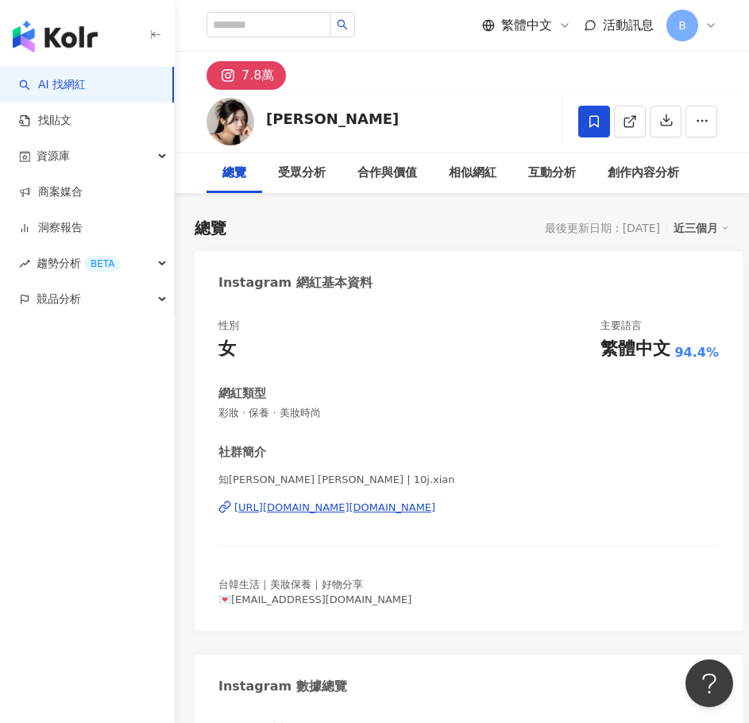
click at [588, 119] on icon at bounding box center [594, 121] width 14 height 14
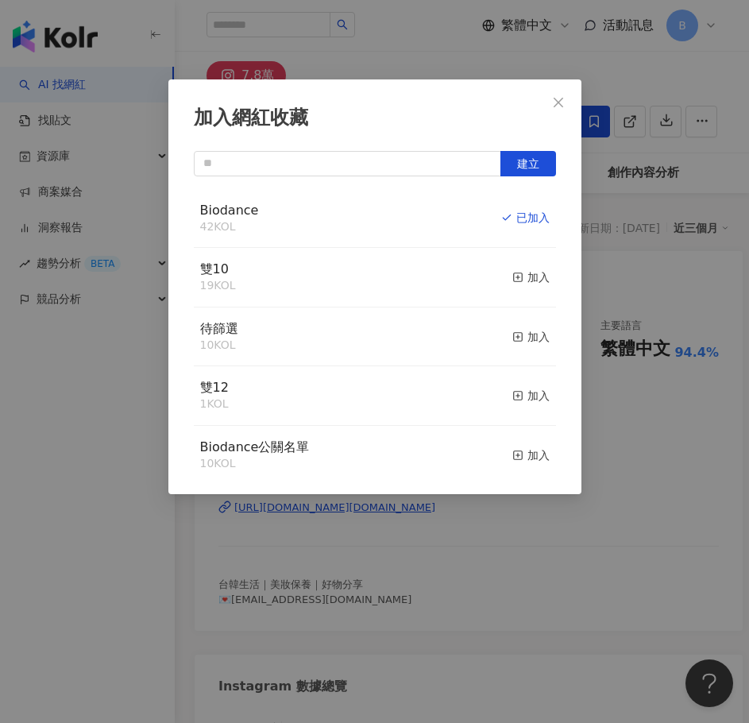
click at [538, 265] on div "雙10 19 KOL 加入" at bounding box center [375, 278] width 362 height 60
click at [533, 273] on div "加入" at bounding box center [531, 277] width 37 height 17
click at [559, 104] on icon "close" at bounding box center [558, 102] width 13 height 13
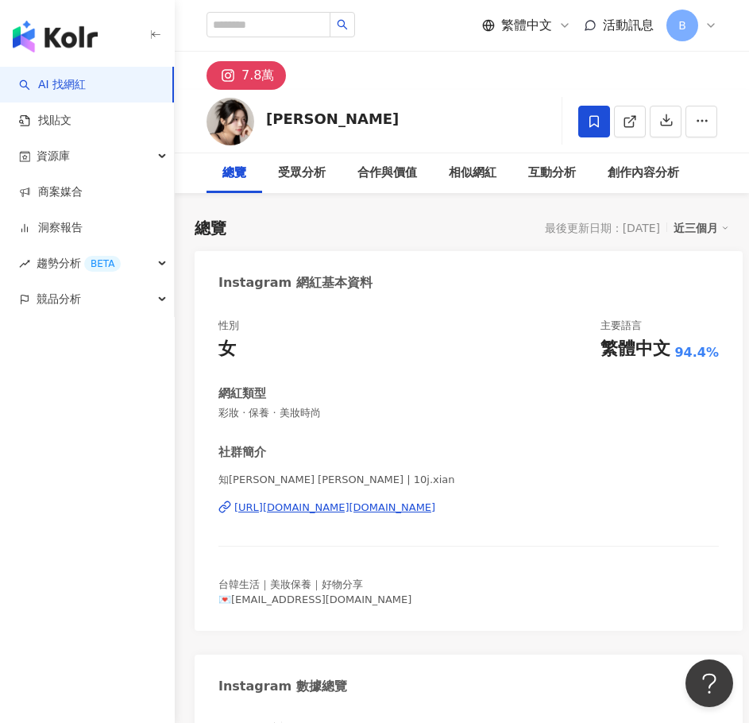
click at [454, 376] on div "性別 女 主要語言 繁體中文 94.4% 網紅類型 彩妝 · 保養 · 美妝時尚 社群簡介 知嫻 지현 | 10j.xian https://www.inst…" at bounding box center [469, 463] width 501 height 288
click at [104, 159] on div "資源庫" at bounding box center [87, 156] width 174 height 36
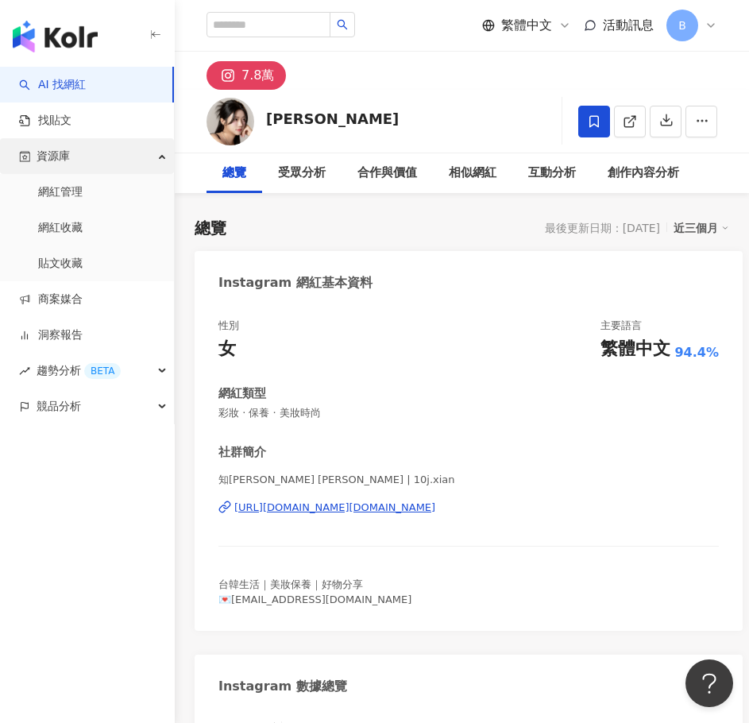
click at [104, 159] on div "資源庫" at bounding box center [87, 156] width 174 height 36
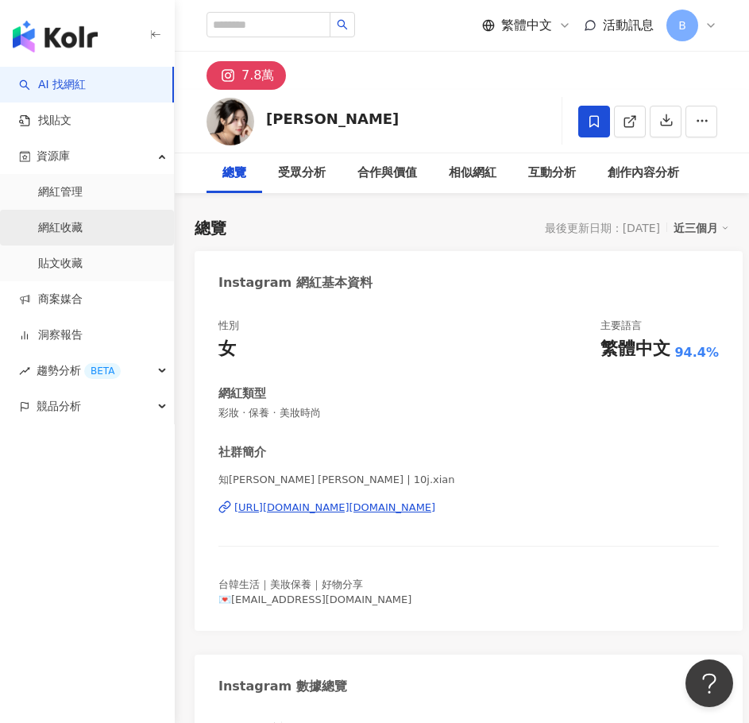
click at [83, 220] on link "網紅收藏" at bounding box center [60, 228] width 45 height 16
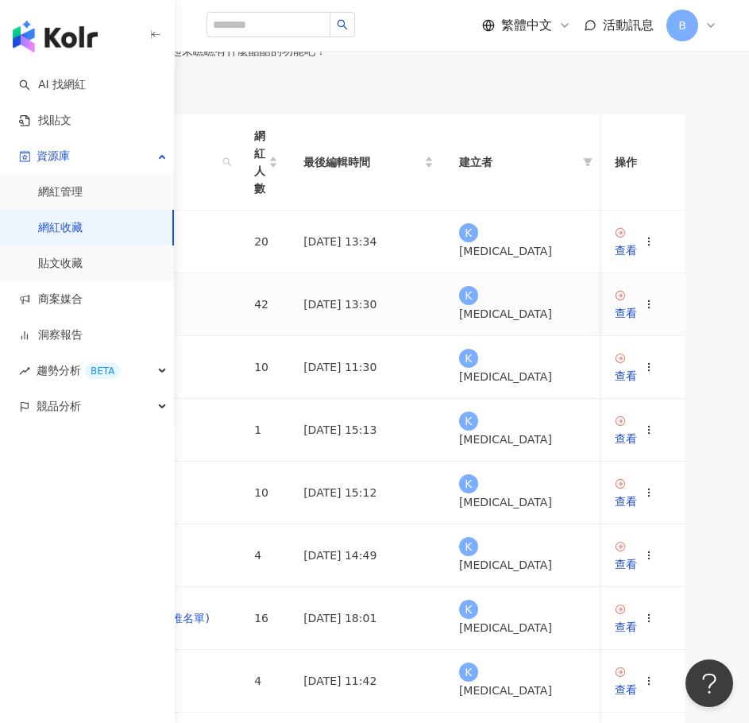
click at [128, 311] on link "Biodance" at bounding box center [102, 304] width 52 height 13
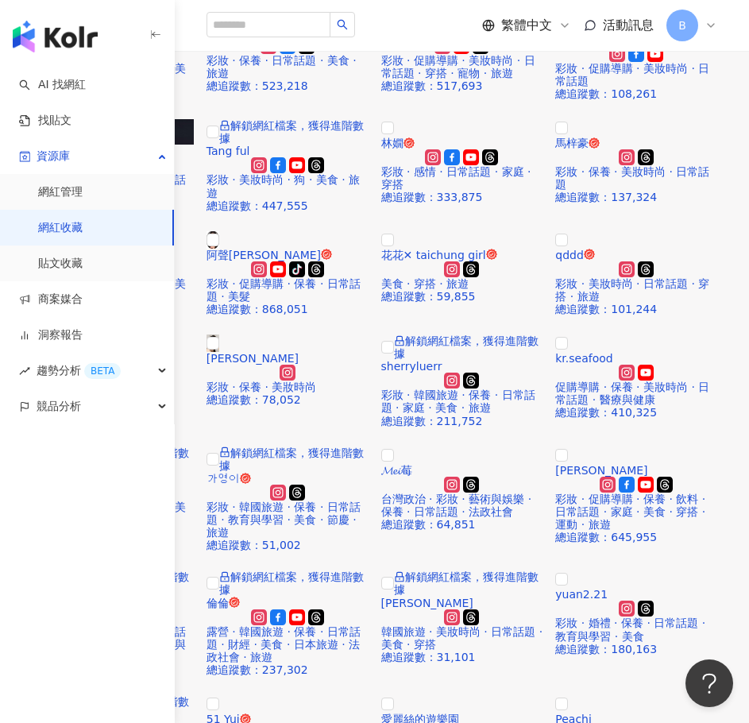
scroll to position [477, 0]
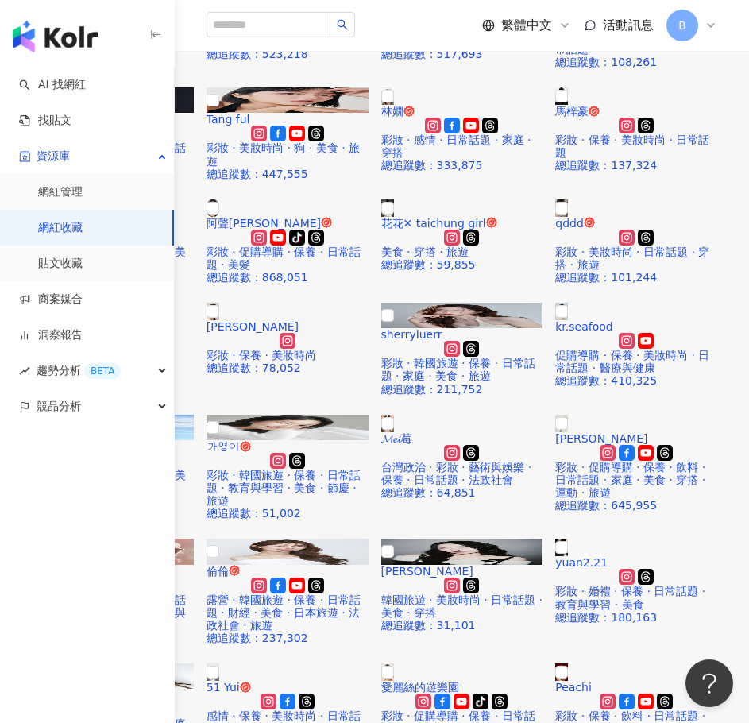
drag, startPoint x: 327, startPoint y: 455, endPoint x: 312, endPoint y: 459, distance: 14.8
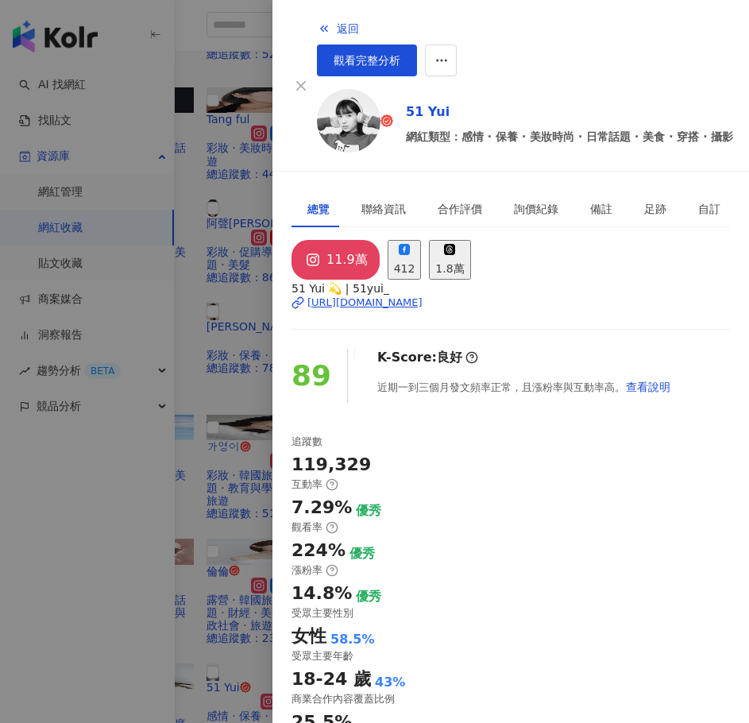
click at [250, 386] on div at bounding box center [374, 361] width 749 height 723
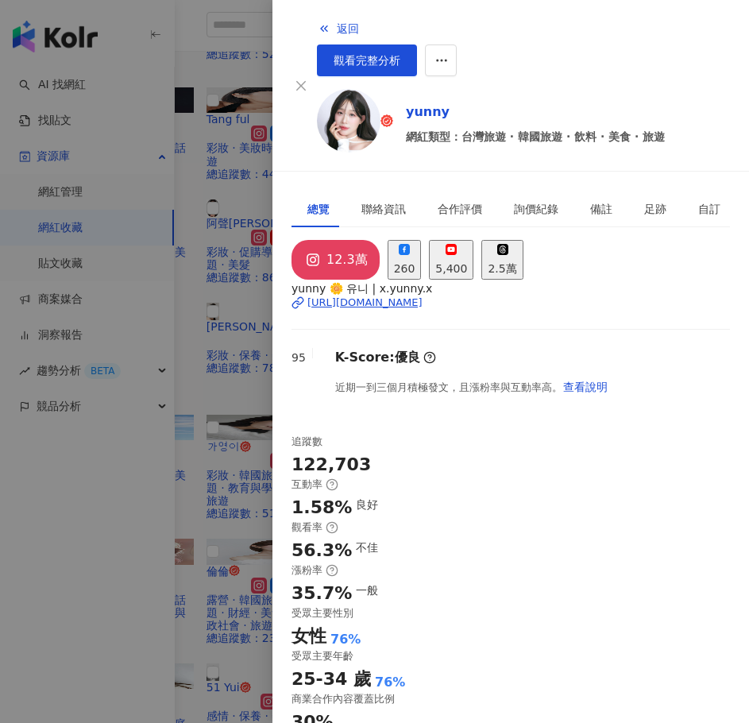
click at [223, 459] on div at bounding box center [374, 361] width 749 height 723
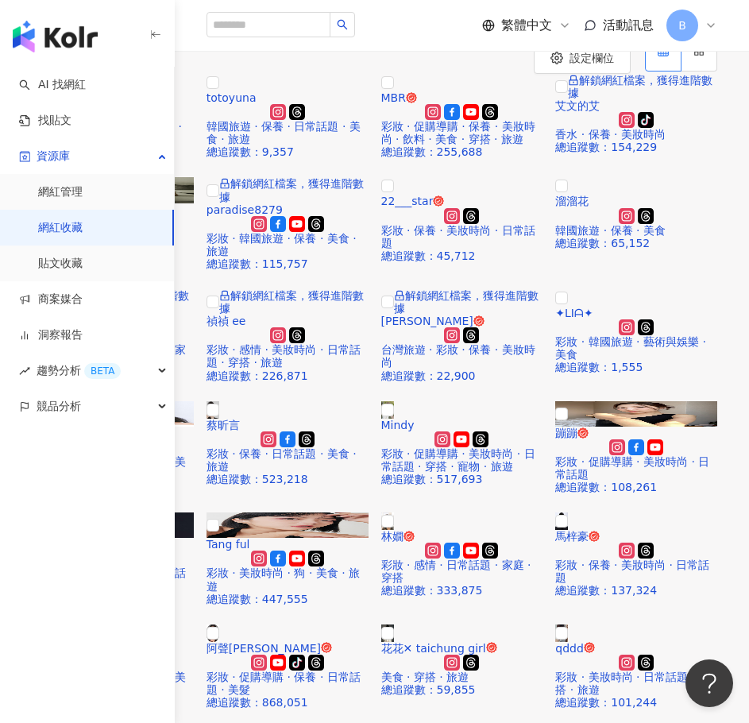
scroll to position [0, 0]
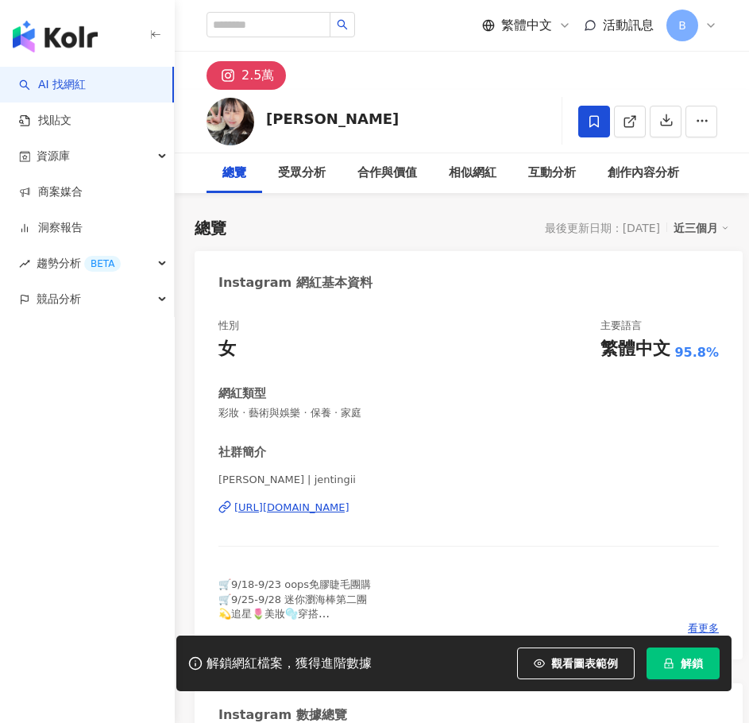
click at [339, 507] on div "[URL][DOMAIN_NAME]" at bounding box center [291, 508] width 115 height 14
click at [277, 21] on input "search" at bounding box center [269, 24] width 124 height 25
paste input "*********"
type input "*********"
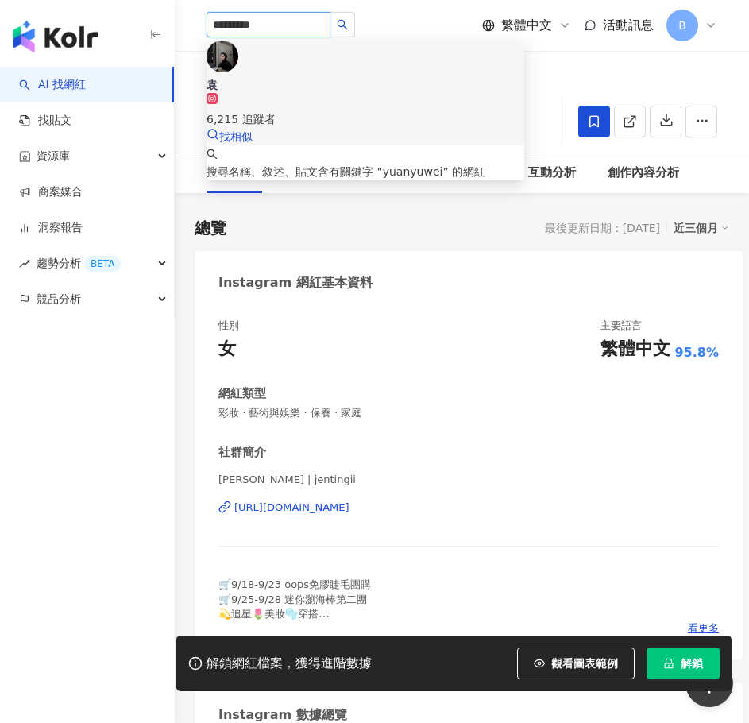
click at [353, 77] on span "袁" at bounding box center [366, 85] width 318 height 16
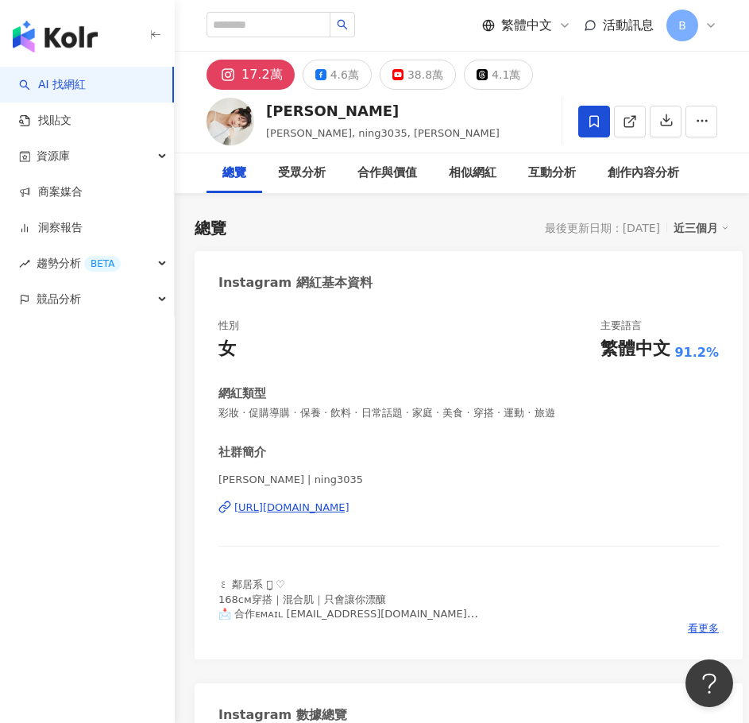
click at [350, 511] on div "https://www.instagram.com/ning3035/" at bounding box center [291, 508] width 115 height 14
click at [432, 334] on div "性別 女 主要語言 繁體中文 91.2%" at bounding box center [469, 340] width 501 height 43
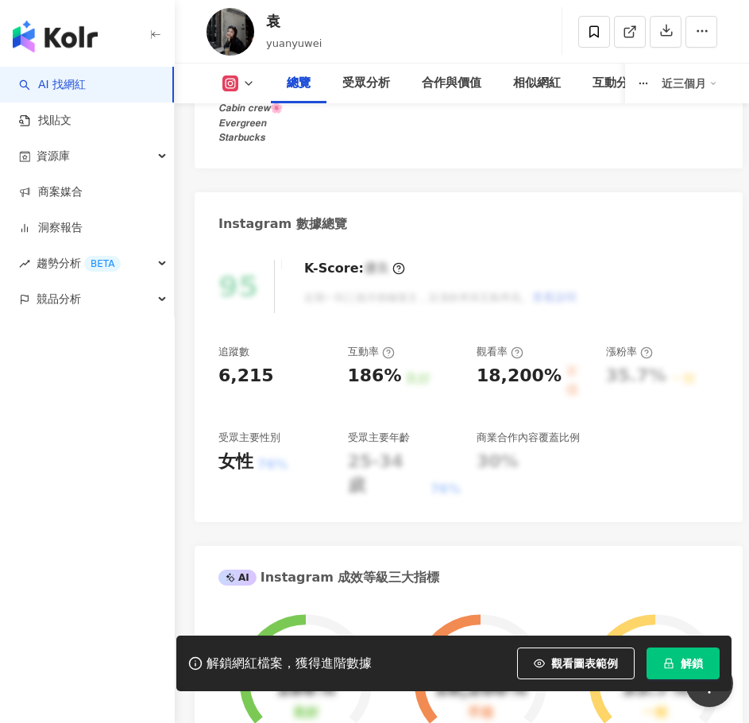
click at [691, 660] on span "解鎖" at bounding box center [692, 663] width 22 height 13
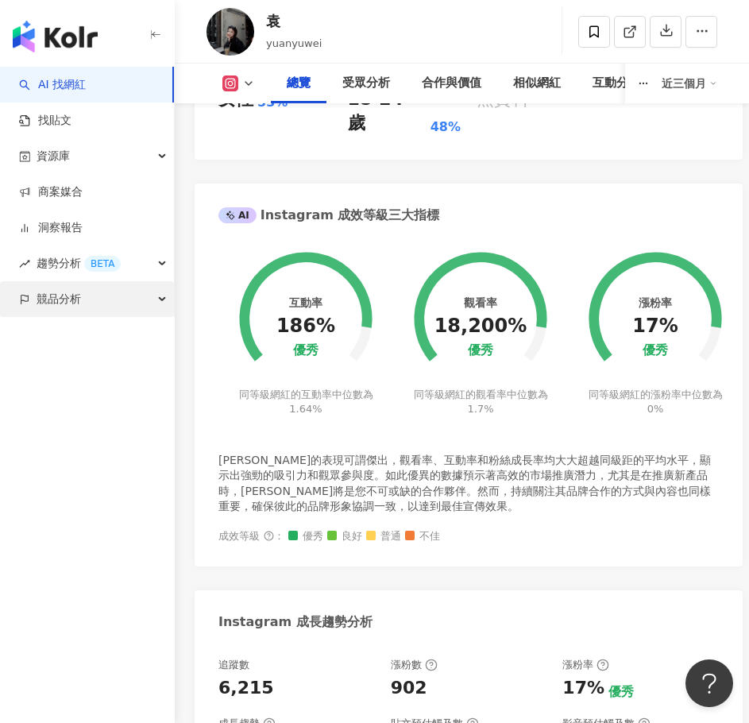
scroll to position [636, 0]
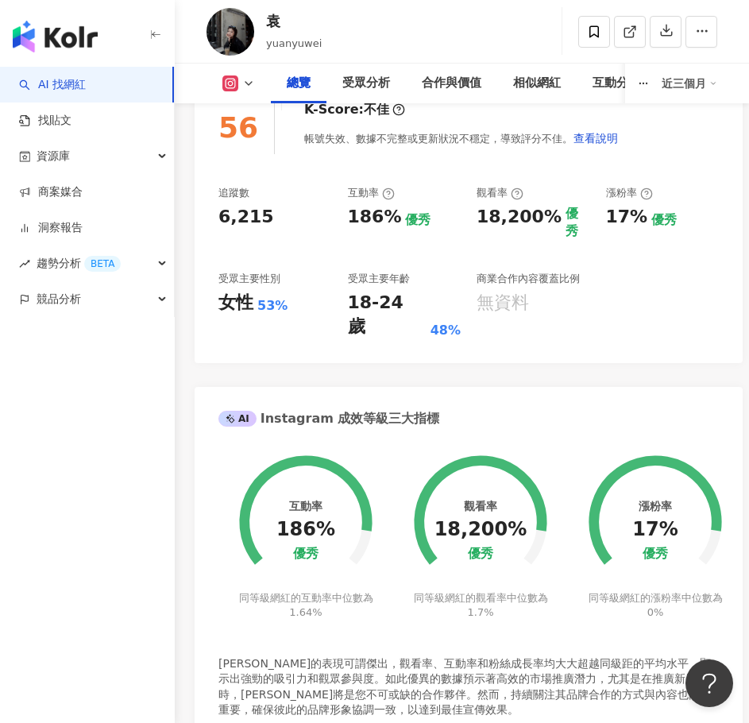
click at [395, 36] on div "[PERSON_NAME] 追蹤數 6,215 互動率 186% 觀看率 18,200%" at bounding box center [462, 31] width 575 height 63
